Goal: Answer question/provide support

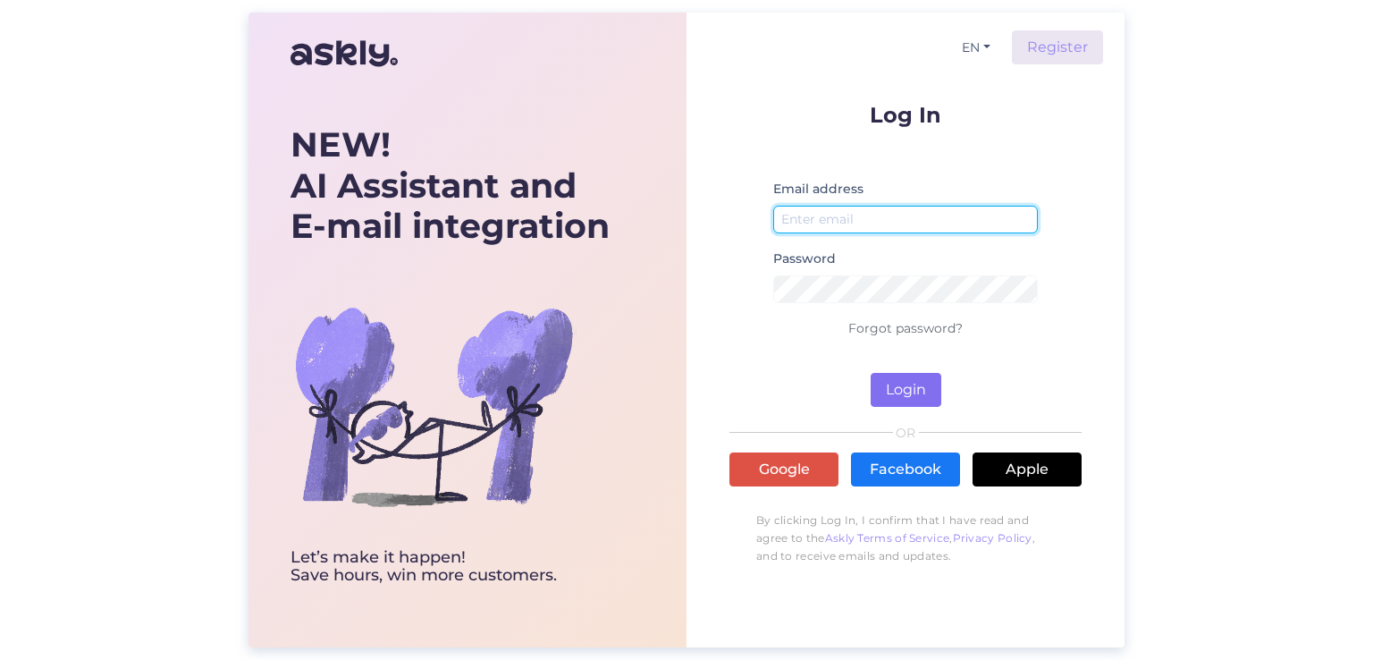
type input "[PERSON_NAME][EMAIL_ADDRESS][DOMAIN_NAME]"
click at [911, 394] on button "Login" at bounding box center [905, 390] width 71 height 34
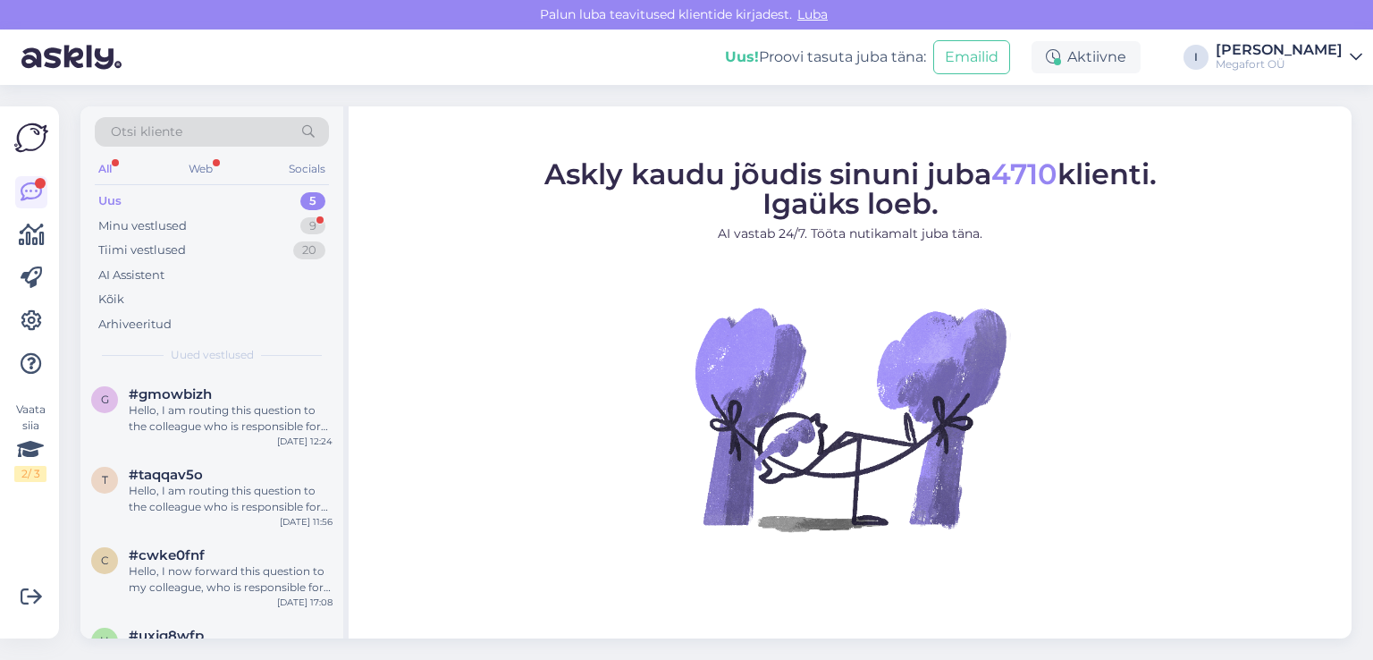
click at [133, 199] on div "Uus 5" at bounding box center [212, 201] width 234 height 25
click at [230, 402] on div "Hello, I am routing this question to the colleague who is responsible for this …" at bounding box center [231, 418] width 204 height 32
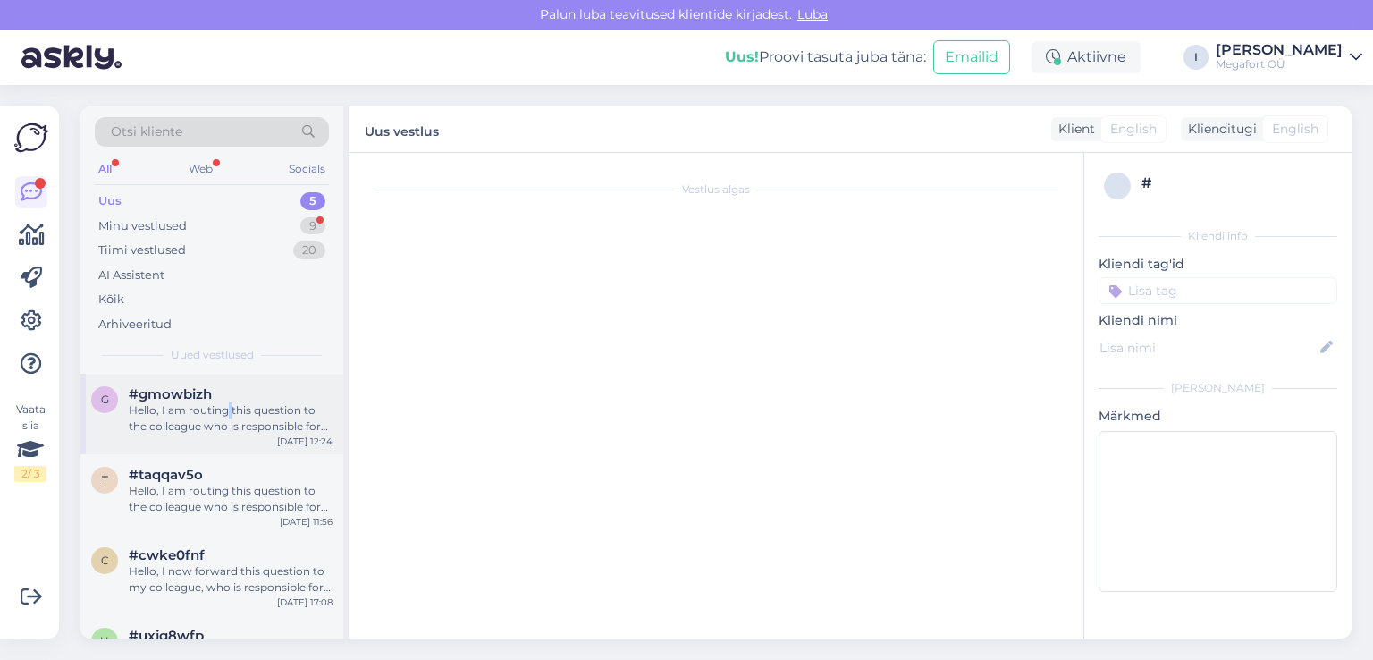
scroll to position [50, 0]
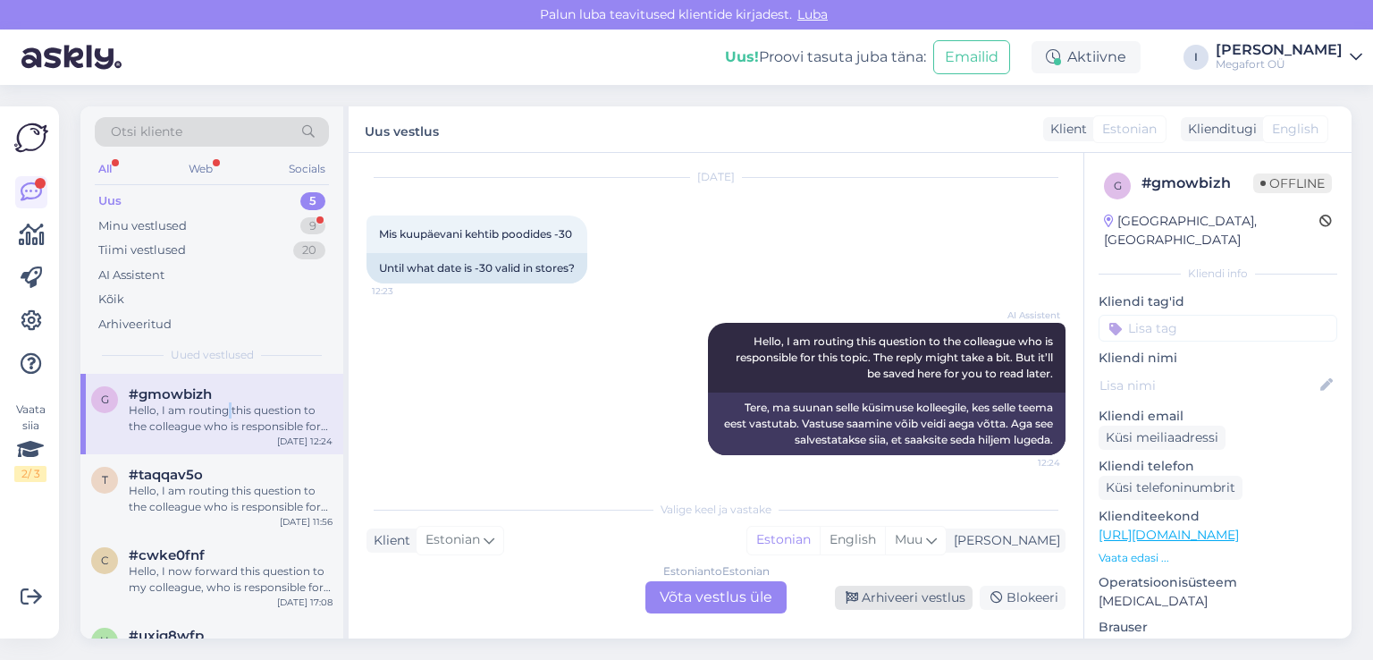
click at [887, 592] on div "Arhiveeri vestlus" at bounding box center [904, 597] width 138 height 24
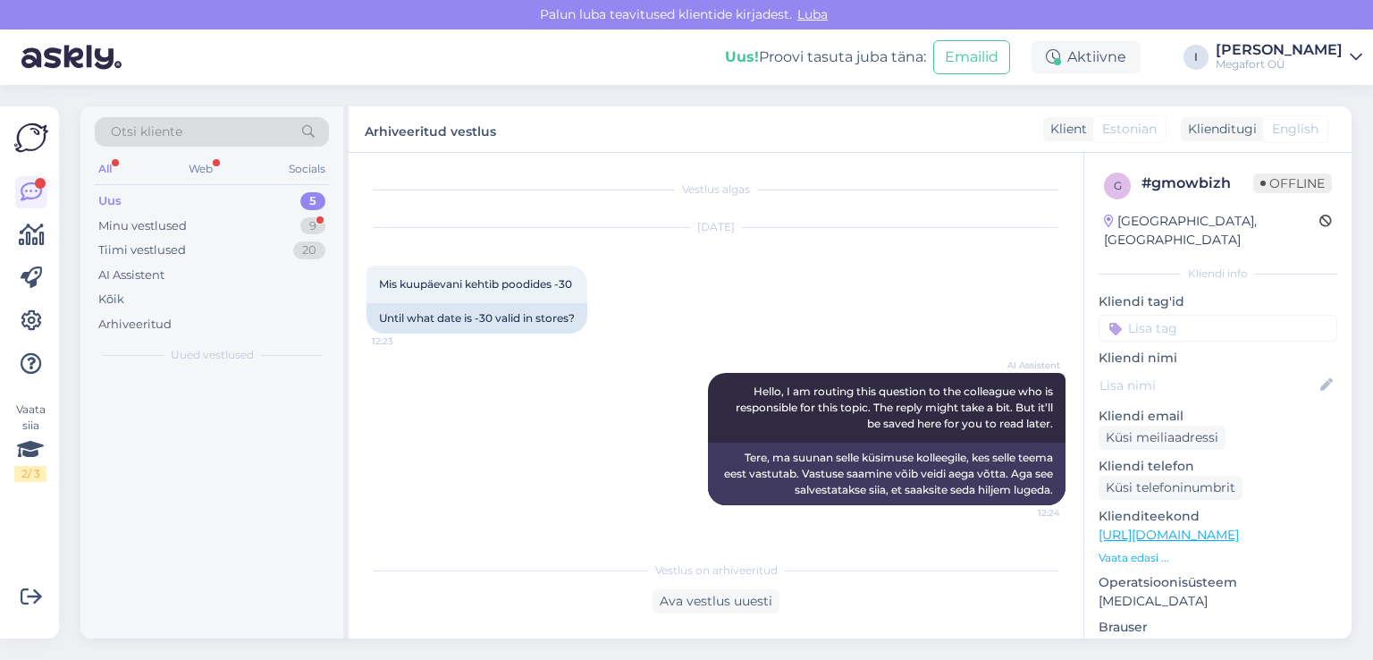
scroll to position [0, 0]
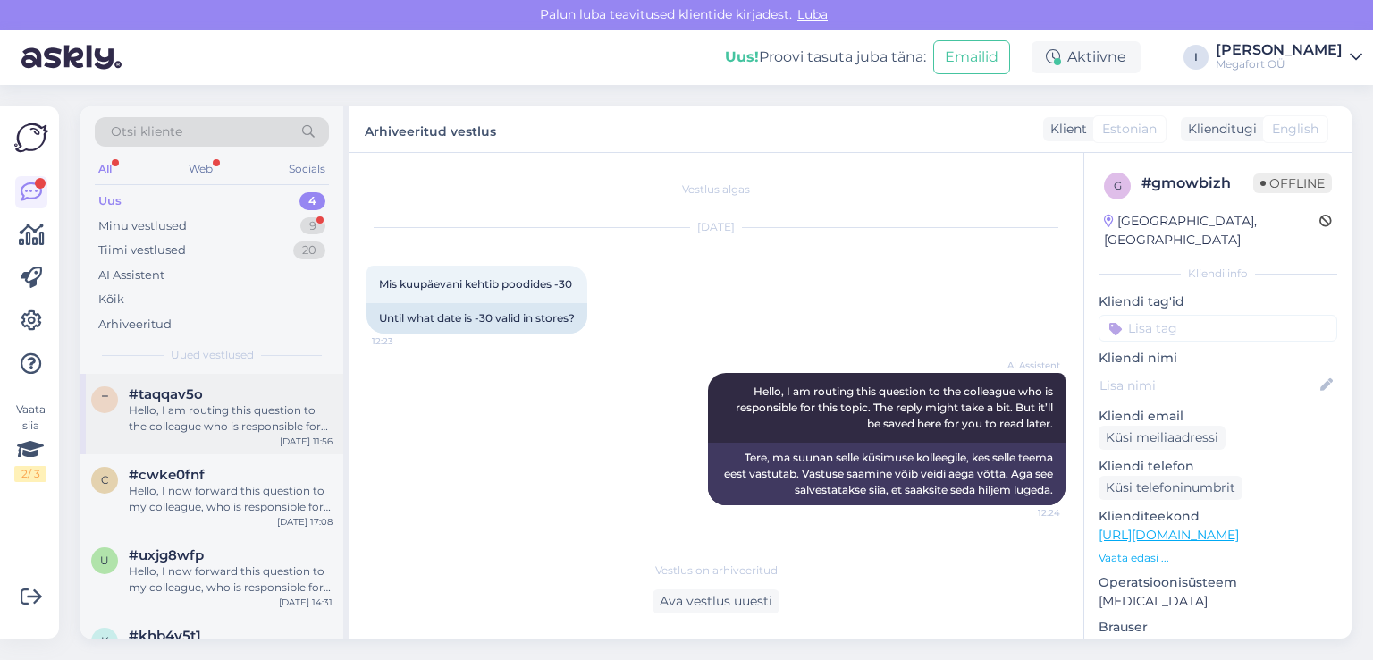
click at [182, 414] on div "Hello, I am routing this question to the colleague who is responsible for this …" at bounding box center [231, 418] width 204 height 32
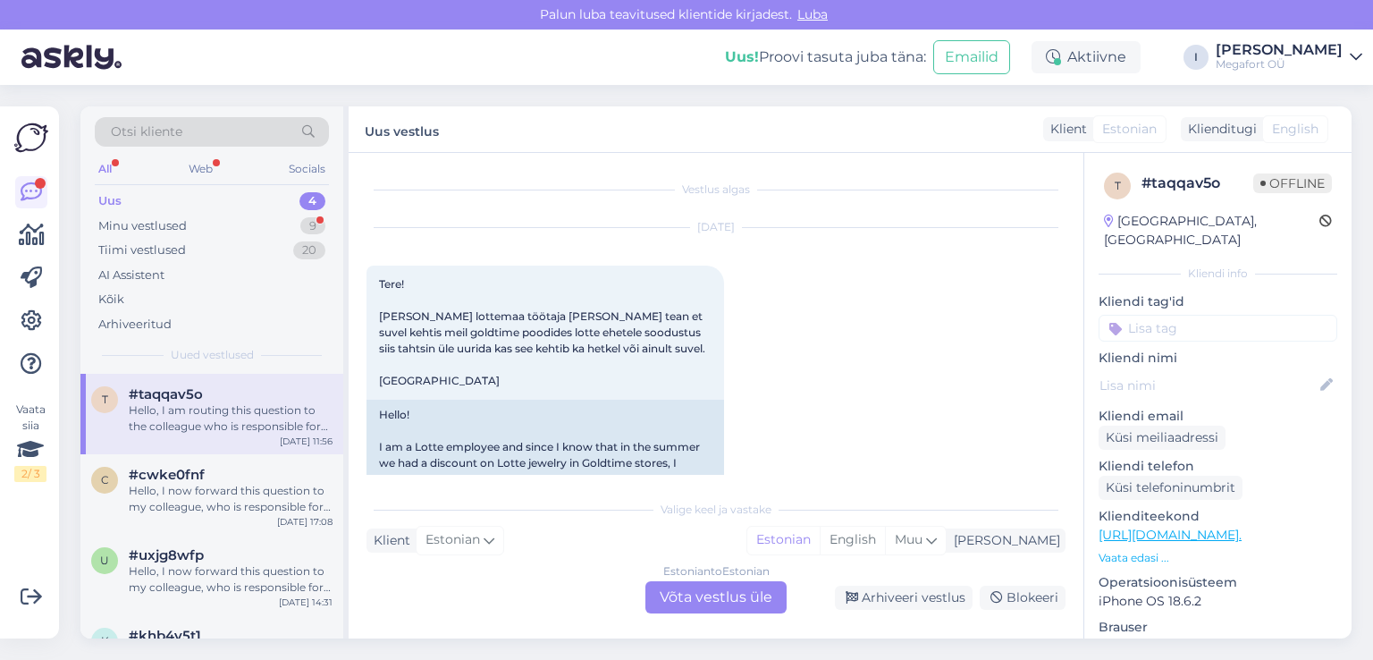
click at [242, 406] on div "Hello, I am routing this question to the colleague who is responsible for this …" at bounding box center [231, 418] width 204 height 32
click at [229, 500] on div "Hello, I now forward this question to my colleague, who is responsible for this…" at bounding box center [231, 499] width 204 height 32
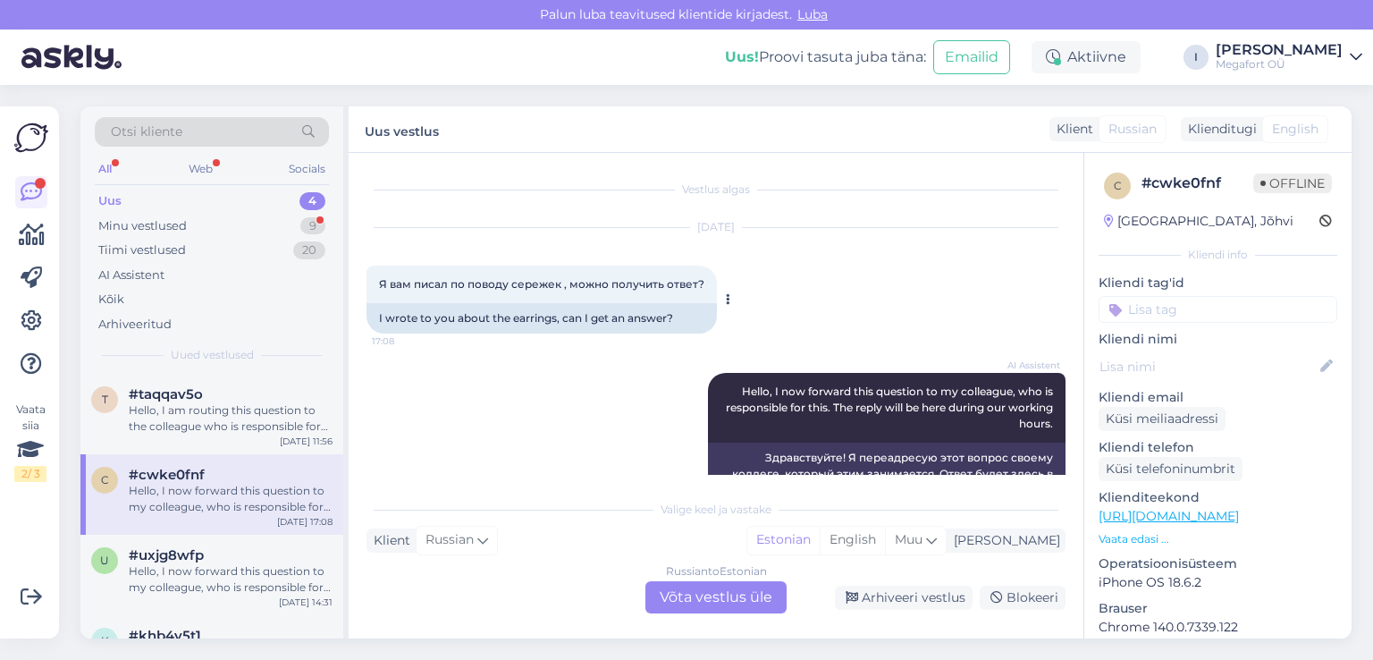
scroll to position [50, 0]
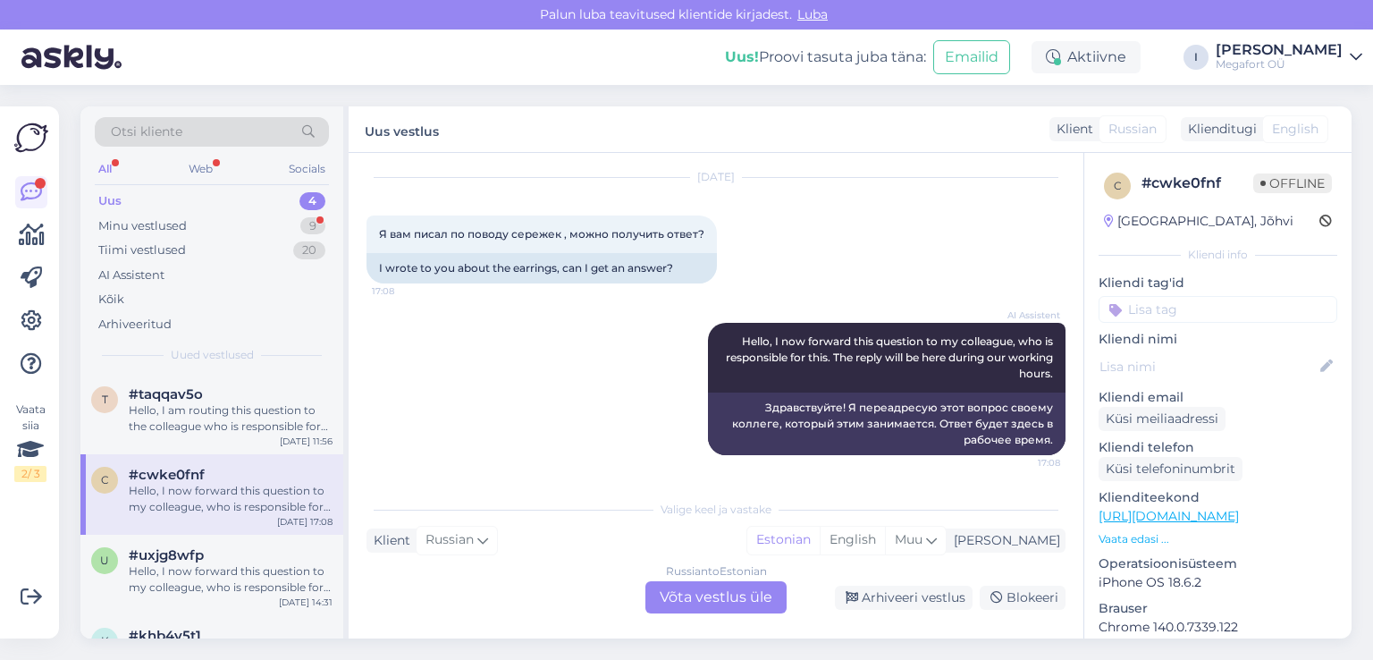
click at [714, 597] on div "Russian to Estonian Võta vestlus üle" at bounding box center [715, 597] width 141 height 32
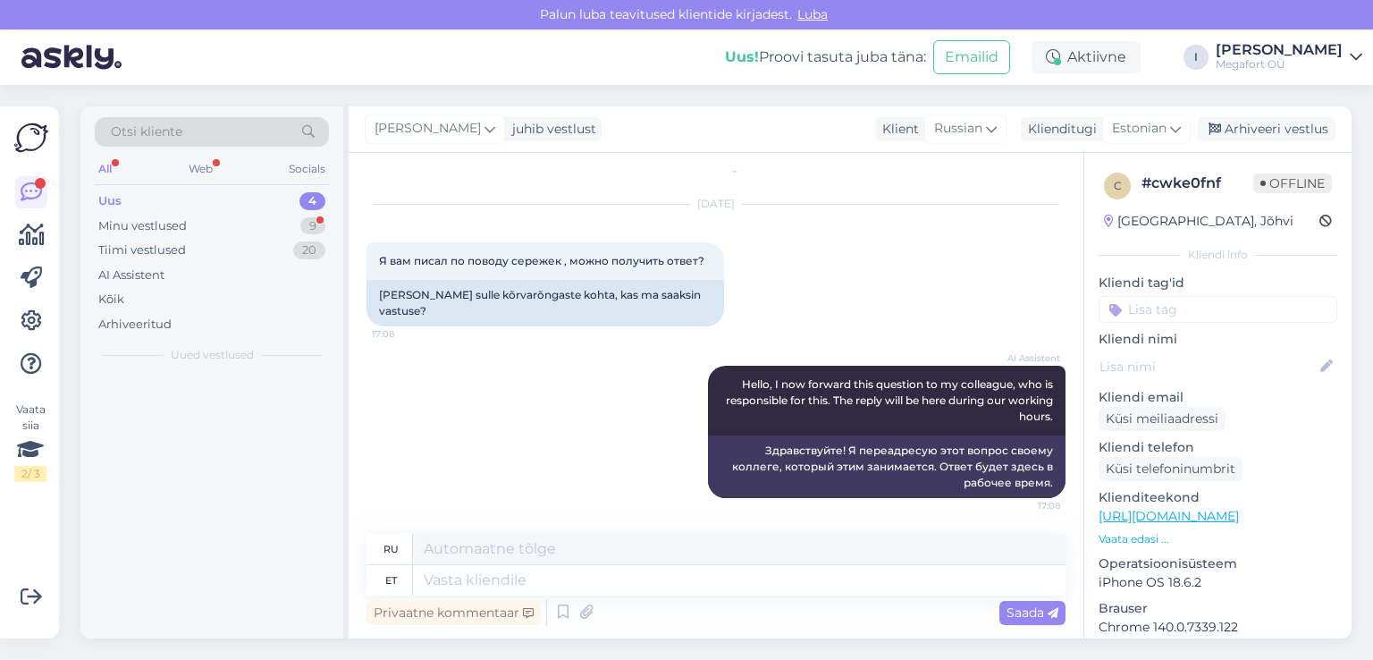
scroll to position [7, 0]
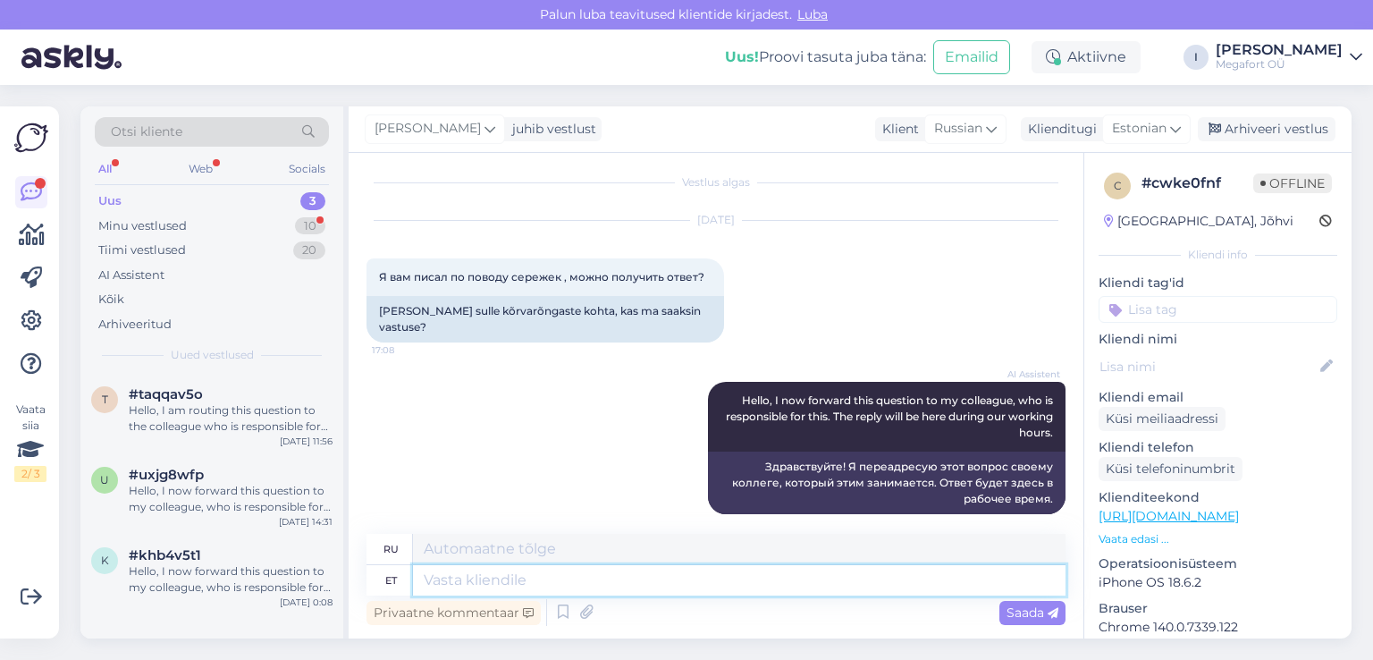
click at [607, 569] on textarea at bounding box center [739, 580] width 652 height 30
type textarea "T"
type textarea "Т"
type textarea "Tere."
type textarea "Привет."
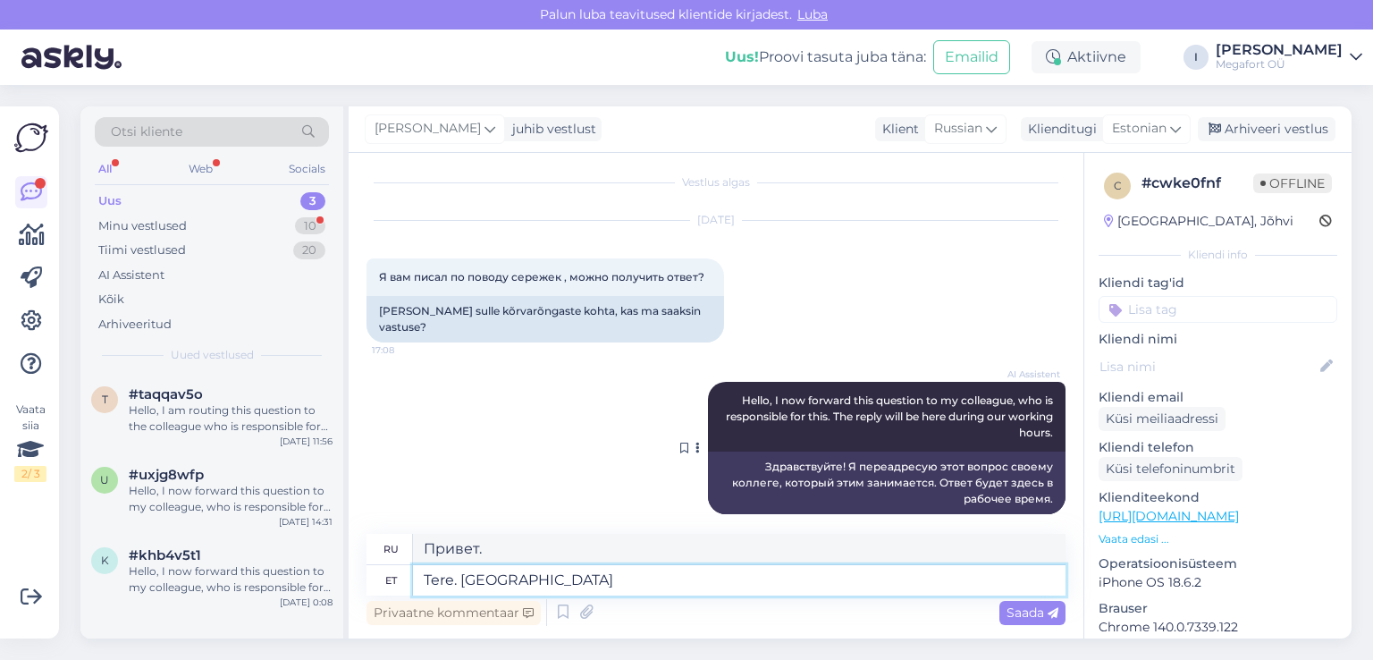
type textarea "Tere. [GEOGRAPHIC_DATA]"
type textarea "Здравствуйте. Пожалуйста."
type textarea "Tere."
type textarea "Привет."
type textarea "Tere. [GEOGRAPHIC_DATA], e"
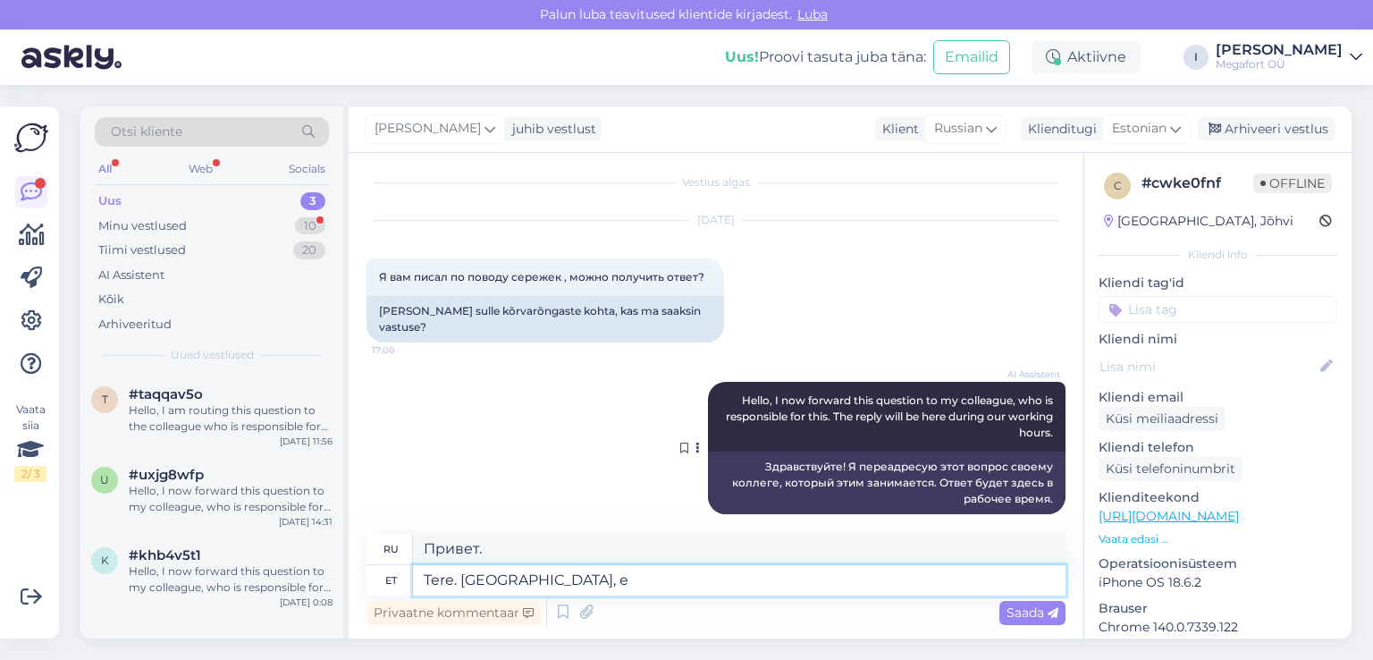
type textarea "Привет. [GEOGRAPHIC_DATA],"
type textarea "Tere. Vbandan, et"
type textarea "Привет. Надеюсь на это."
type textarea "Tere. V"
type textarea "Привет. [GEOGRAPHIC_DATA],"
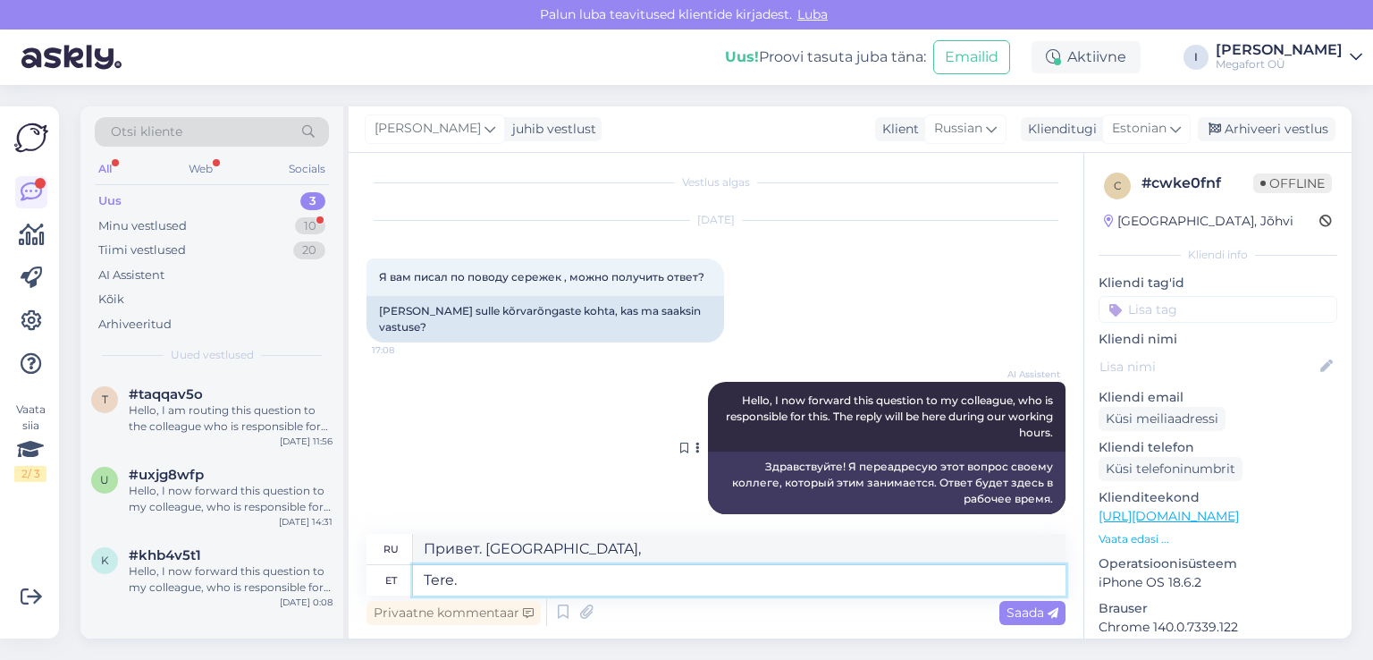
type textarea "Tere"
type textarea "Привет"
type textarea "Tere."
type textarea "Привет."
type textarea "Tere. [GEOGRAPHIC_DATA], e"
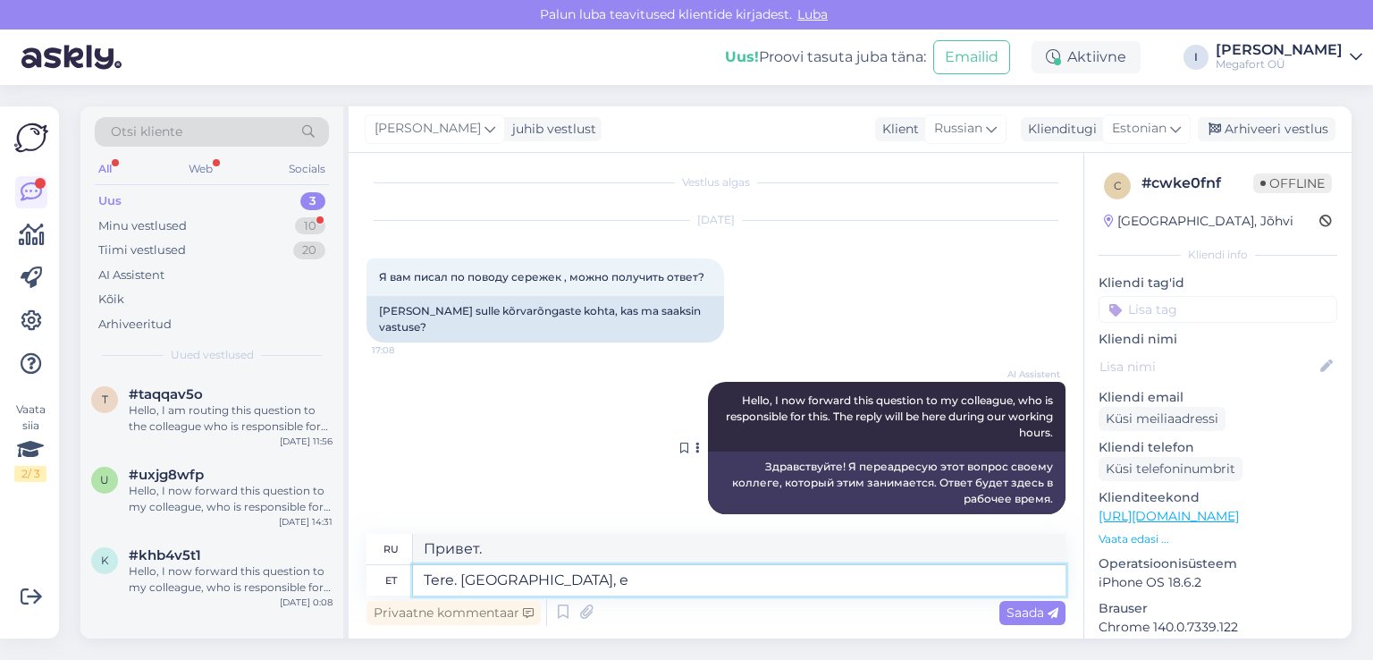
type textarea "Здравствуйте. Извините."
type textarea "Tere. Vabandan, et meie p"
type textarea "Здравствуйте. Извините, что мы"
type textarea "Tere. Vabandan, et meie poolt vas"
type textarea "Здравствуйте. Извините, что с нашей стороны"
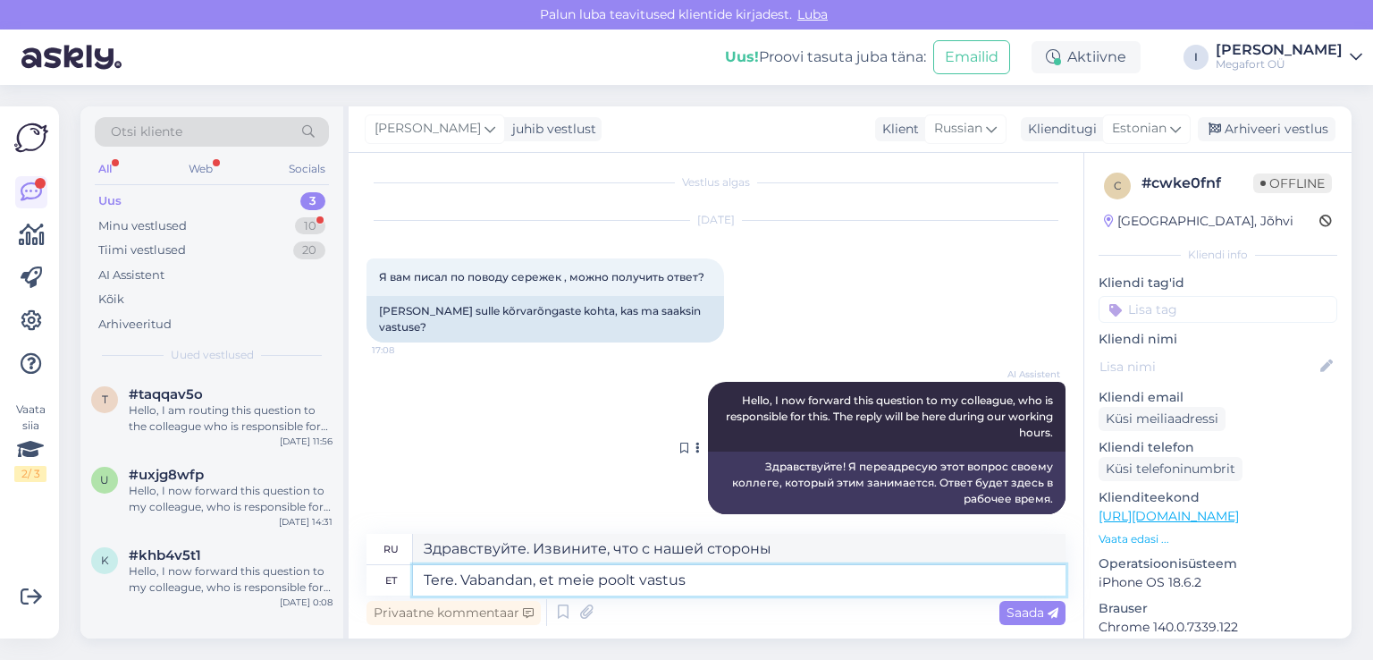
type textarea "Tere. Vabandan, et meie poolt vastus"
type textarea "Здравствуйте. Извините за поздний ответ."
type textarea "Tere. Vabandan, et meie poolt vastus viibis. P"
type textarea "Здравствуйте. Прошу прощения за задержку с ответом."
type textarea "Tere. Vabandan, et meie poolt vastus viibis. Palun t"
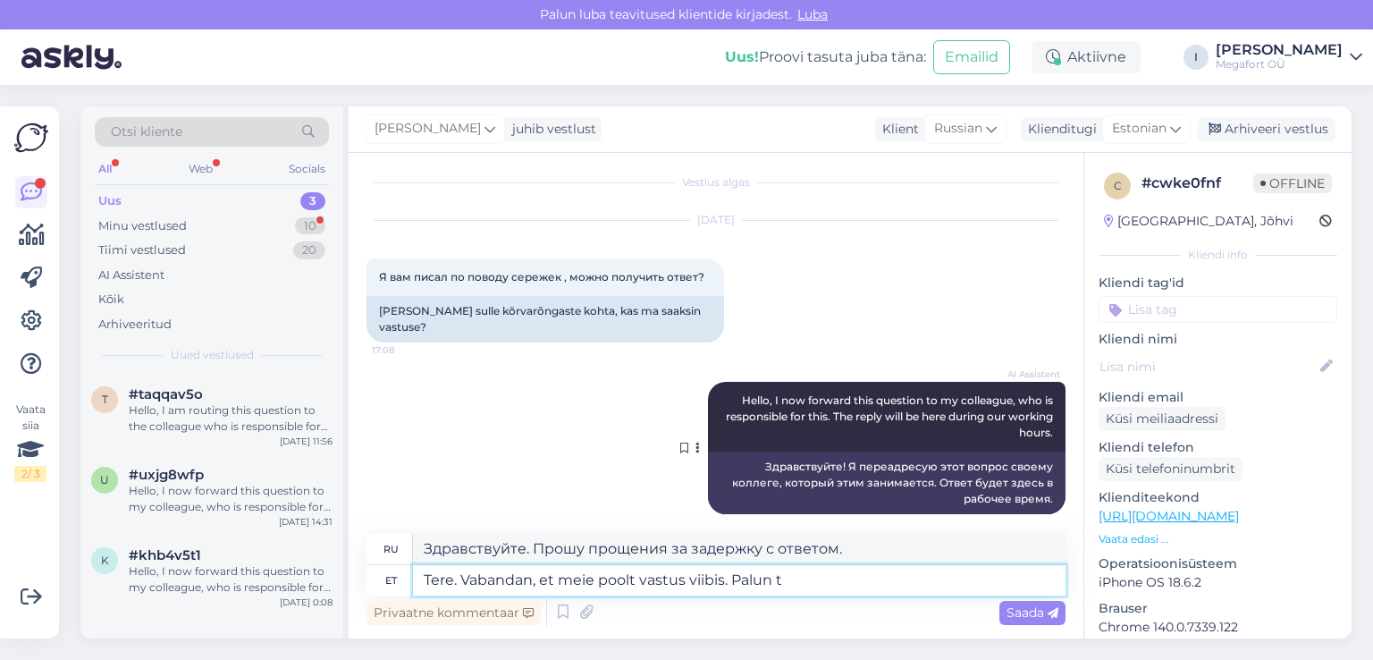
type textarea "Здравствуйте. Прошу прощения за задержку с ответом. Пожалуйста."
type textarea "Tere. Vabandan, et meie poolt vastus viibis. Palun täpsustage, mi"
type textarea "Здравствуйте. Приносим извинения за задержку с ответом. Пожалуйста, уточните."
type textarea "Tere. Vabandan, et meie poolt vastus viibis. Palun täpsustage, millise kõ"
type textarea "Здравствуйте. Прошу прощения за задержку с ответом. Пожалуйста, уточните, какой"
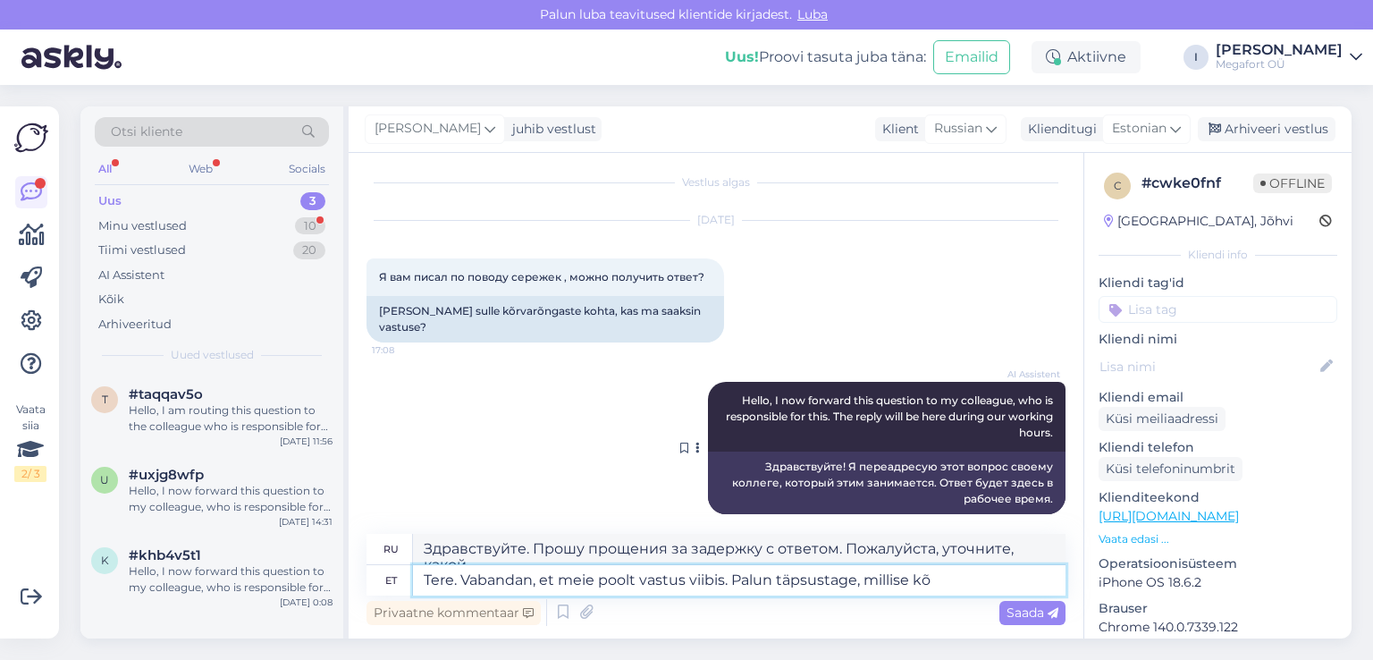
scroll to position [23, 0]
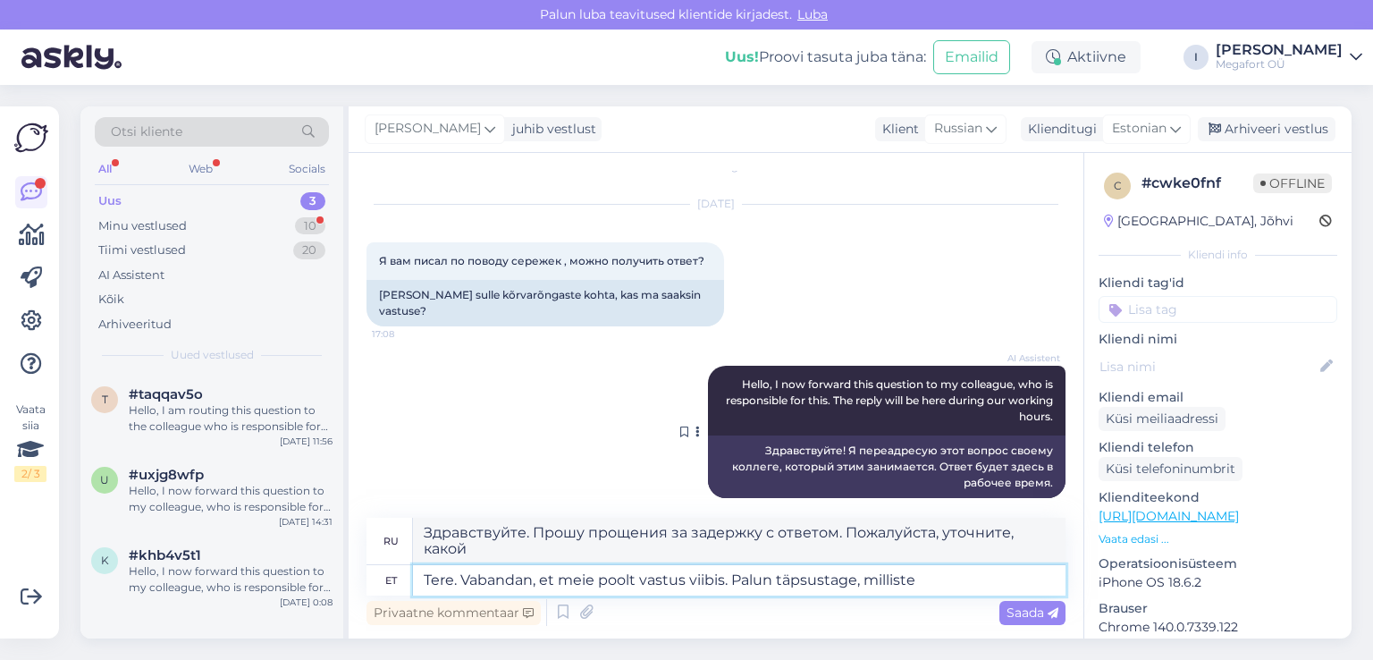
type textarea "Tere. Vabandan, et meie poolt vastus viibis. Palun täpsustage, milliste k"
type textarea "Здравствуйте. Прошу прощения за задержку с ответом. Пожалуйста, уточните, какие…"
type textarea "Tere. Vabandan, et meie poolt vastus viibis. Palun täpsustage, milliste kõrvarõ…"
type textarea "Здравствуйте. Извините за задержку с ответом. Пожалуйста, уточните, какие именн…"
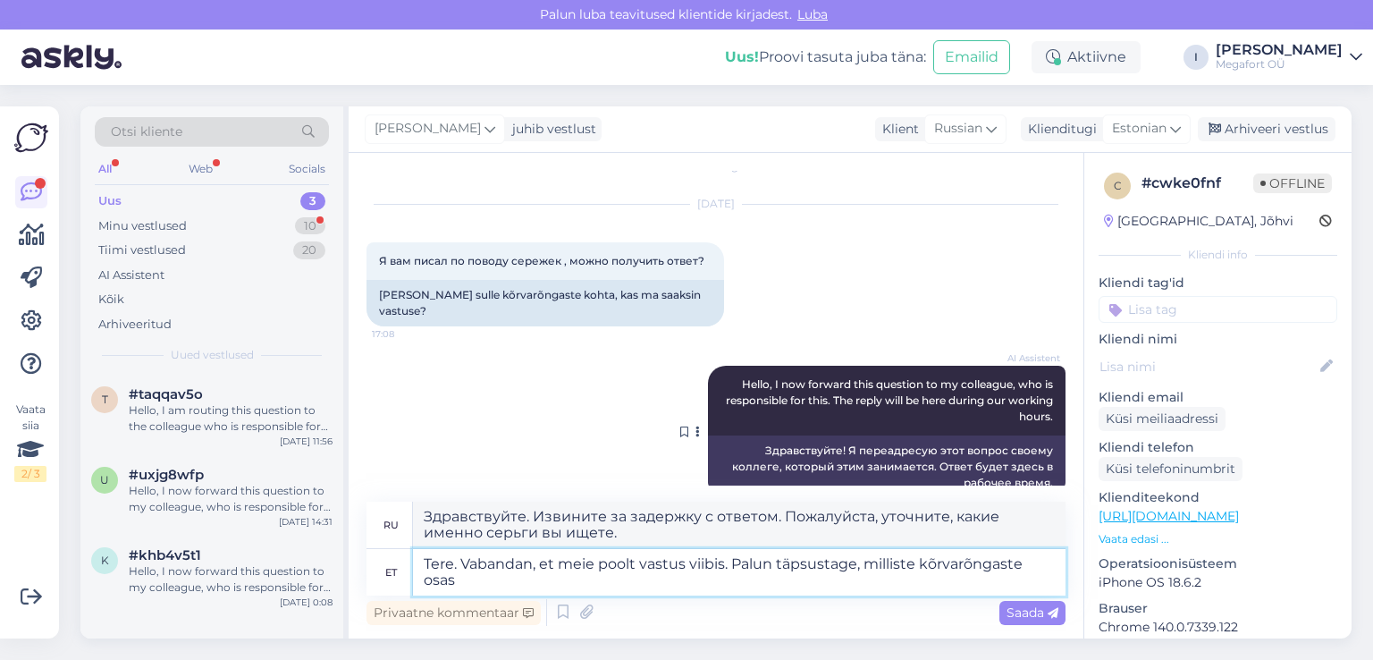
scroll to position [39, 0]
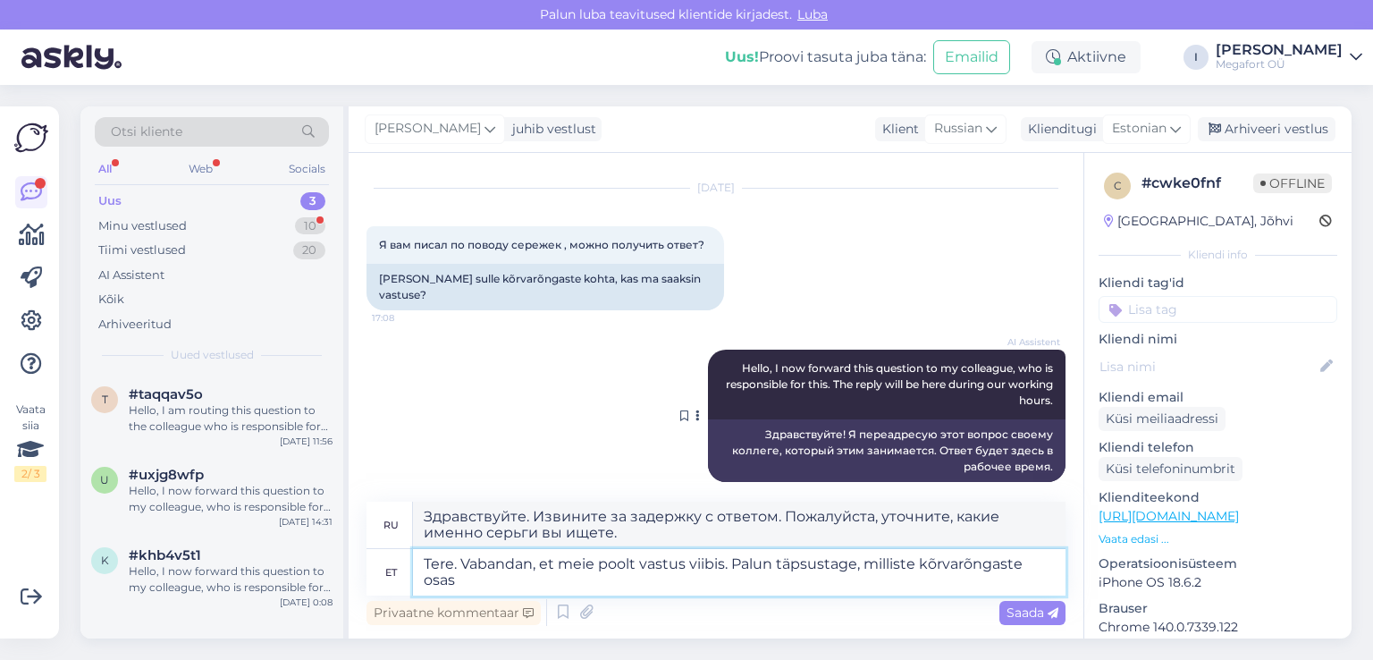
type textarea "Tere. Vabandan, et meie poolt vastus viibis. Palun täpsustage, milliste kõrvarõ…"
type textarea "Здравствуйте. Извините за задержку с ответом. Пожалуйста, уточните, какие именн…"
type textarea "Tere. Vabandan, et meie poolt vastus viibis. Palun täpsustage, milliste kõrvarõ…"
type textarea "Здравствуйте. Приношу извинения за задержку с ответом. Пожалуйста, уточните, о …"
type textarea "Tere. Vabandan, et meie poolt vastus viibis. Palun täpsustage, milliste kõrvarõ…"
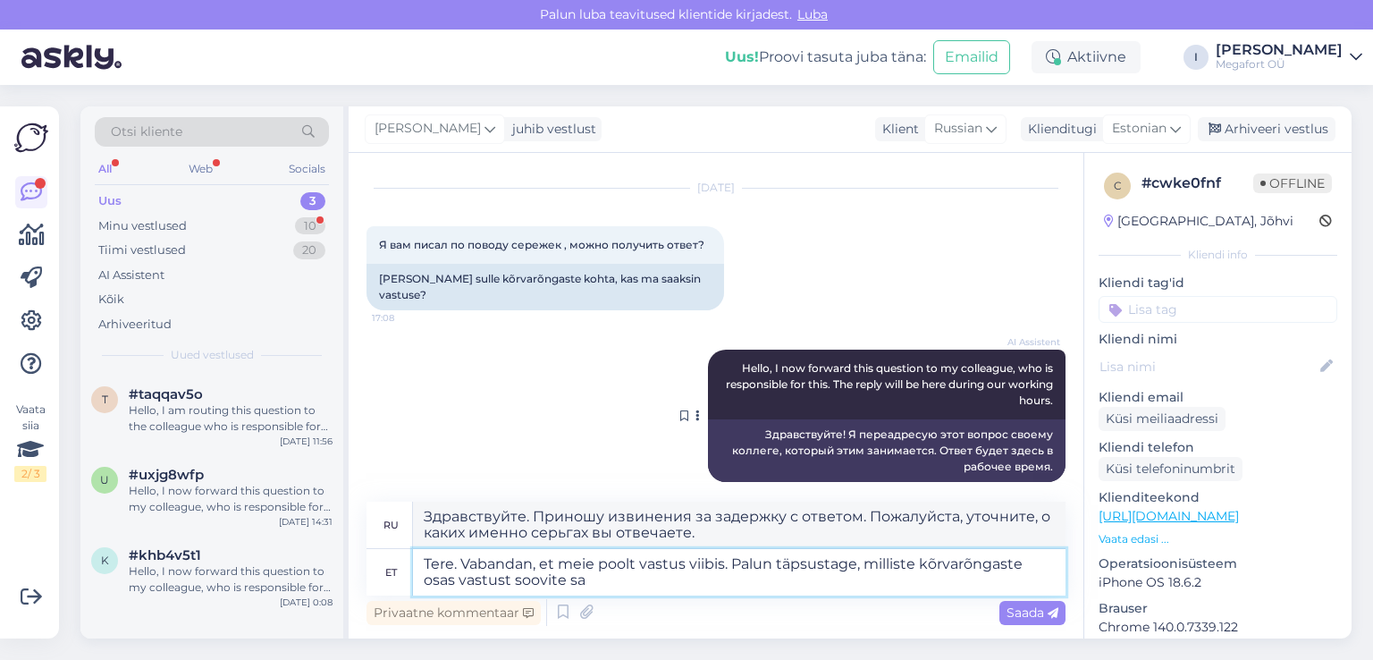
type textarea "Здравствуйте. Приношу извинения за задержку с ответом. Пожалуйста, уточните, о …"
type textarea "Tere. Vabandan, et meie poolt vastus viibis. Palun täpsustage, milliste kõrvarõ…"
type textarea "Здравствуйте. Приношу извинения за задержку с ответом. Уточните, пожалуйста, о …"
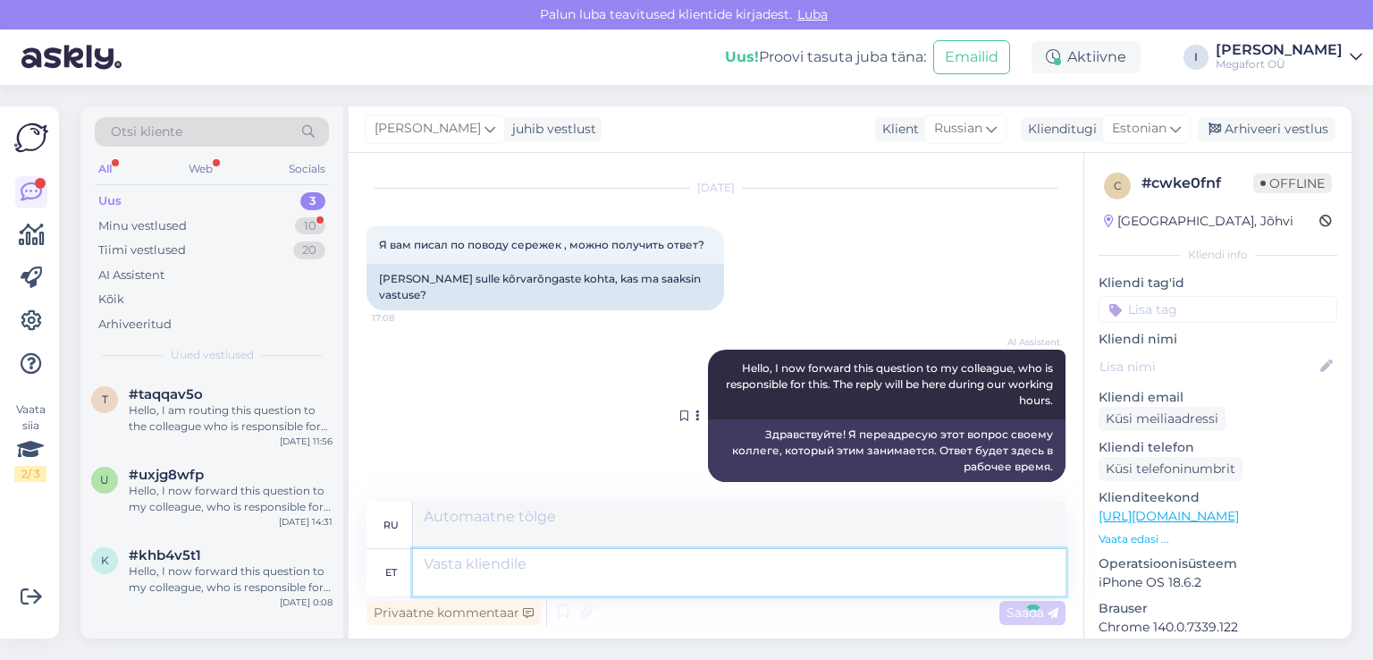
scroll to position [216, 0]
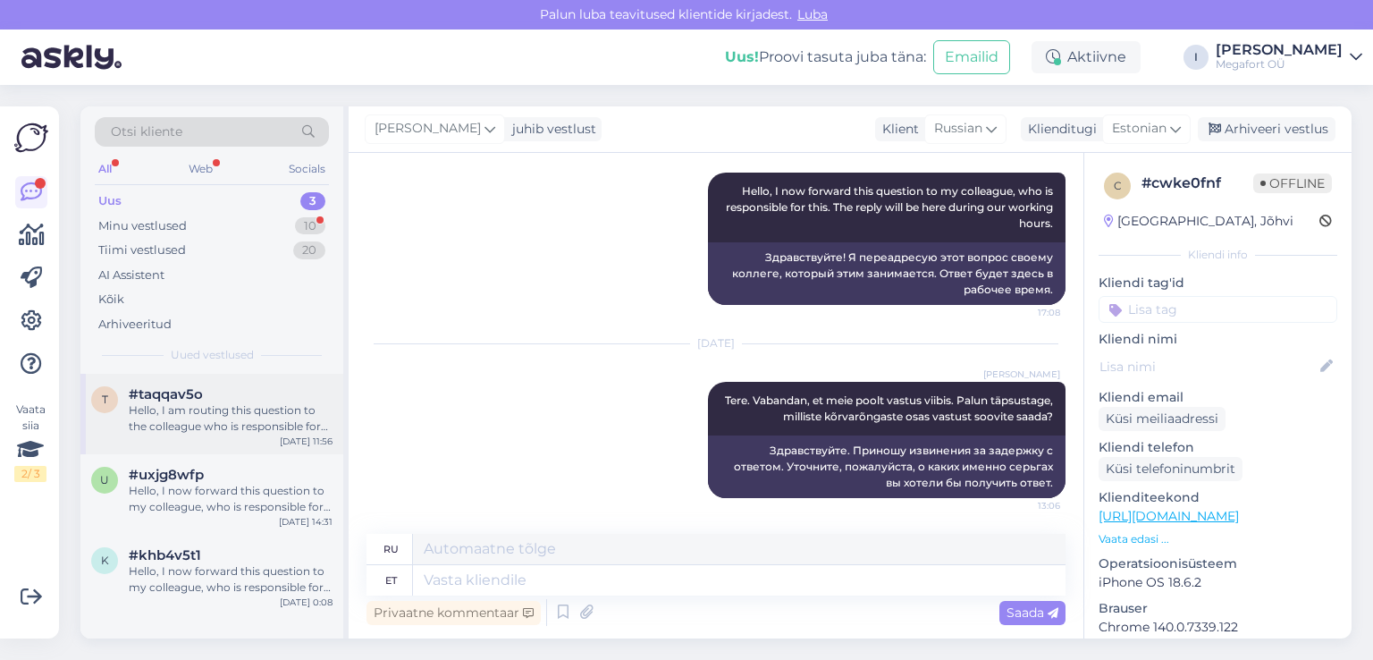
click at [175, 424] on div "Hello, I am routing this question to the colleague who is responsible for this …" at bounding box center [231, 418] width 204 height 32
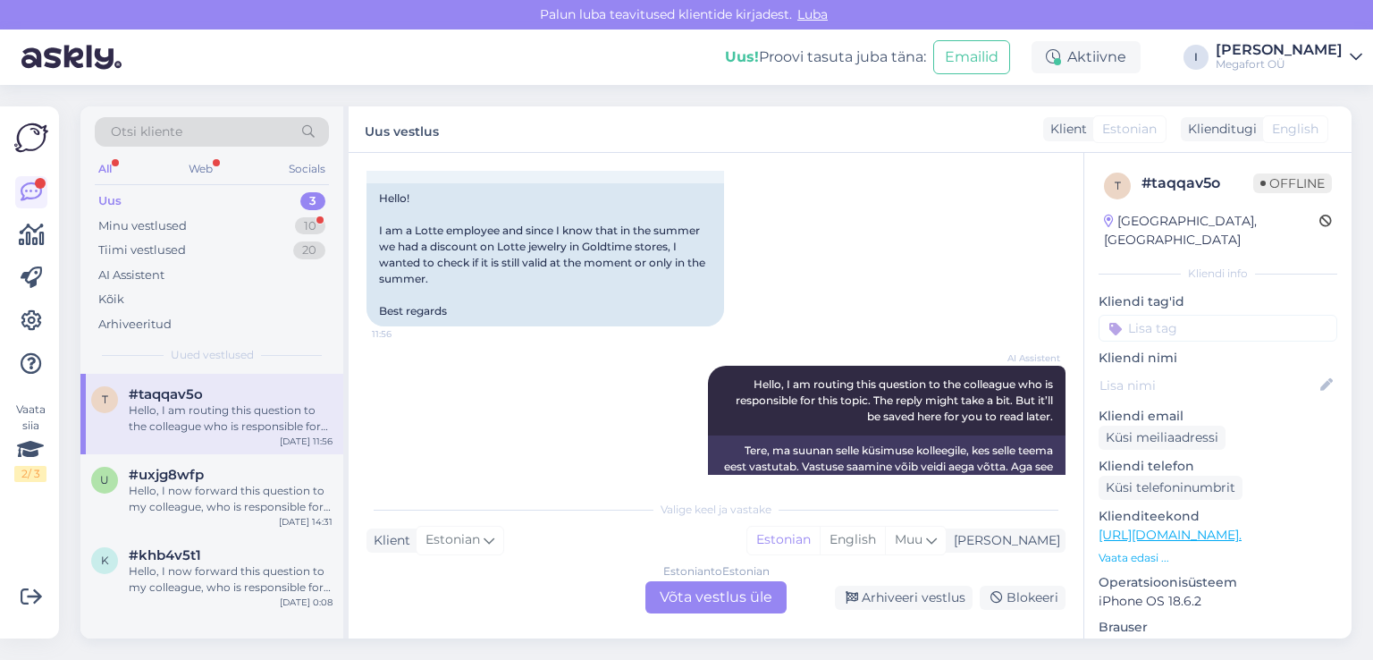
scroll to position [259, 0]
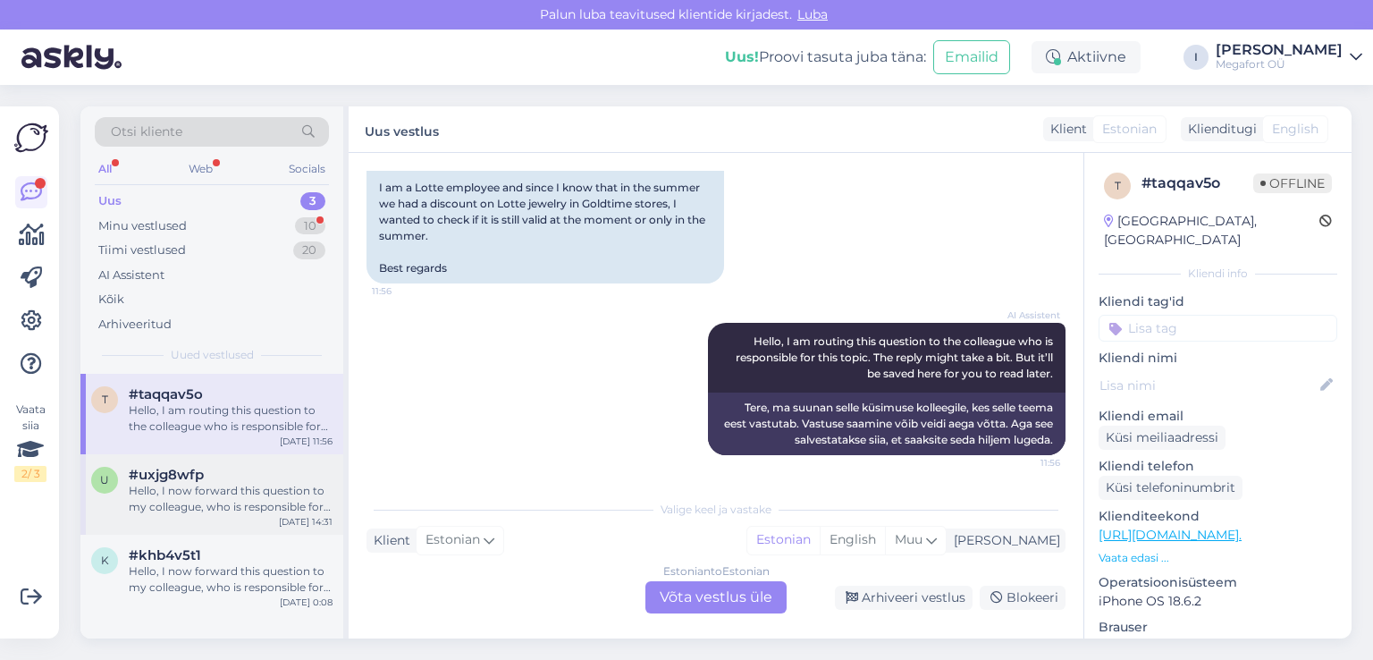
click at [190, 485] on div "Hello, I now forward this question to my colleague, who is responsible for this…" at bounding box center [231, 499] width 204 height 32
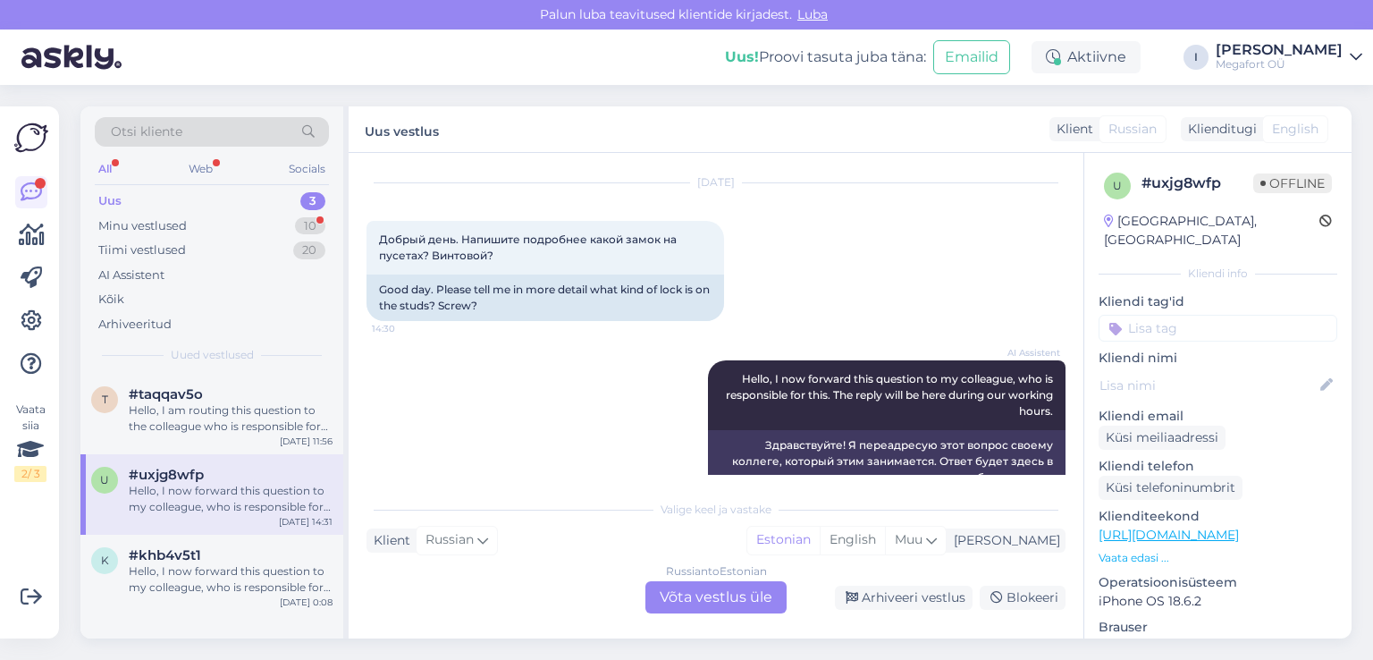
scroll to position [82, 0]
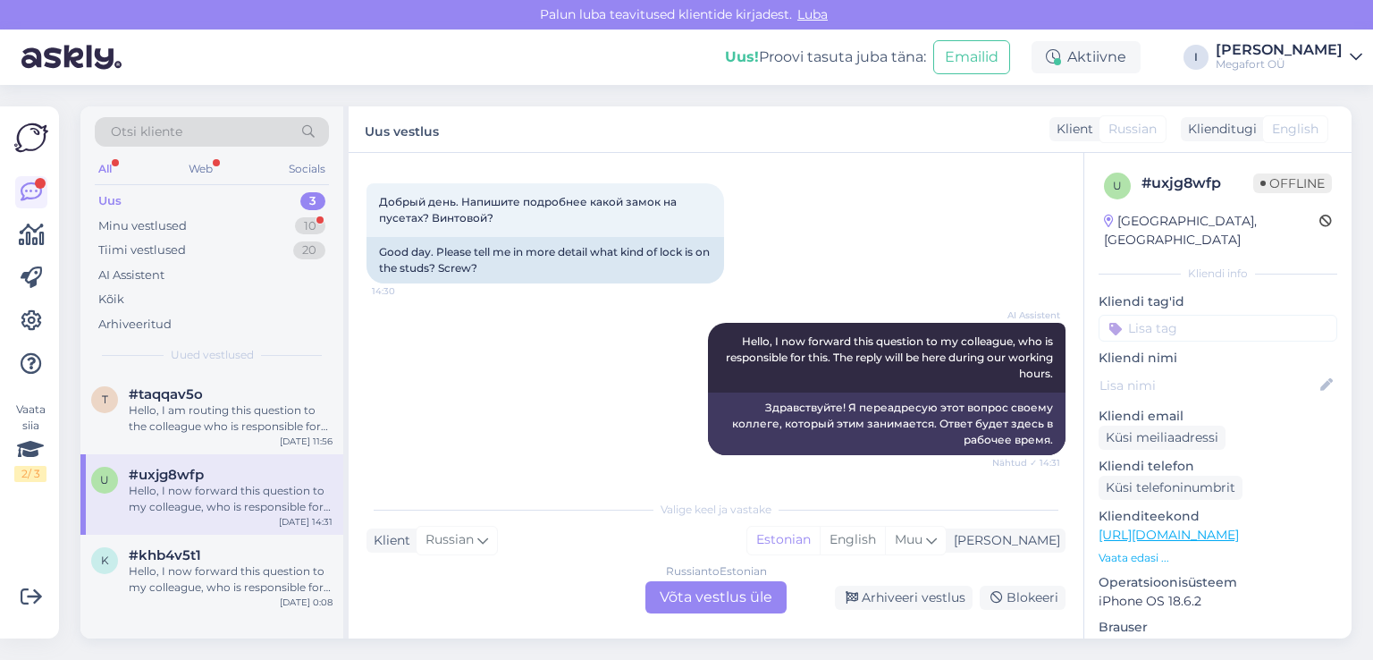
click at [680, 601] on div "Russian to Estonian Võta vestlus üle" at bounding box center [715, 597] width 141 height 32
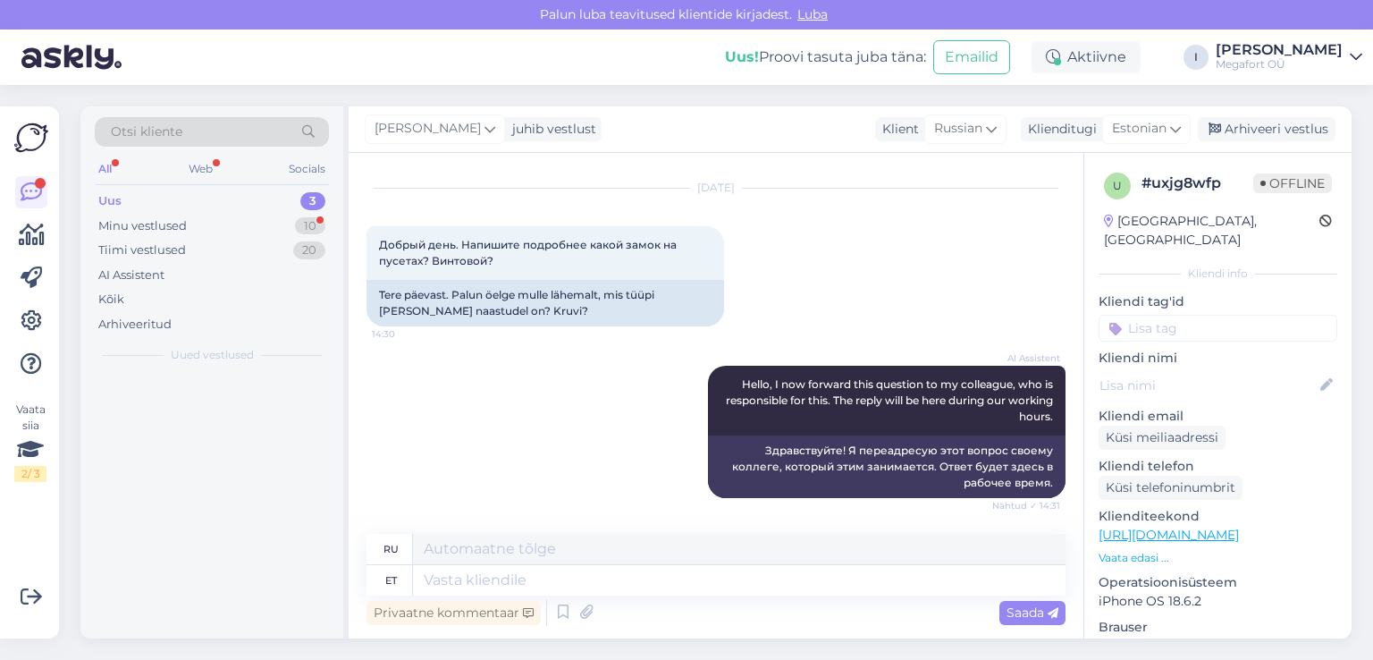
scroll to position [39, 0]
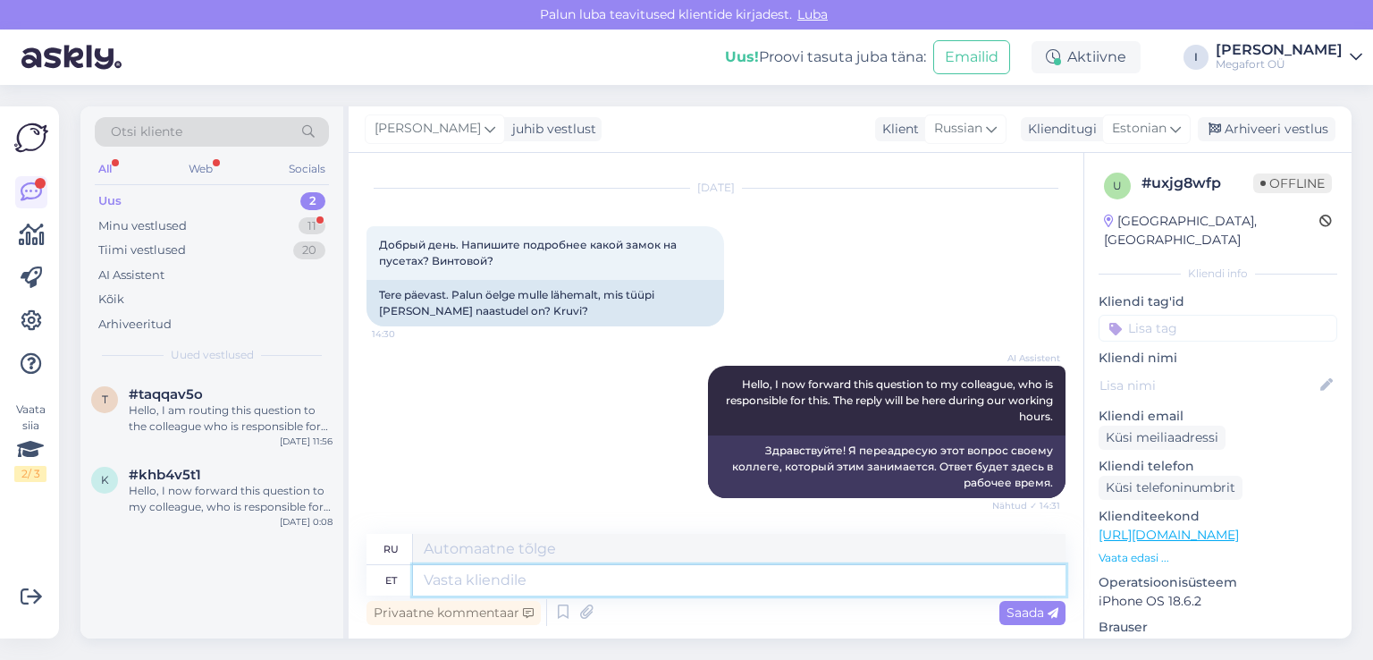
click at [567, 584] on textarea at bounding box center [739, 580] width 652 height 30
type textarea "Tere"
type textarea "Привет"
type textarea "Tere."
type textarea "Привет."
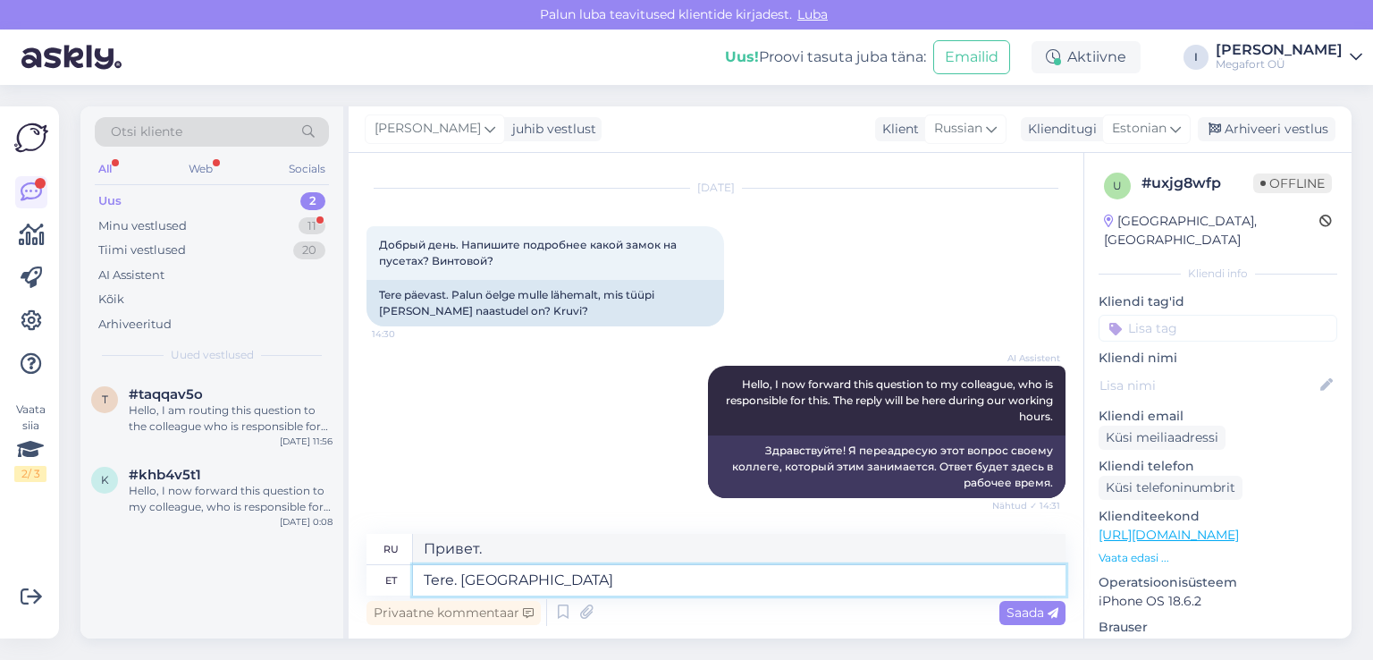
type textarea "Tere. [GEOGRAPHIC_DATA] e"
type textarea "Здравствуйте. Пожалуйста."
type textarea "Tere. Palun edastage l"
type textarea "Здравствуйте. Пожалуйста, перешлите."
type textarea "Tere. Palun edastage link to"
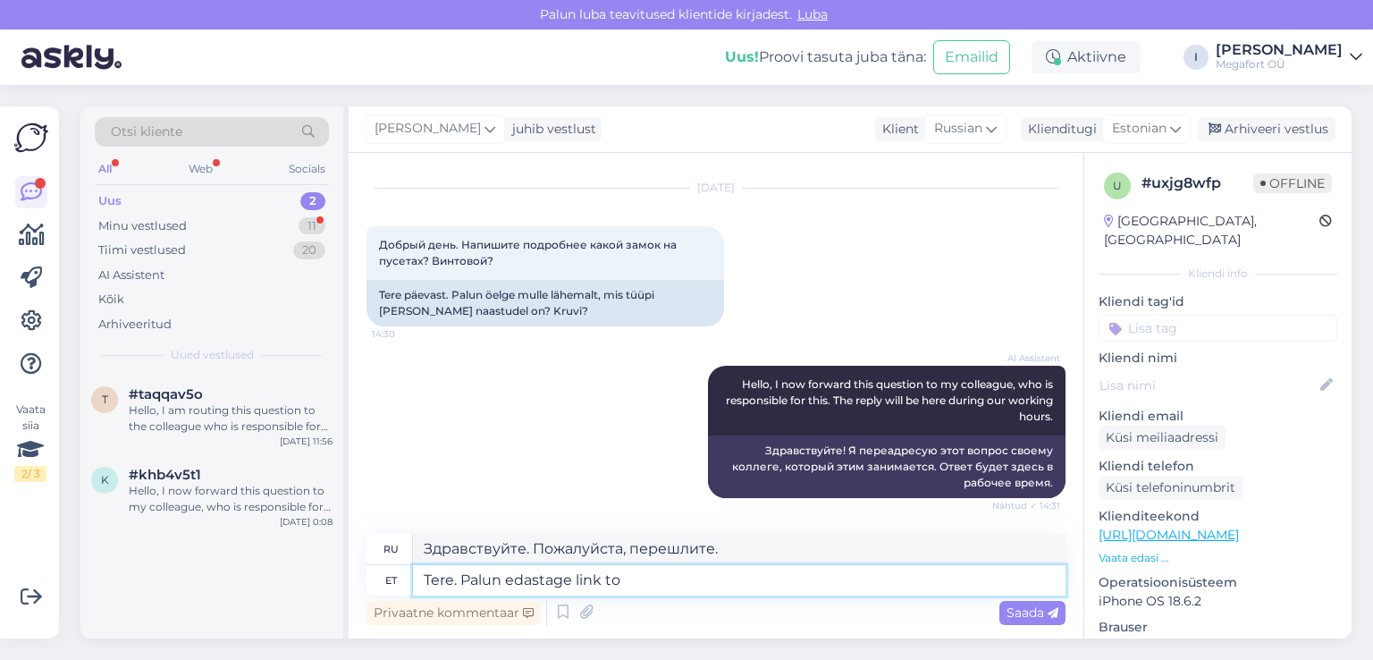
type textarea "Здравствуйте. Пожалуйста, дайте ссылку."
type textarea "Tere. Palun edastage link tootest, m"
type textarea "Здравствуйте. Пожалуйста, дайте ссылку на товар."
type textarea "Tere. Palun edastage link tootest, mille ko"
type textarea "Здравствуйте. Пожалуйста, предоставьте ссылку на продукт, который вы использует…"
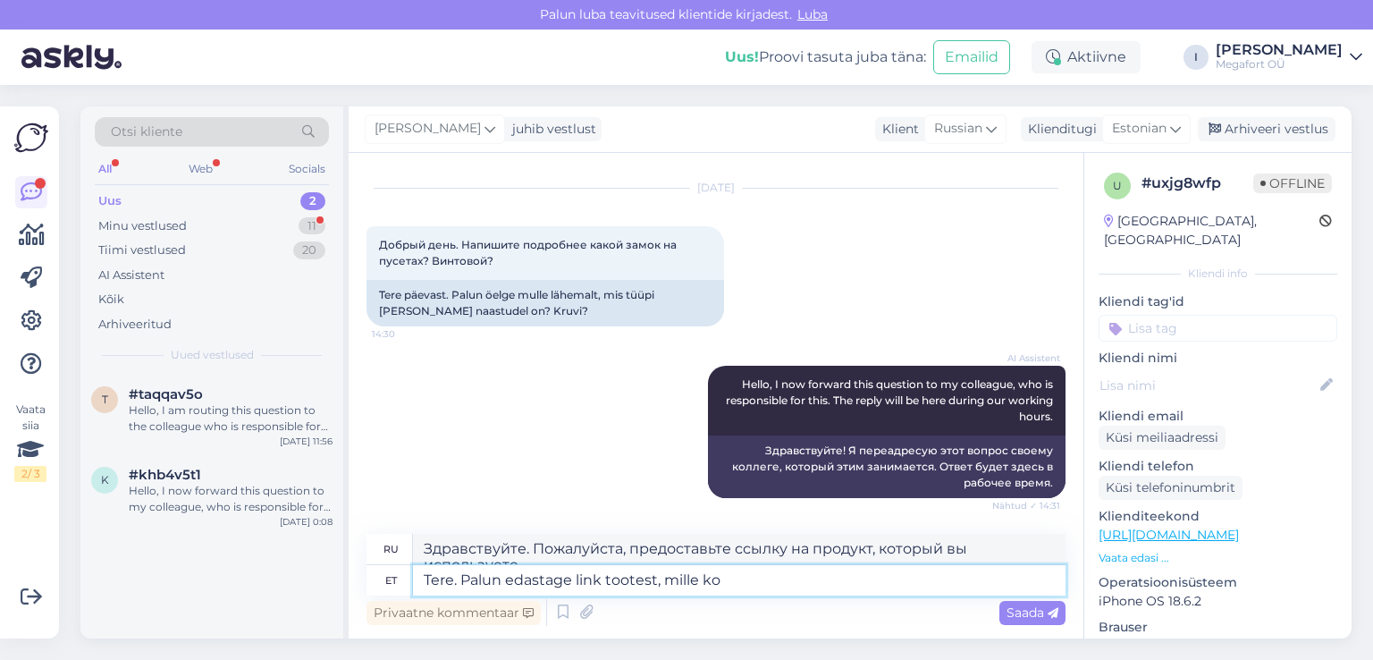
scroll to position [55, 0]
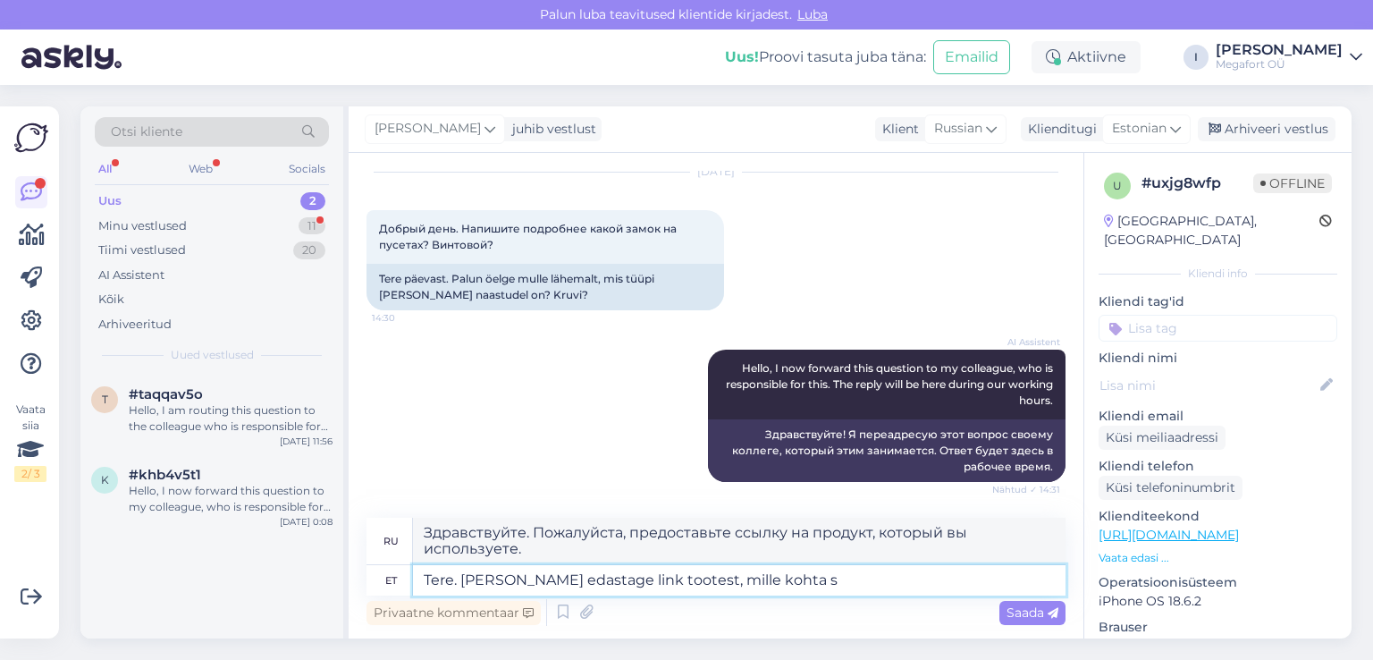
type textarea "Tere. [PERSON_NAME] edastage link tootest, mille kohta so"
type textarea "Здравствуйте. Пожалуйста, предоставьте ссылку на товар, о котором вы говорите."
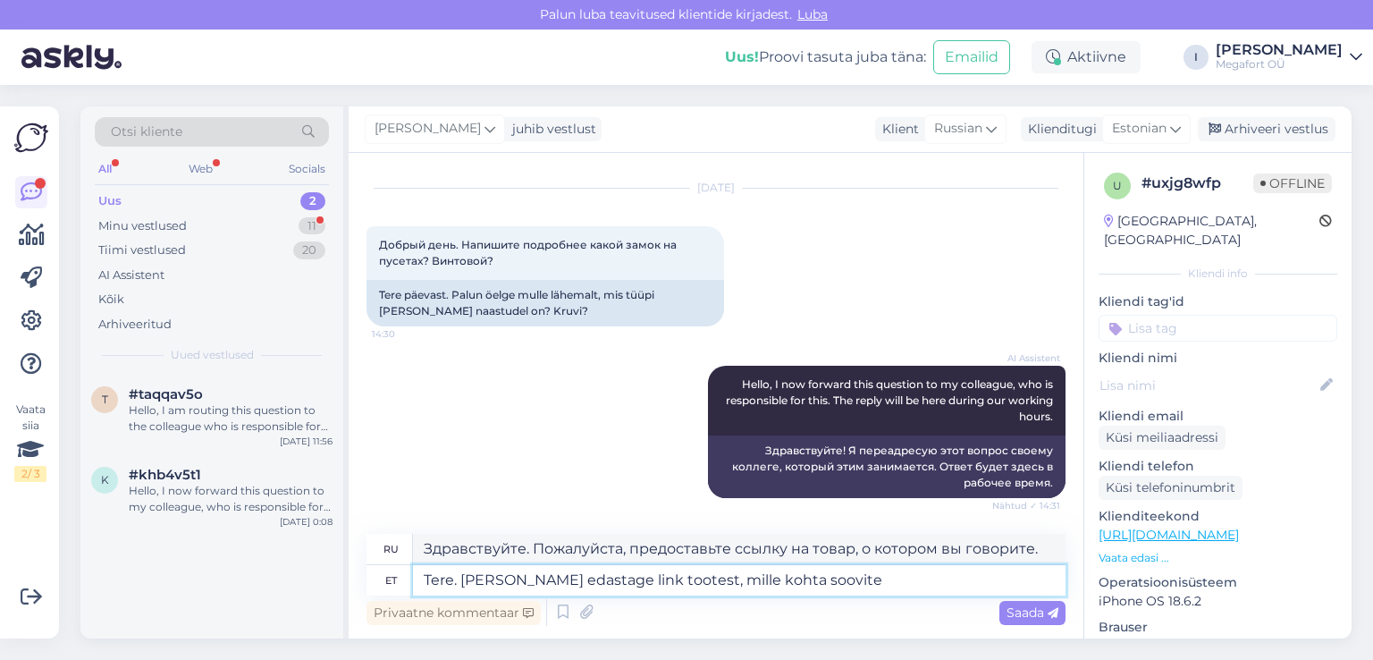
type textarea "Tere. [PERSON_NAME] edastage link tootest, mille kohta soovite t"
type textarea "Здравствуйте. Пожалуйста, предоставьте ссылку на интересующий вас товар."
type textarea "Tere. [PERSON_NAME] edastage link tootest, mille kohta soovite täpsystavat i"
type textarea "Здравствуйте. Пожалуйста, предоставьте ссылку на продукт, о котором вы хотели б…"
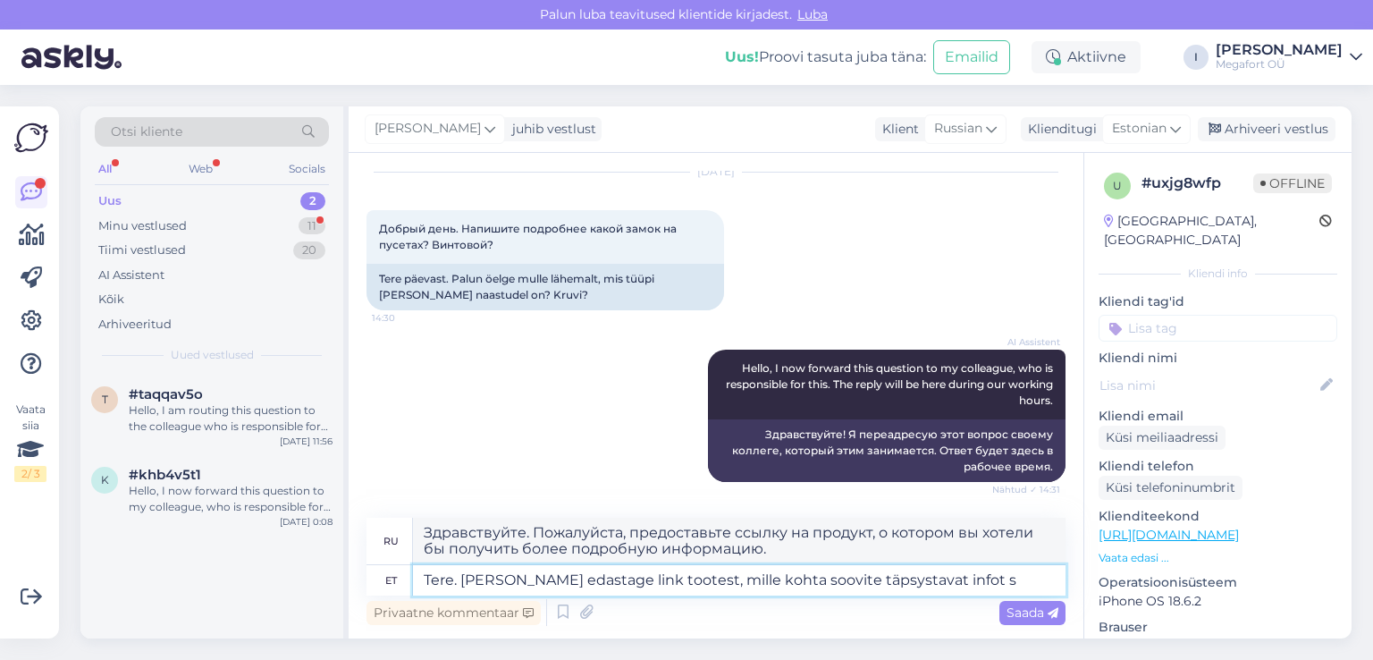
type textarea "Tere. Palun edastage link tootest, mille kohta soovite täpsystavat infot sa"
type textarea "Здравствуйте. Пожалуйста, предоставьте ссылку на товар, о котором вы хотели бы …"
type textarea "Tere. Palun edastage link tootest, mille kohta soovite täpsystavat infot saada."
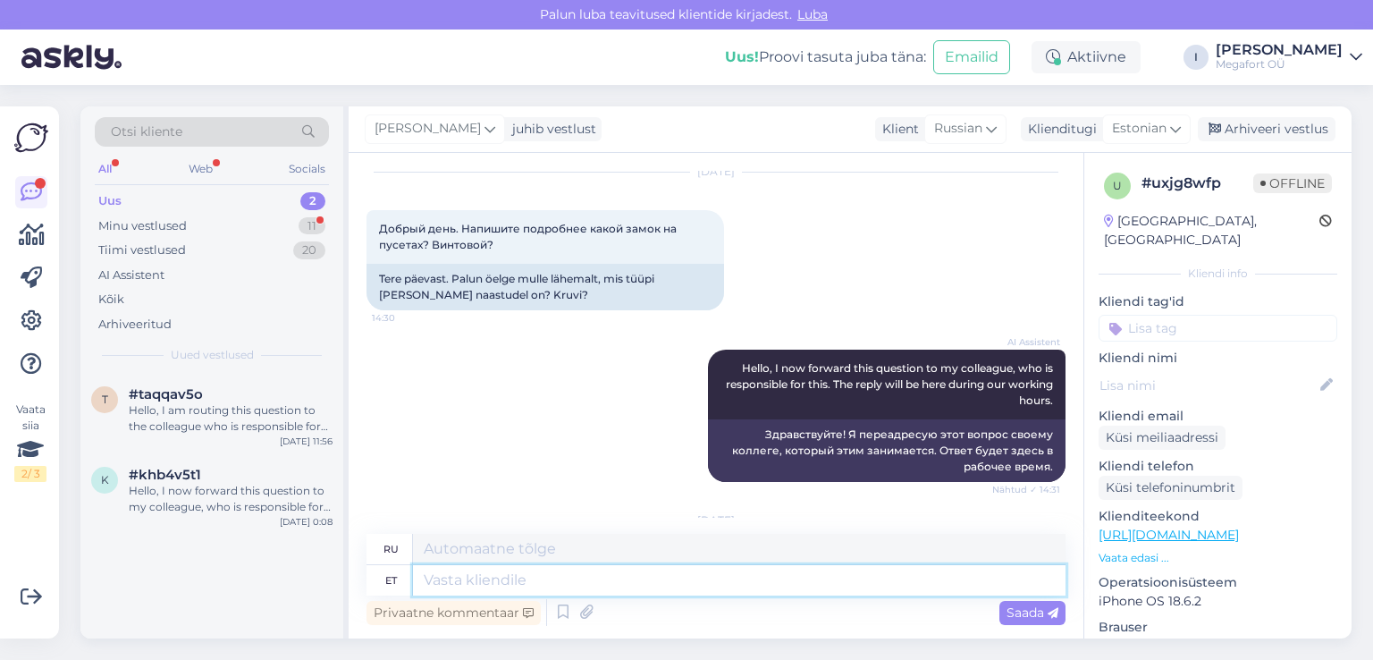
scroll to position [232, 0]
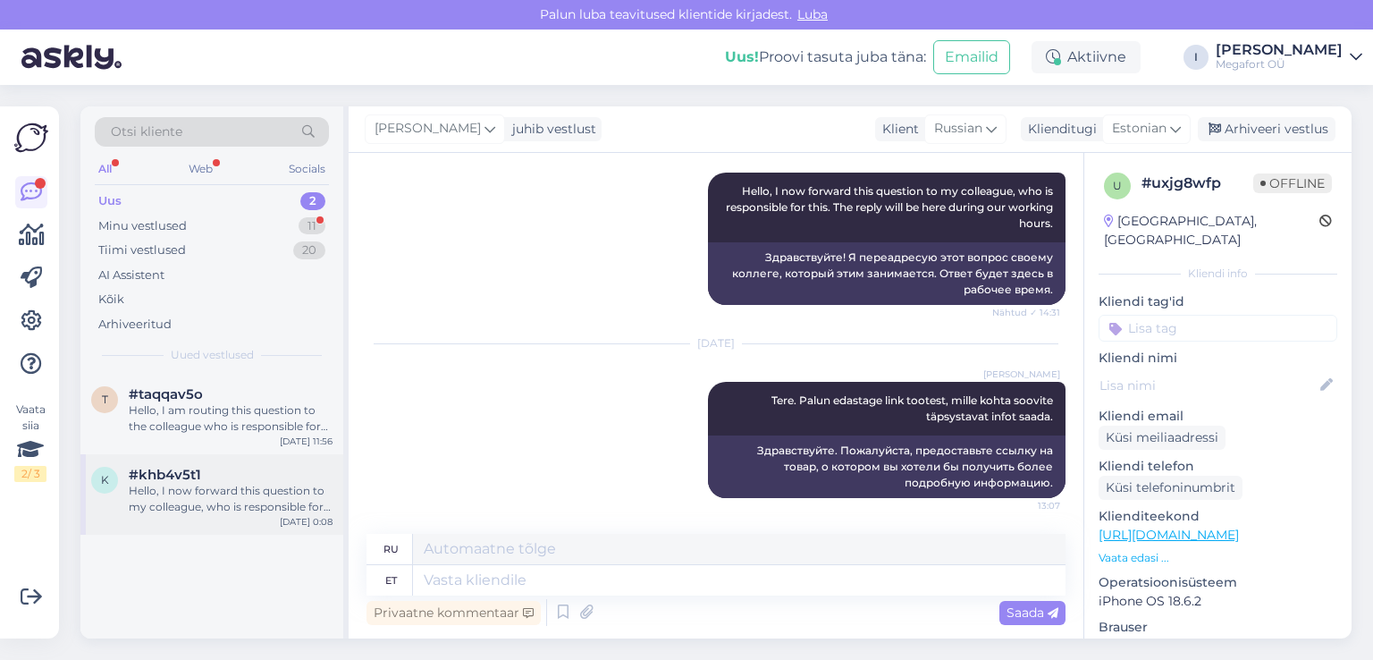
click at [154, 491] on div "Hello, I now forward this question to my colleague, who is responsible for this…" at bounding box center [231, 499] width 204 height 32
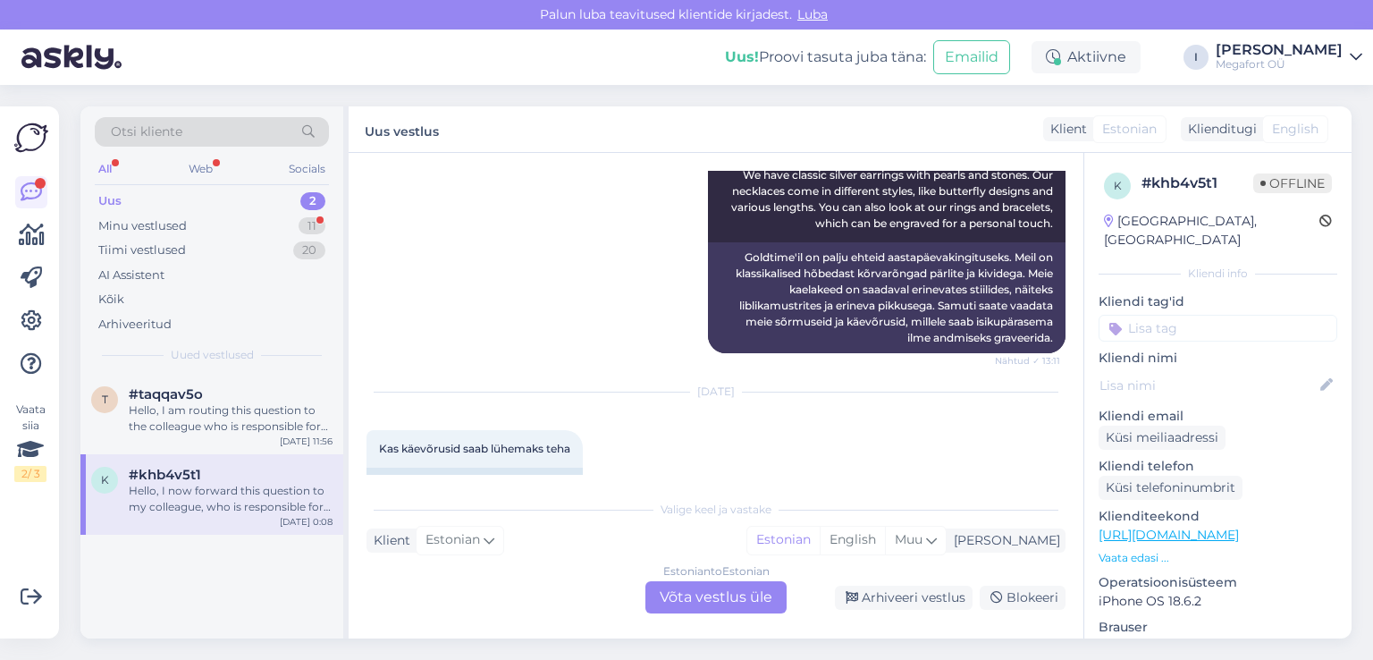
scroll to position [431, 0]
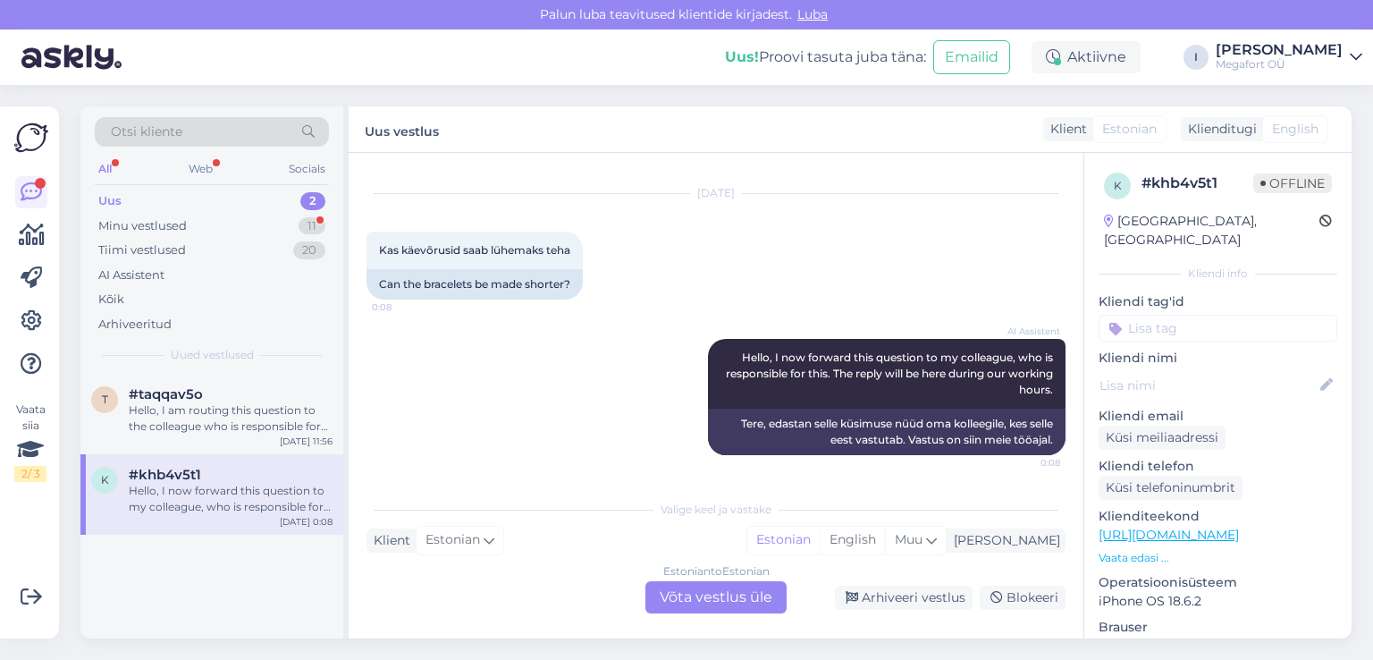
click at [699, 609] on div "Estonian to Estonian Võta vestlus üle" at bounding box center [715, 597] width 141 height 32
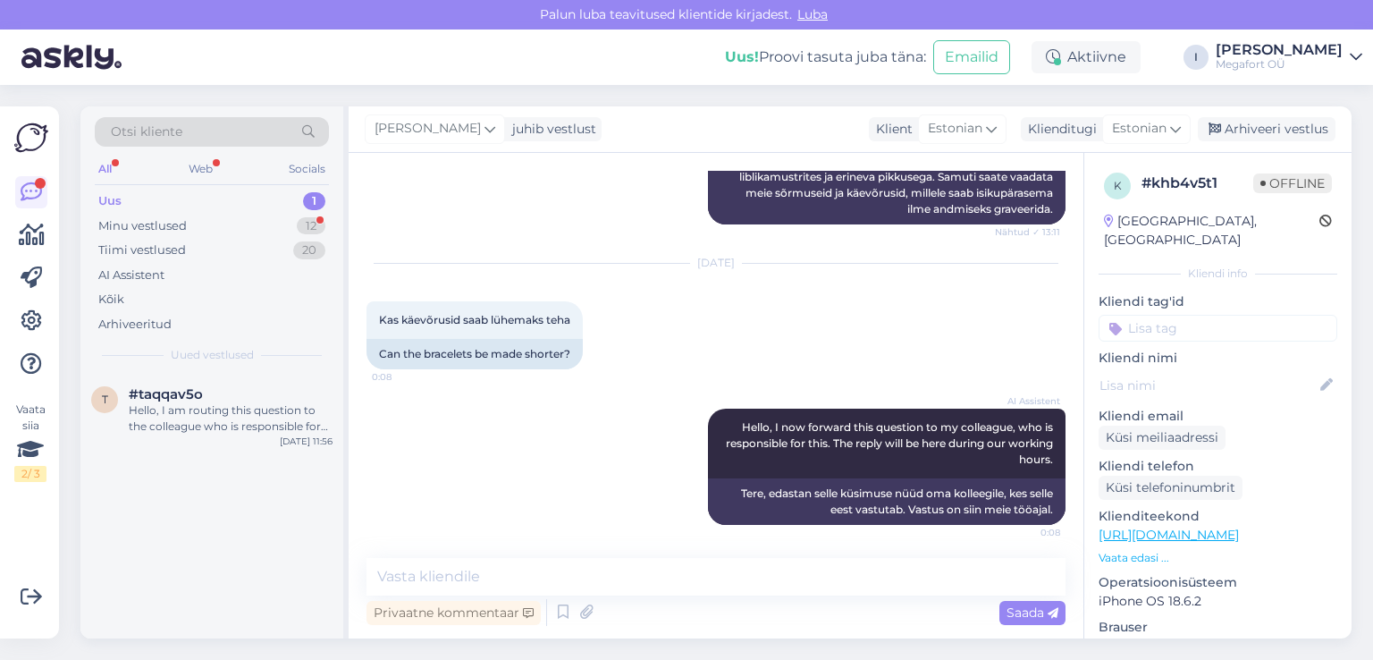
scroll to position [364, 0]
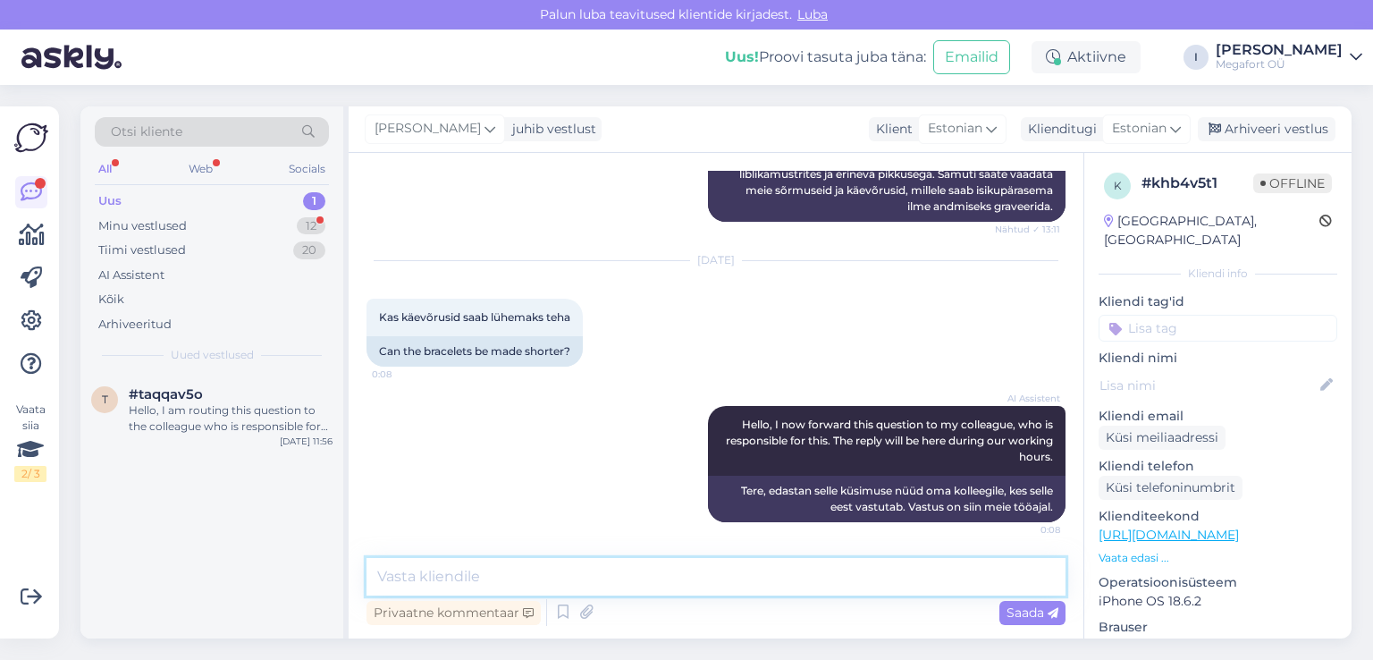
click at [618, 574] on textarea at bounding box center [715, 577] width 699 height 38
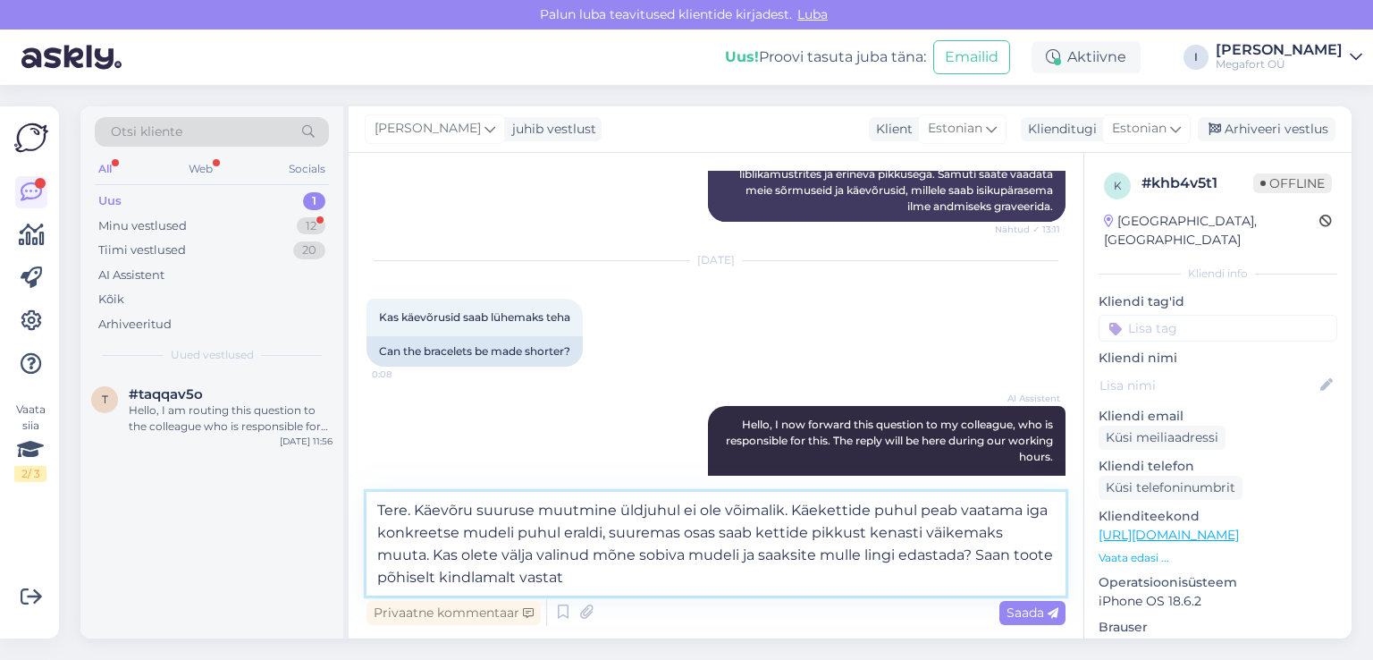
type textarea "Tere. Käevõru suuruse muutmine üldjuhul ei ole võimalik. Käekettide puhul peab …"
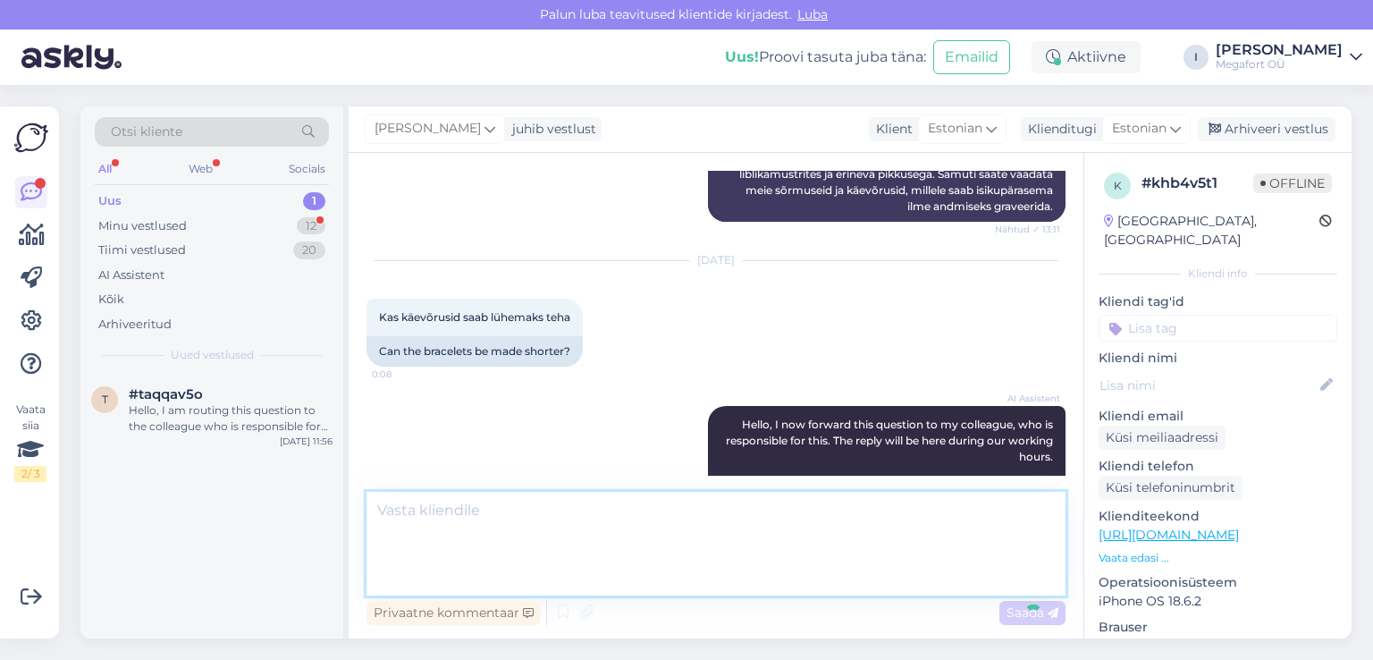
scroll to position [559, 0]
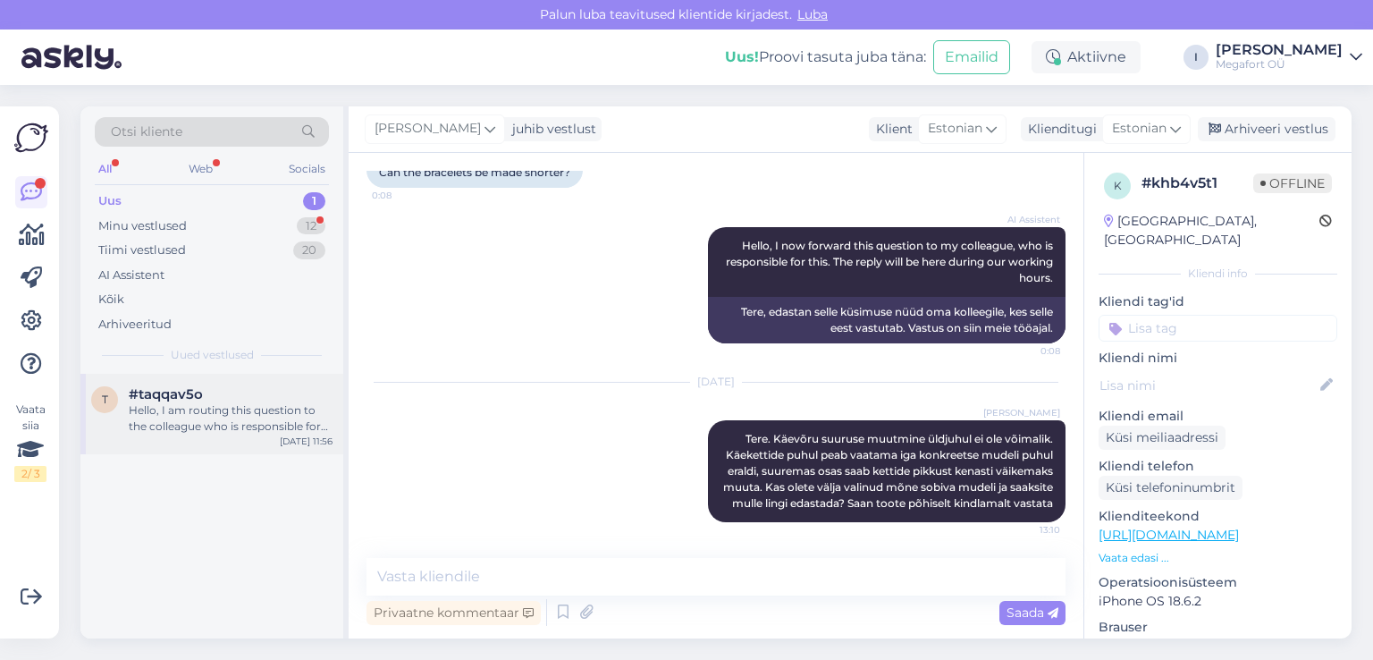
click at [193, 408] on div "Hello, I am routing this question to the colleague who is responsible for this …" at bounding box center [231, 418] width 204 height 32
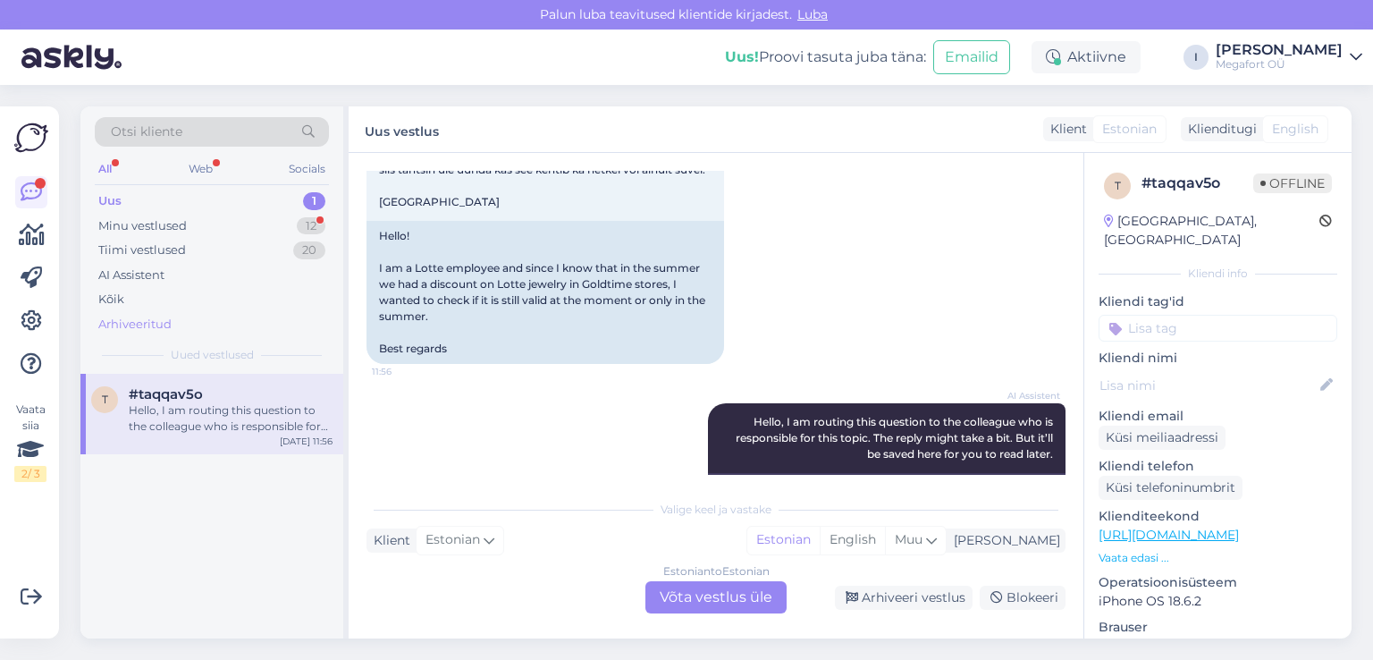
scroll to position [0, 0]
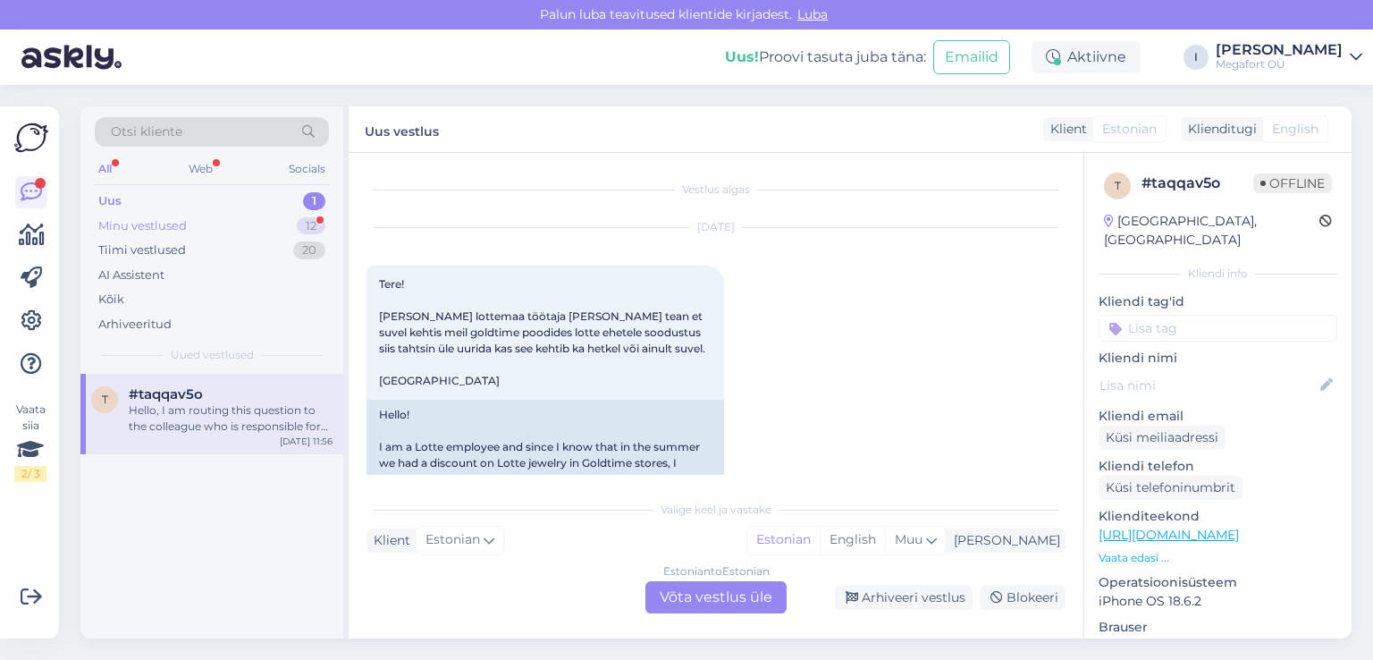
click at [211, 226] on div "Minu vestlused 12" at bounding box center [212, 226] width 234 height 25
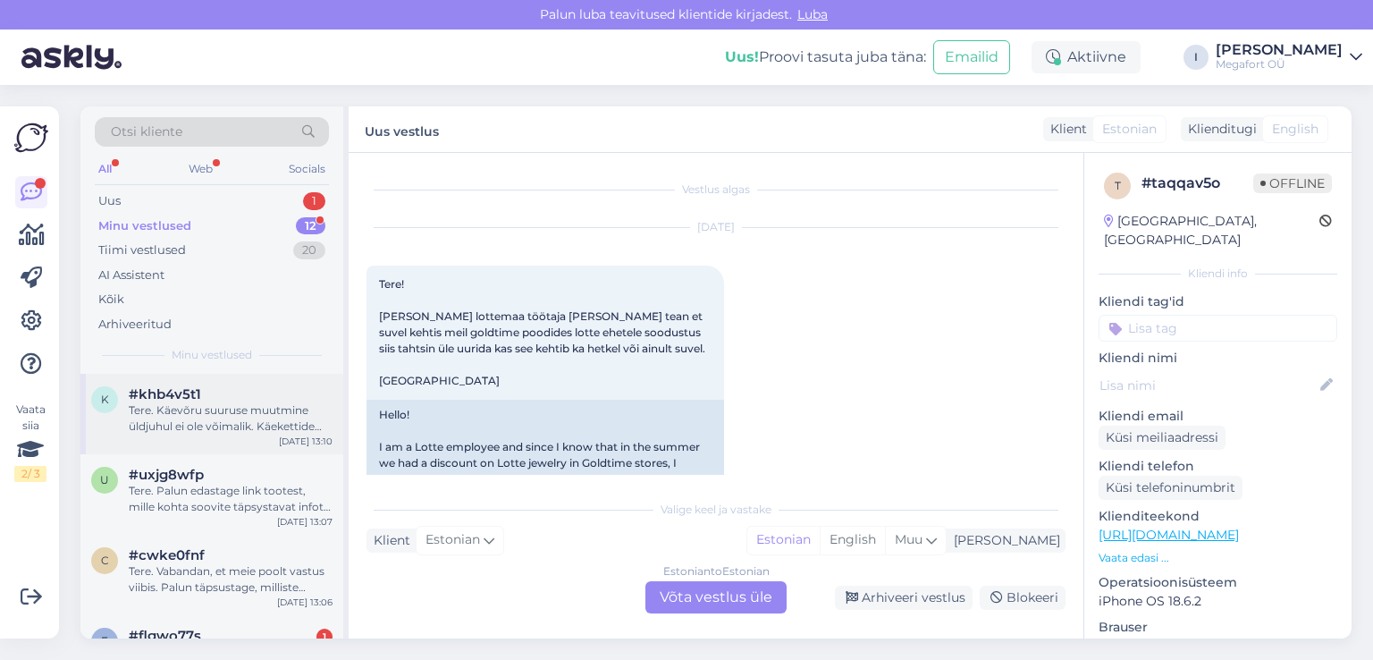
click at [182, 410] on div "Tere. Käevõru suuruse muutmine üldjuhul ei ole võimalik. Käekettide puhul peab …" at bounding box center [231, 418] width 204 height 32
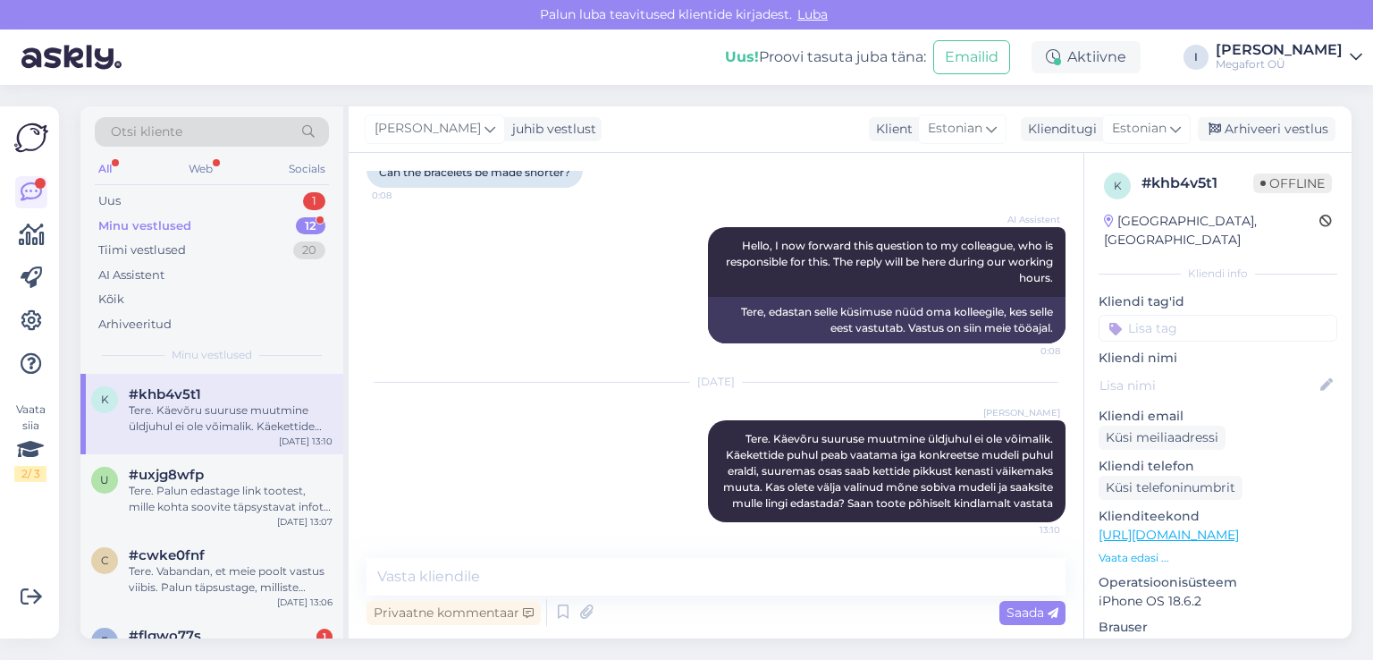
scroll to position [89, 0]
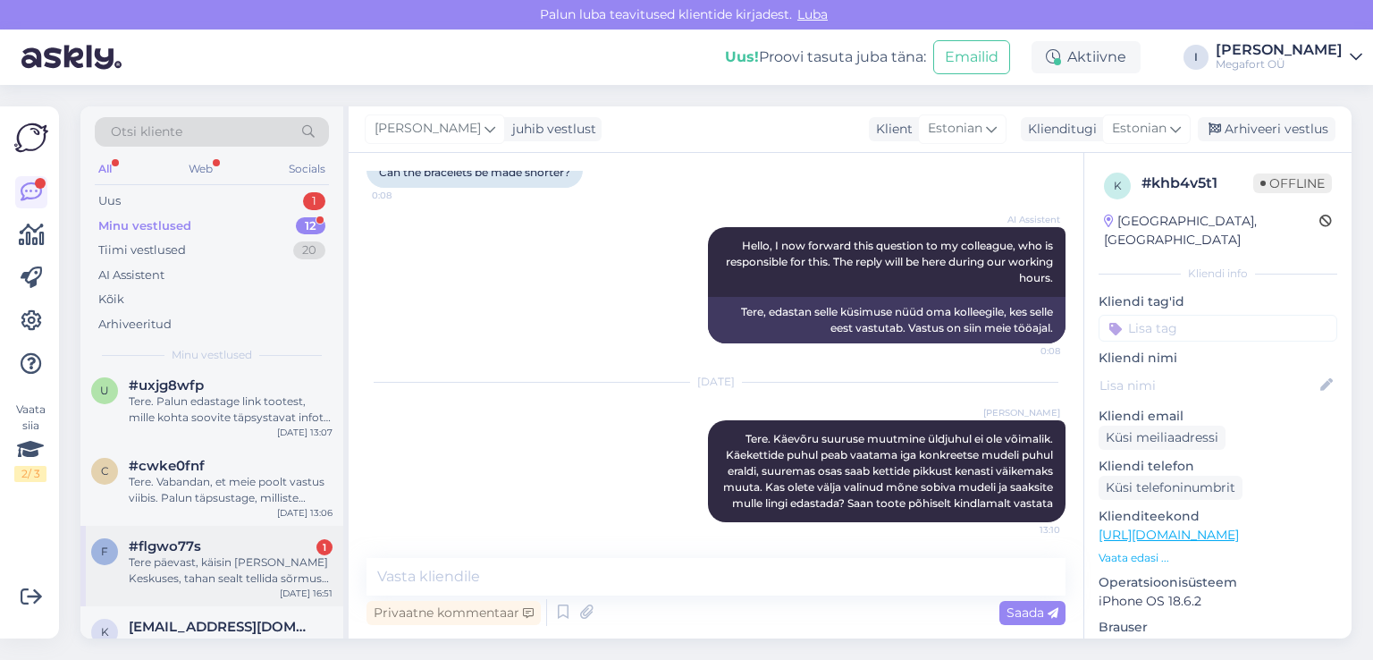
click at [170, 546] on span "#flgwo77s" at bounding box center [165, 546] width 72 height 16
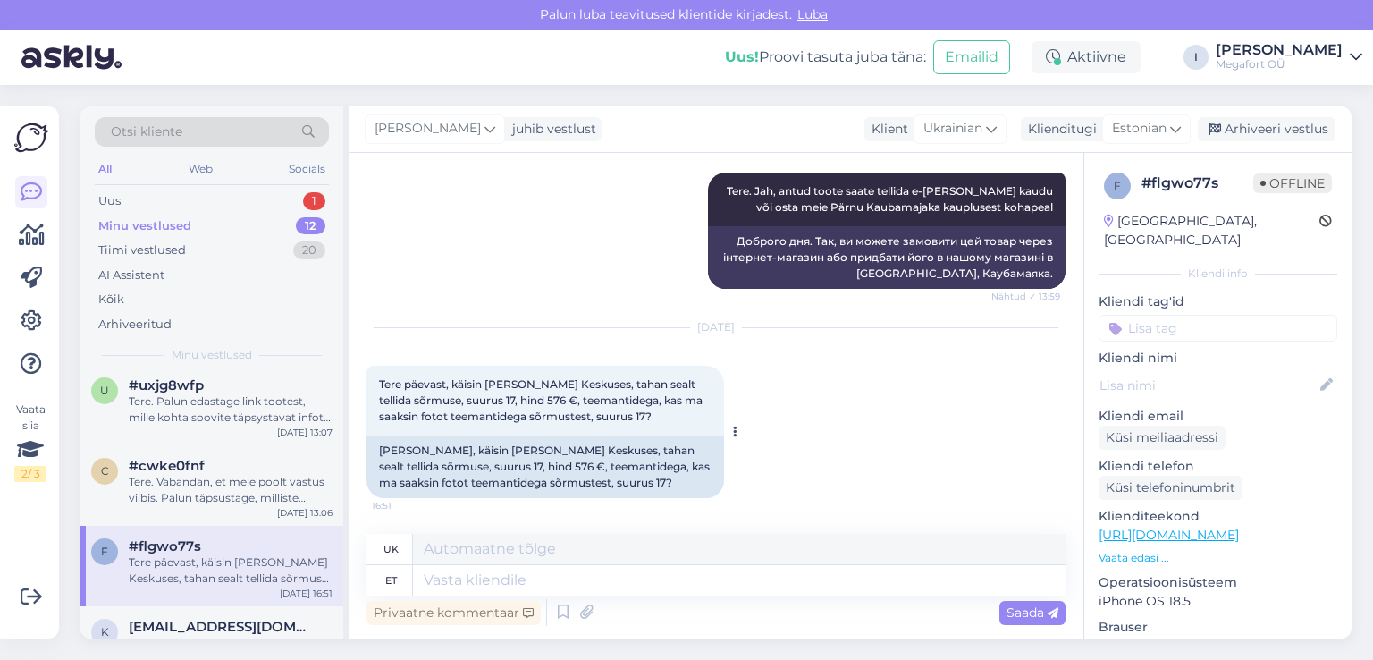
scroll to position [2945, 0]
click at [534, 576] on textarea at bounding box center [739, 580] width 652 height 30
type textarea "Tere."
type textarea "Привіт."
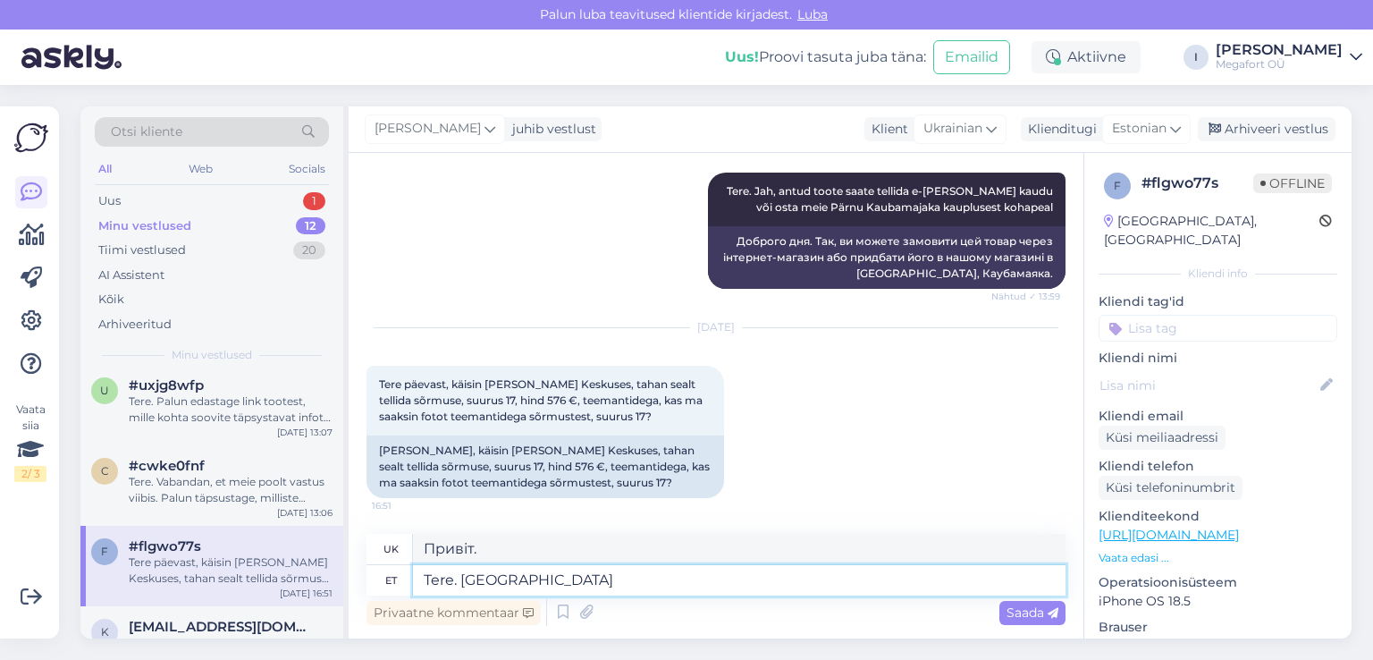
type textarea "Tere. Palun t"
type textarea "Привіт. Будь ласка."
type textarea "Tere."
type textarea "Привіт."
type textarea "Tere. saadan"
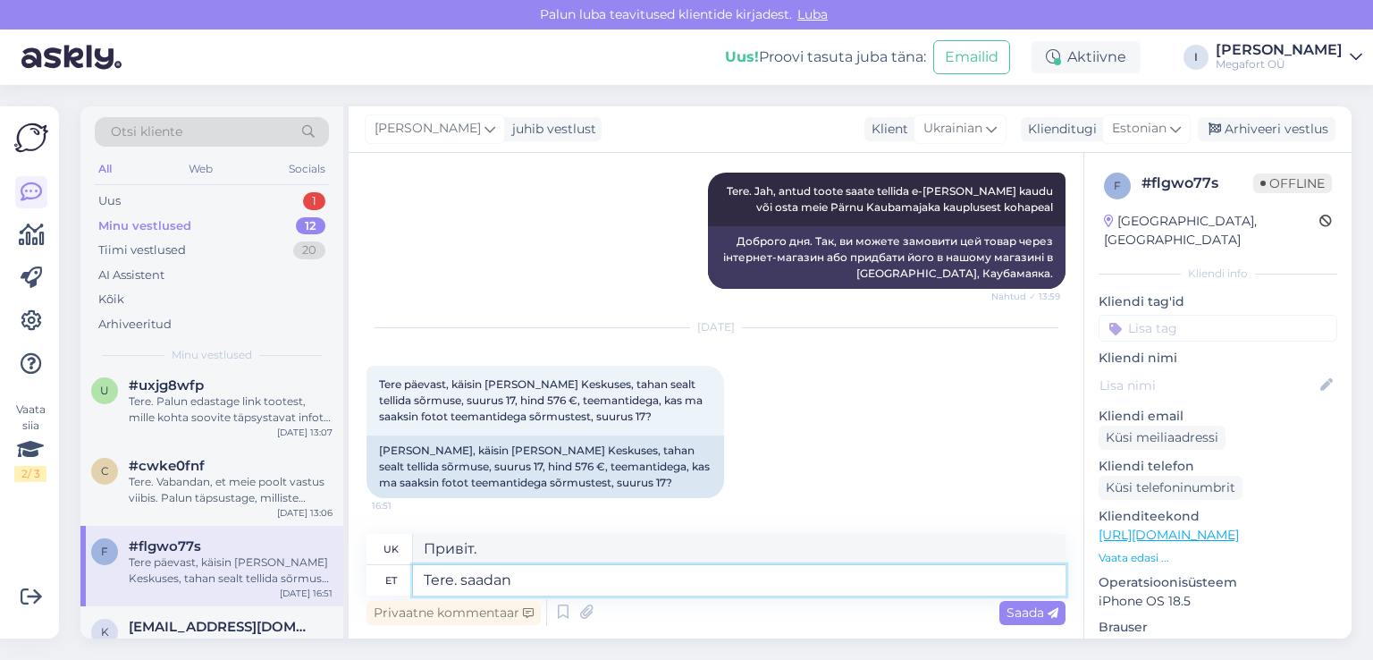
type textarea "Привіт. Я надішлю"
type textarea "Tere."
type textarea "Привіт."
type textarea "Tere. [GEOGRAPHIC_DATA]"
type textarea "Привіт. Будь ласка."
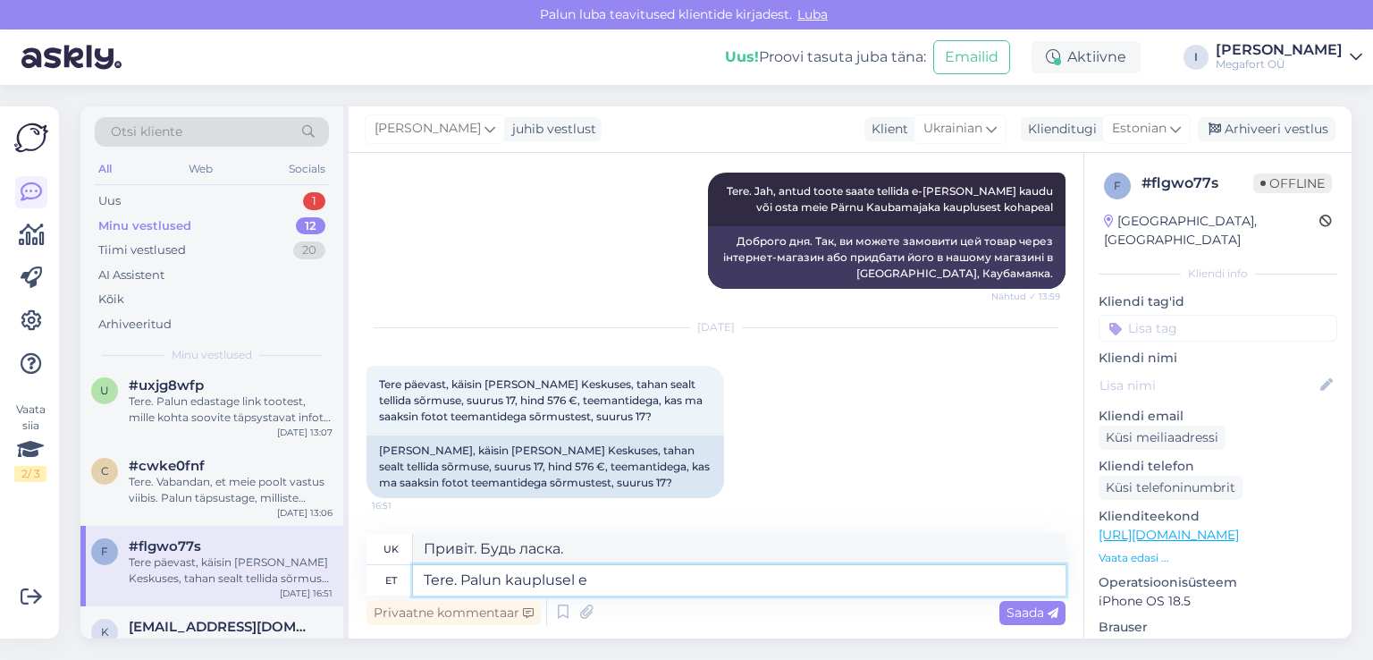
type textarea "Tere. Palun kauplusel ed"
type textarea "Привіт. Будь ласка, заходьте до магазину."
type textarea "Tere. Palun kauplusel edastada"
type textarea "Привіт. Будь ласка, перешліть до магазину."
type textarea "Tere. Palun kauplusel edastada foto"
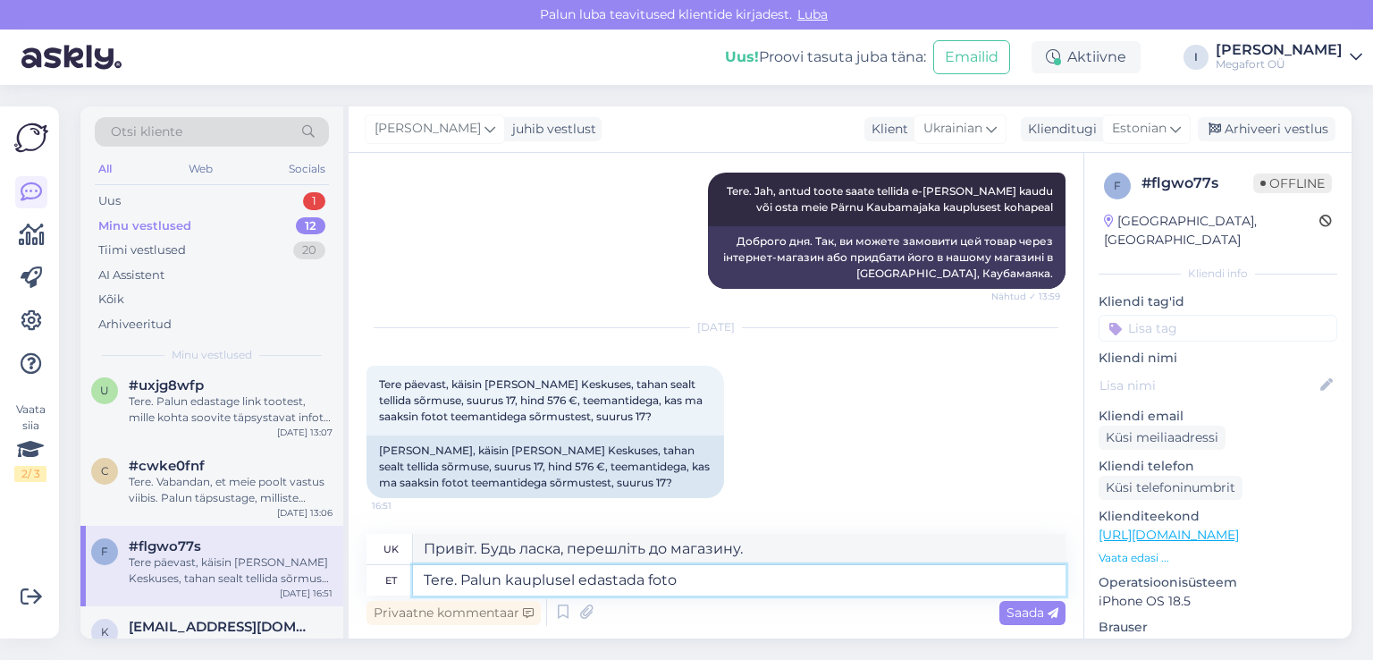
type textarea "Доброго дня. Будь ласка, надішліть фото до магазину."
type textarea "Tere. Palun kauplusel edastada foto 17 s"
type textarea "Доброго дня. Будь ласка, надішліть фото до магазину 17"
type textarea "Tere. Palun kauplusel edastada foto 17 suuruse"
type textarea "Доброго дня. Будь ласка, надішліть фотографію 17 розміру до магазину."
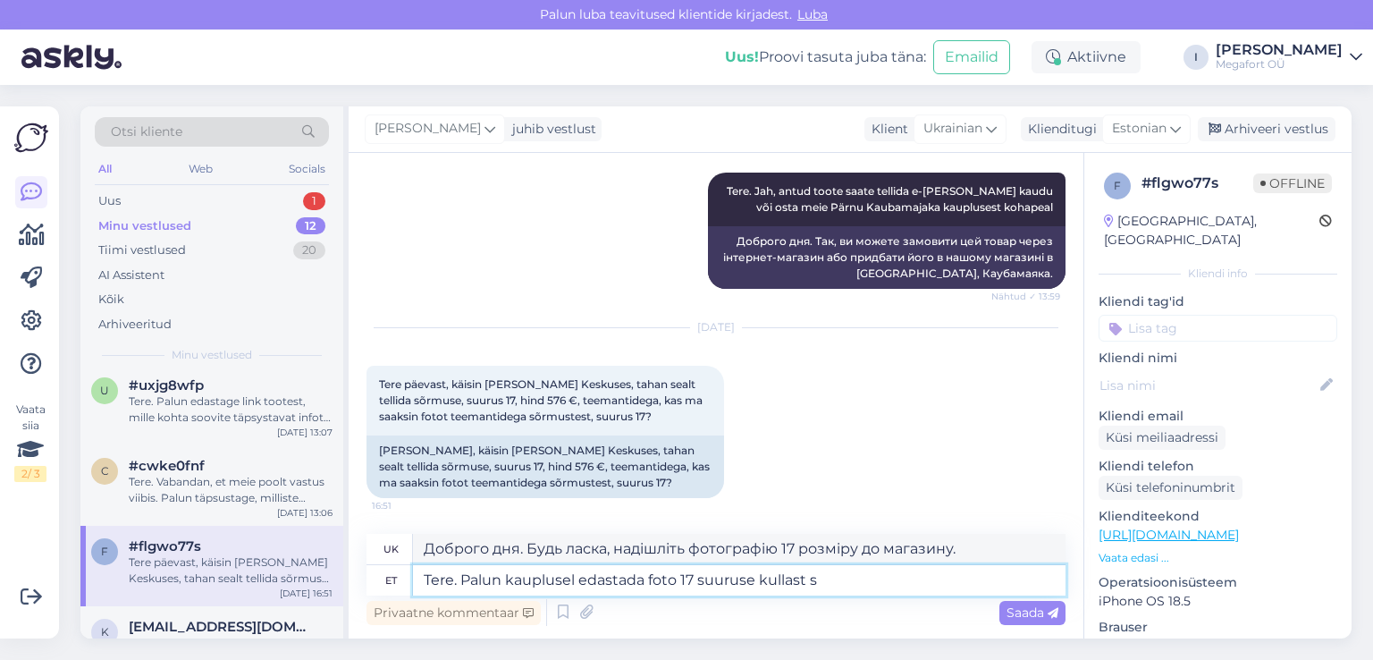
type textarea "Tere. Palun kauplusel edastada foto 17 suuruse kullast sõ"
type textarea "Доброго дня. Будь ласка, надішліть до магазину фотографію 17 золотого розміру."
type textarea "Tere. Palun kauplusel edastada foto 17 suuruse kullast sõrmusest"
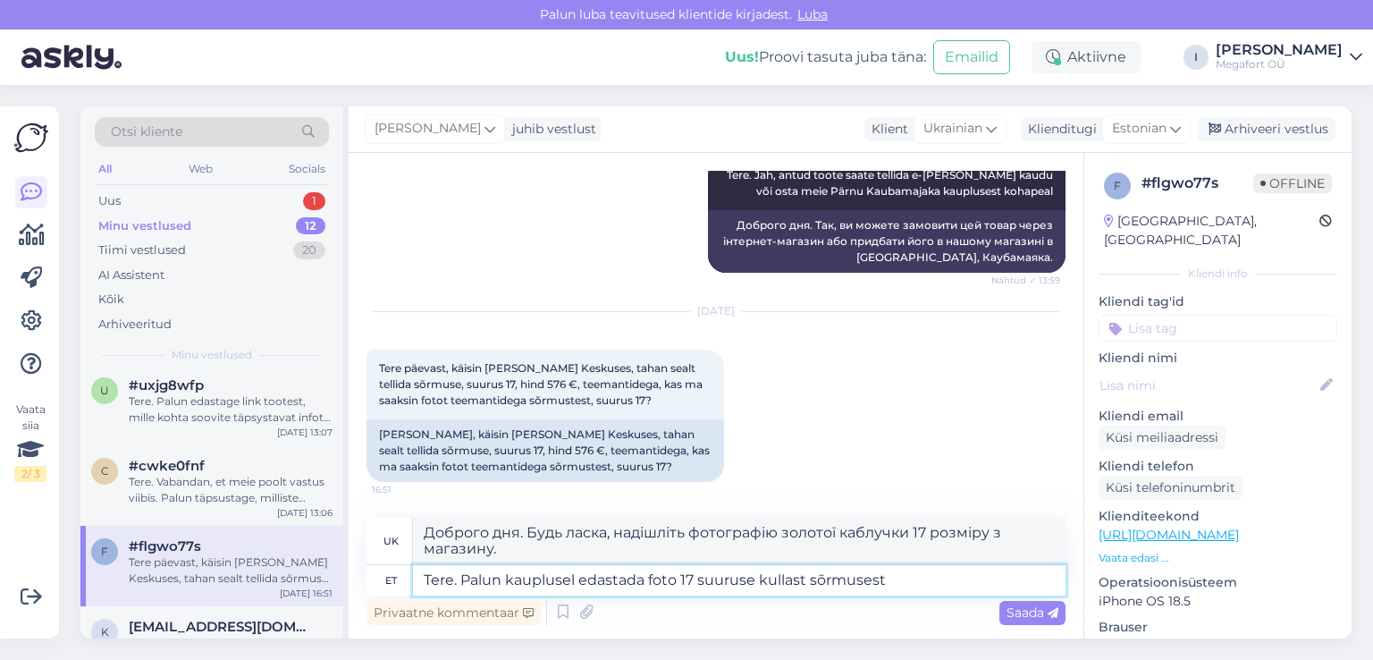
type textarea "Доброго дня. Будь ласка, надішліть до магазину фотографію золотої каблучки 17 р…"
type textarea "Tere. Palun kauplusel edastada foto 17 suuruse kullast sõrmusest teemanti"
type textarea "Доброго дня. Будь ласка, надішліть до магазину фотографію золотої каблучки 17 р…"
type textarea "Tere. Palun kauplusel edastada foto 17 suuruse kullast sõrmusest teemantidega,"
type textarea "Доброго дня. Будь ласка, надішліть до магазину фотографію золотої каблучки 17 р…"
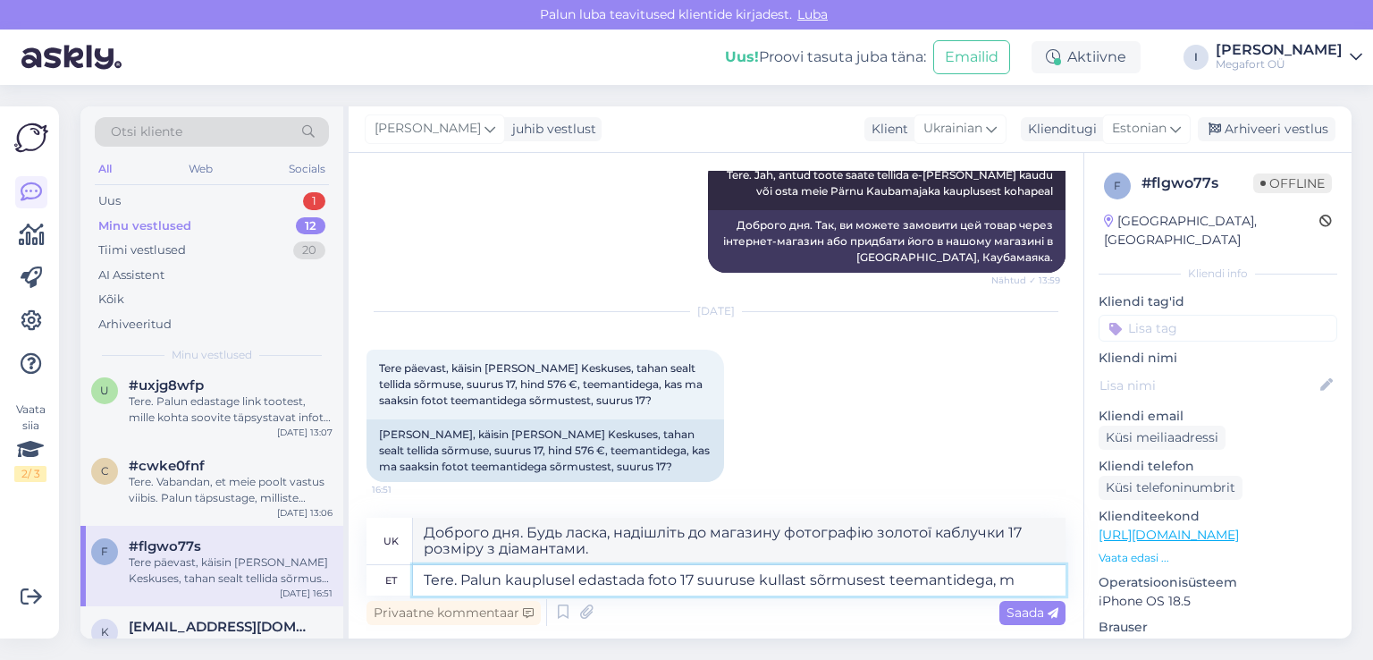
type textarea "Tere. Palun kauplusel edastada foto 17 suuruse kullast sõrmusest teemantidega, …"
type textarea "Доброго дня. Будь ласка, надішліть фото золотої каблучки 17 розміру з діамантам…"
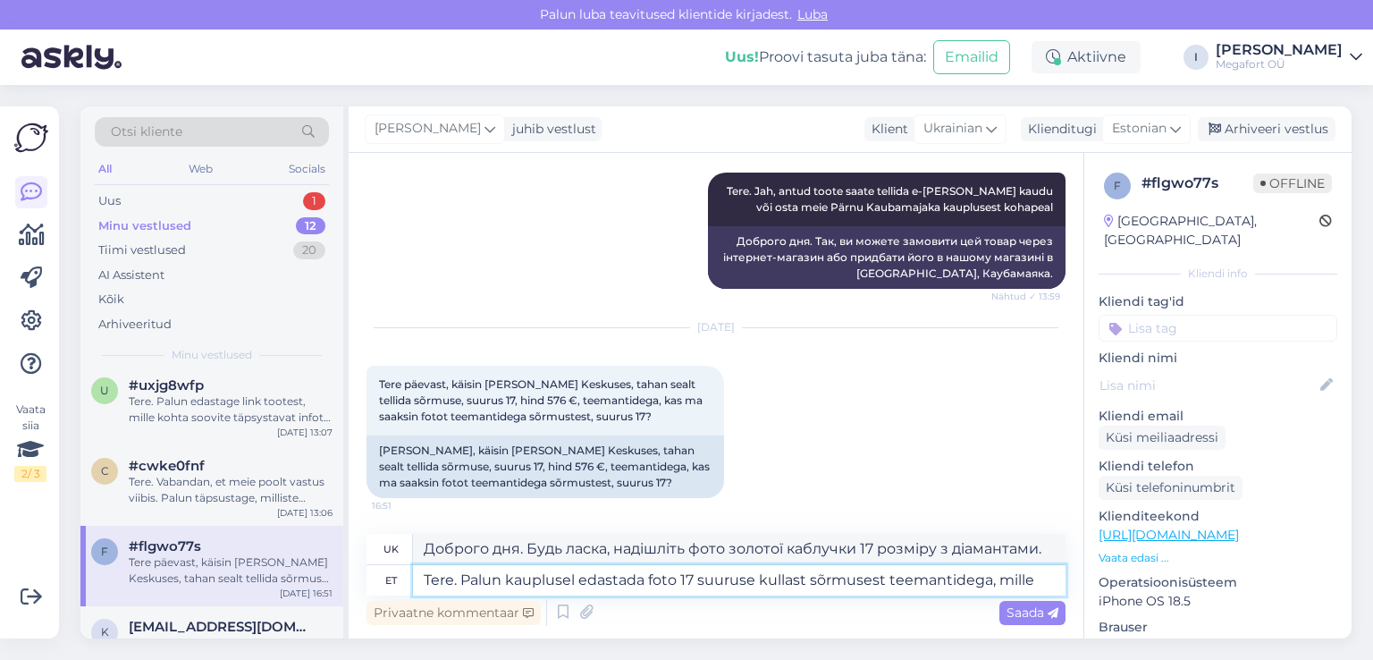
type textarea "Tere. Palun kauplusel edastada foto 17 suuruse kullast sõrmusest teemantidega, …"
type textarea "Доброго дня. Будь ласка, надішліть мені фотографію золотої каблучки 17 розміру …"
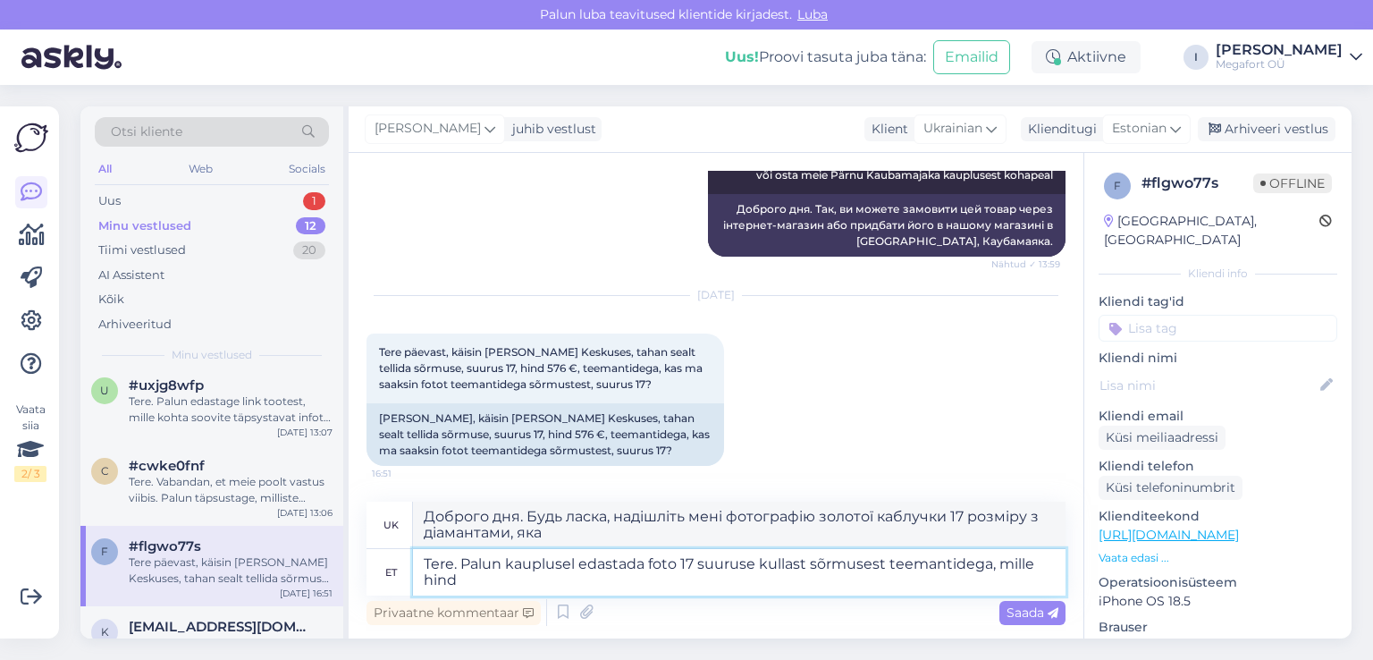
type textarea "Tere. Palun kauplusel edastada foto 17 suuruse kullast sõrmusest teemantidega, …"
type textarea "Доброго дня. Будь ласка, надішліть мені фото золотої каблучки 17 розміру з діам…"
type textarea "Tere. Palun kauplusel edastada foto 17 suuruse kullast sõrmusest teemantidega, …"
type textarea "Доброго дня. Будь ласка, надішліть мені фотографію золотої каблучки 17 розміру …"
type textarea "Tere. Palun kauplusel edastada foto 17 suuruse kullast sõrmusest teemantidega, …"
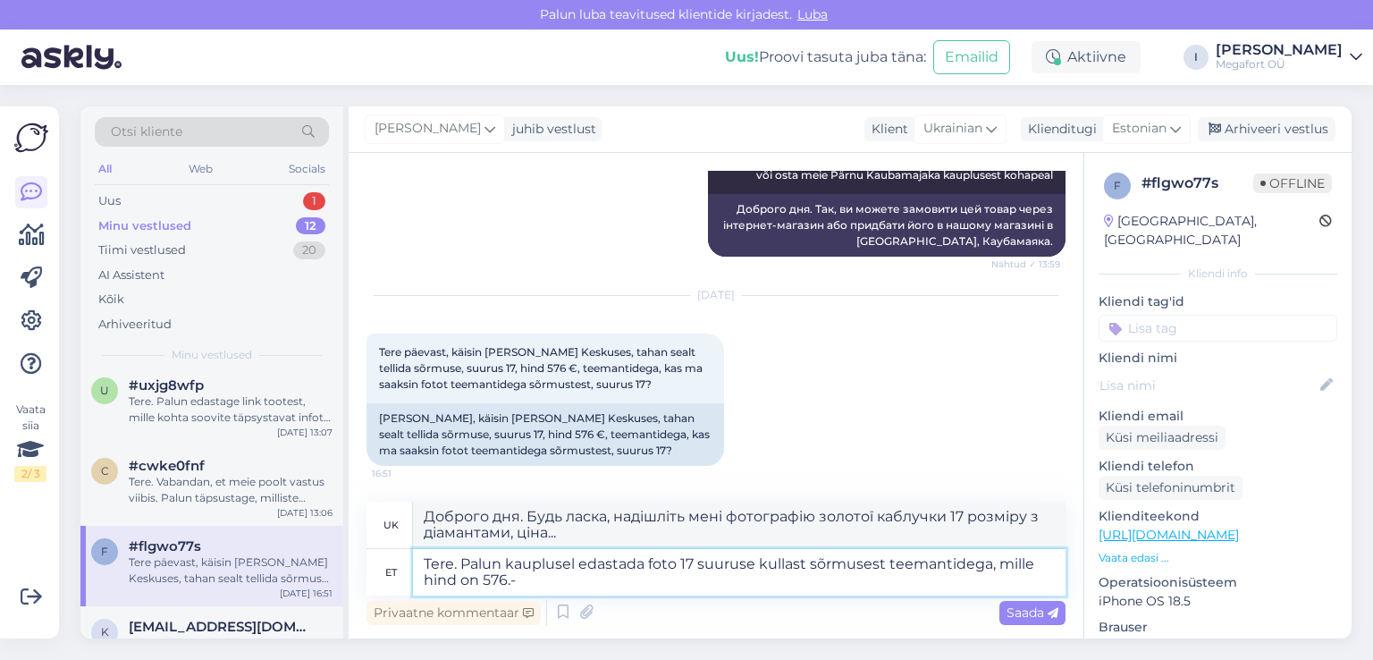
type textarea "Доброго дня. Будь ласка, надішліть мені фотографію золотої каблучки 17 розміру …"
type textarea "Tere. Palun kauplusel edastada foto 17 suuruse kullast sõrmusest teemantidega, …"
type textarea "Доброго дня. Будь ласка, надішліть мені фотографію золотої каблучки 17 розміру …"
type textarea "Tere. Palun kauplusel edastada foto 17 suuruse kullast sõrmusest teemantidega, …"
type textarea "Доброго дня. Будь ласка, надішліть мені фотографію золотої каблучки 17 розміру …"
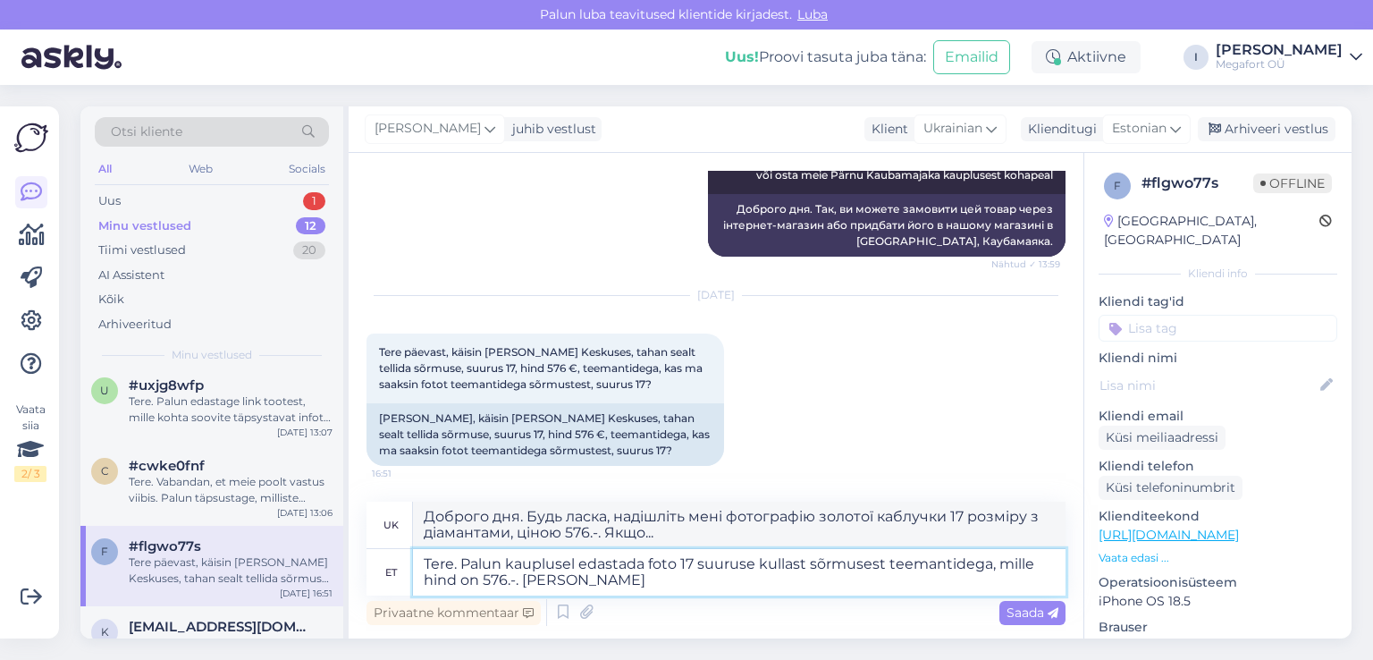
type textarea "Tere. Palun kauplusel edastada foto 17 suuruse kullast sõrmusest teemantidega, …"
type textarea "Доброго дня. Будь ласка, надішліть мені фотографію золотої каблучки 17 розміру …"
type textarea "Tere. Palun kauplusel edastada foto 17 suuruse kullast sõrmusest teemantidega, …"
type textarea "Доброго дня. Будь ласка, надішліть мені фотографію золотої каблучки 17 розміру …"
type textarea "Tere. Palun kauplusel edastada foto 17 suuruse kullast sõrmusest teemantidega, …"
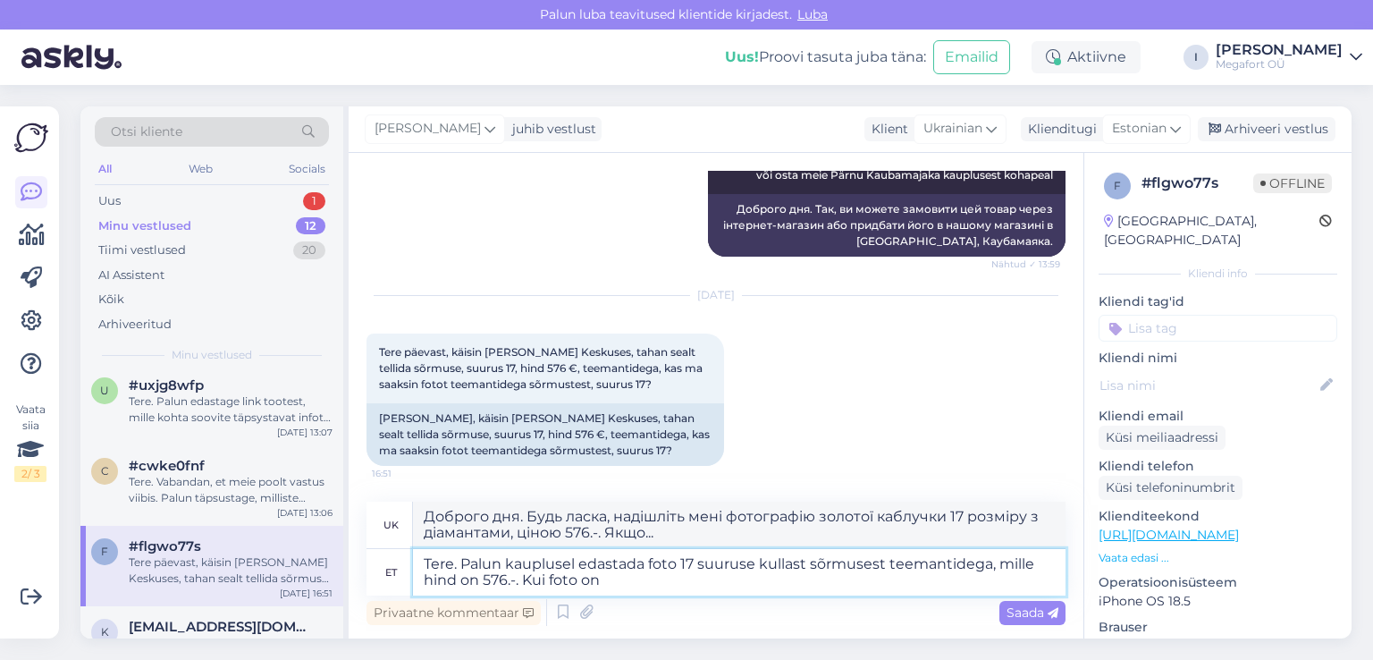
type textarea "Доброго дня. Будь ласка, надішліть мені фотографію золотої каблучки 17 розміру …"
type textarea "Tere. Palun kauplusel edastada foto 17 suuruse kullast sõrmusest teemantidega, …"
type textarea "Доброго дня. Будь ласка, надішліть мені фотографію золотої каблучки 17 розміру …"
type textarea "Tere. Palun kauplusel edastada foto 17 suuruse kullast sõrmusest teemantidega, …"
type textarea "Доброго дня. Будь ласка, надішліть мені фотографію золотої каблучки 17-го розмі…"
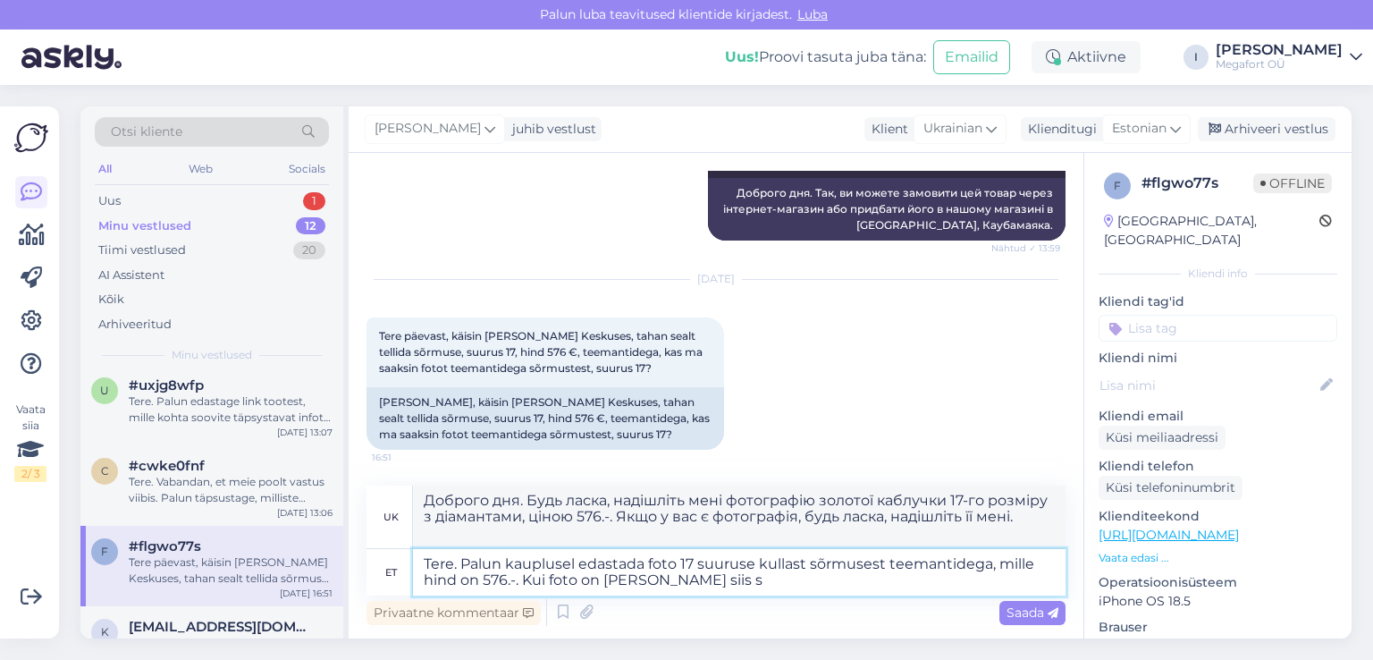
type textarea "Tere. Palun kauplusel edastada foto 17 suuruse kullast sõrmusest teemantidega, …"
type textarea "Доброго дня. Будь ласка, надішліть мені фотографію золотої каблучки 17 розміру …"
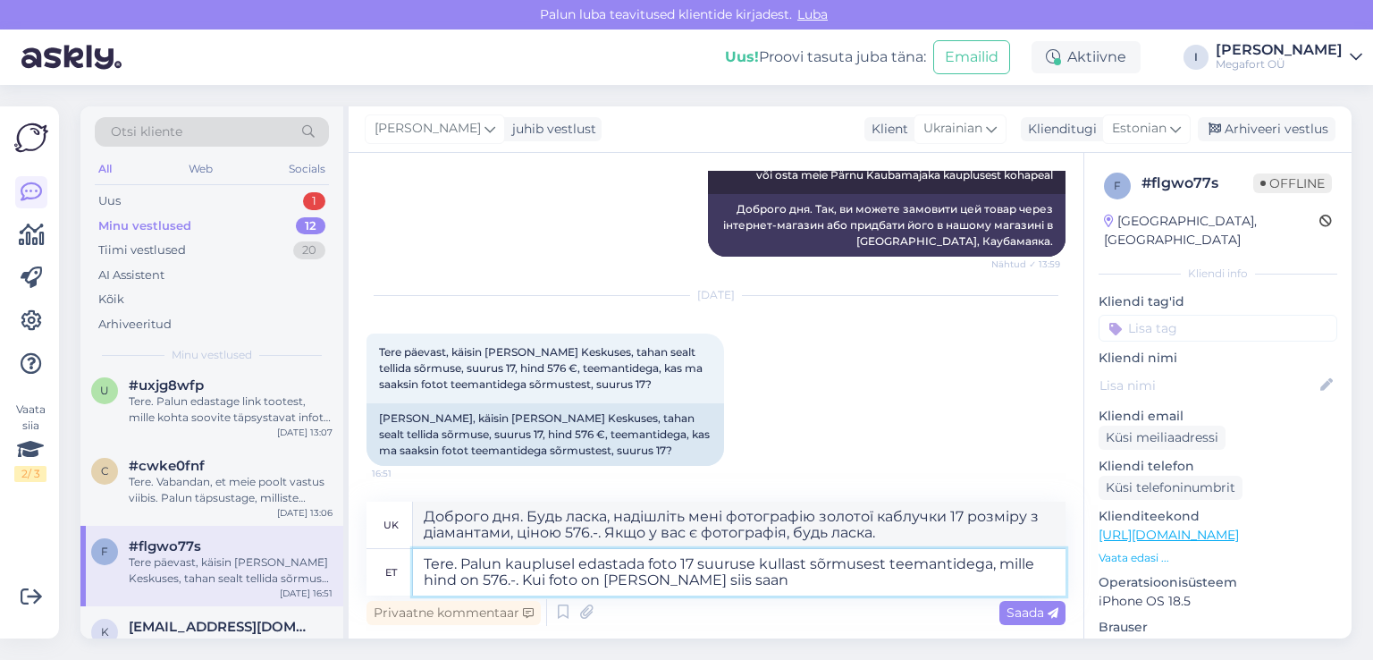
type textarea "Tere. Palun kauplusel edastada foto 17 suuruse kullast sõrmusest teemantidega, …"
type textarea "Доброго дня. Будь ласка, надішліть мені фотографію золотої каблучки 17 розміру …"
type textarea "Tere. Palun kauplusel edastada foto 17 suuruse kullast sõrmusest teemantidega, …"
type textarea "Доброго дня. Будь ласка, надішліть мені фотографію золотої каблучки 17 розміру …"
type textarea "Tere. Palun kauplusel edastada foto 17 suuruse kullast sõrmusest teemantidega, …"
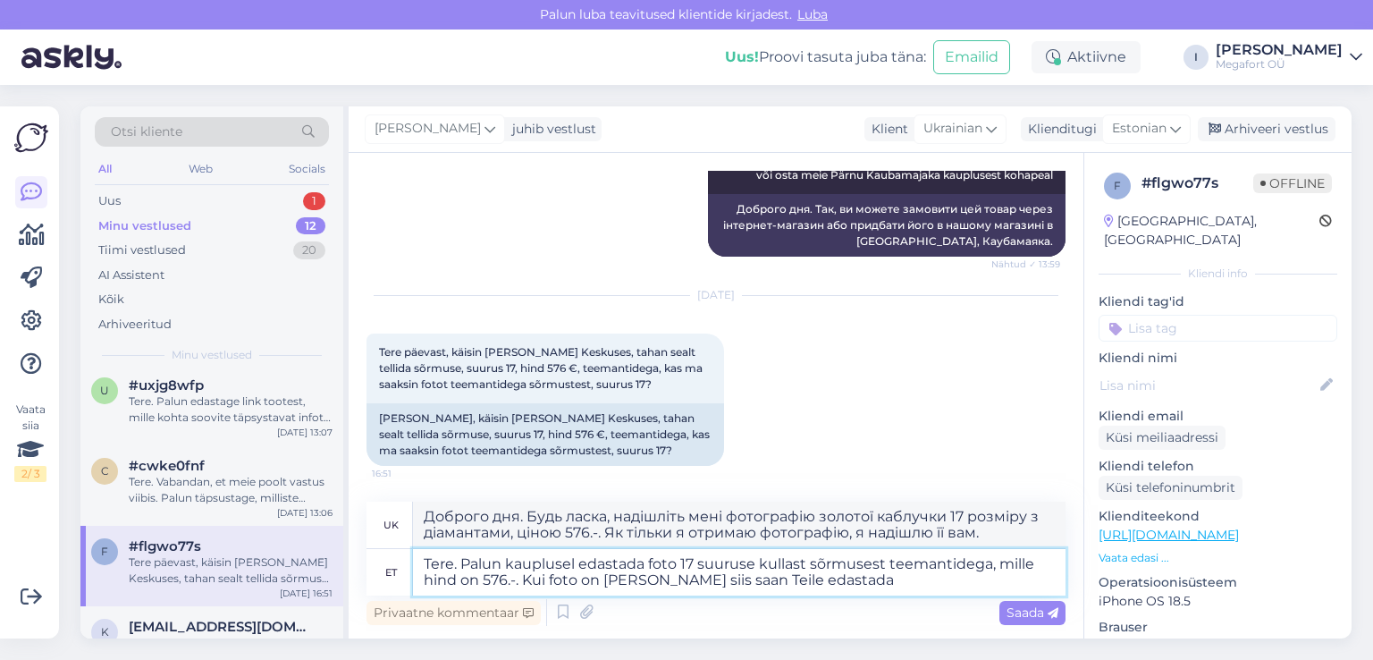
type textarea "Доброго дня. Будь ласка, надішліть мені фотографію золотої каблучки 17-го розмі…"
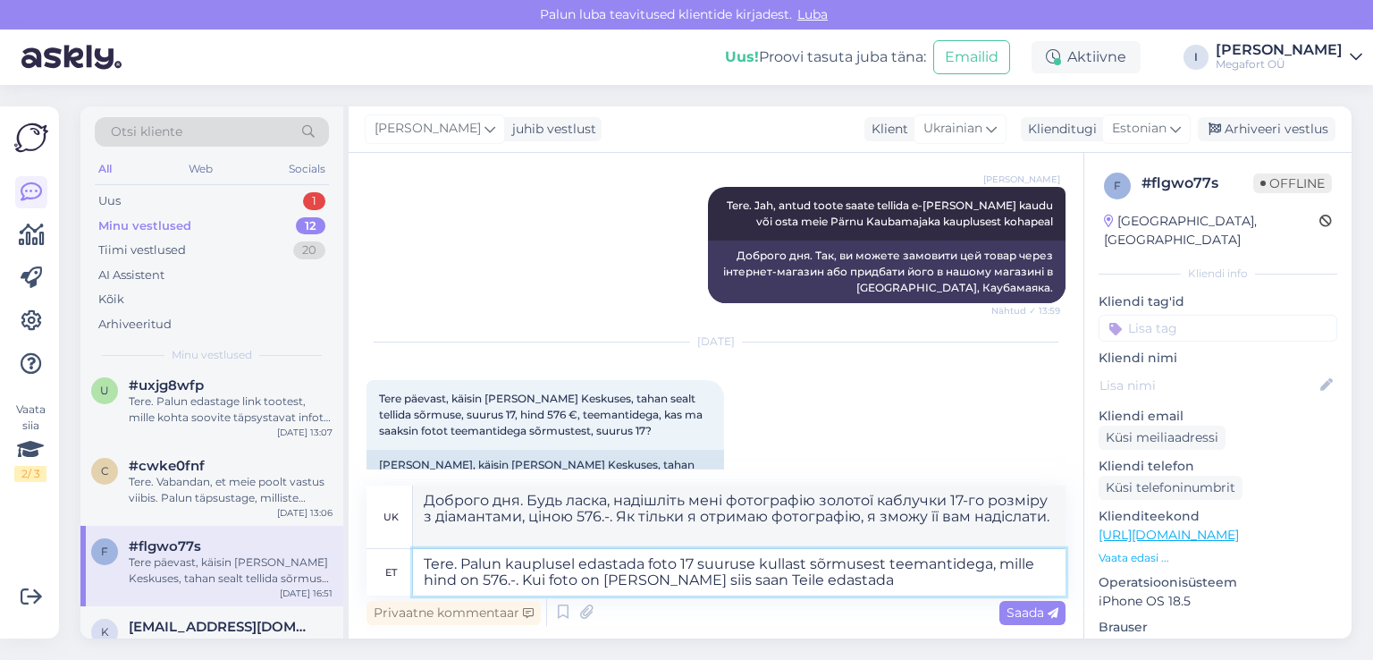
scroll to position [2592, 0]
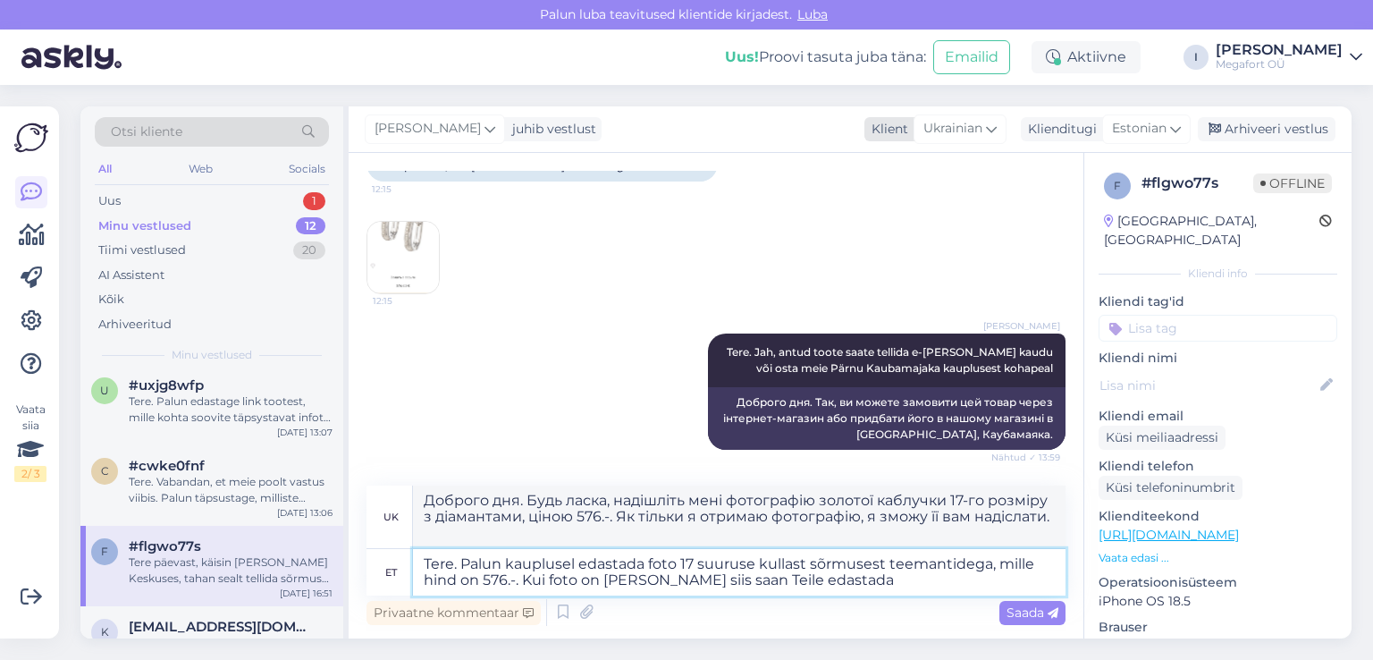
type textarea "Tere. Palun kauplusel edastada foto 17 suuruse kullast sõrmusest teemantidega, …"
click at [995, 132] on icon at bounding box center [991, 129] width 11 height 20
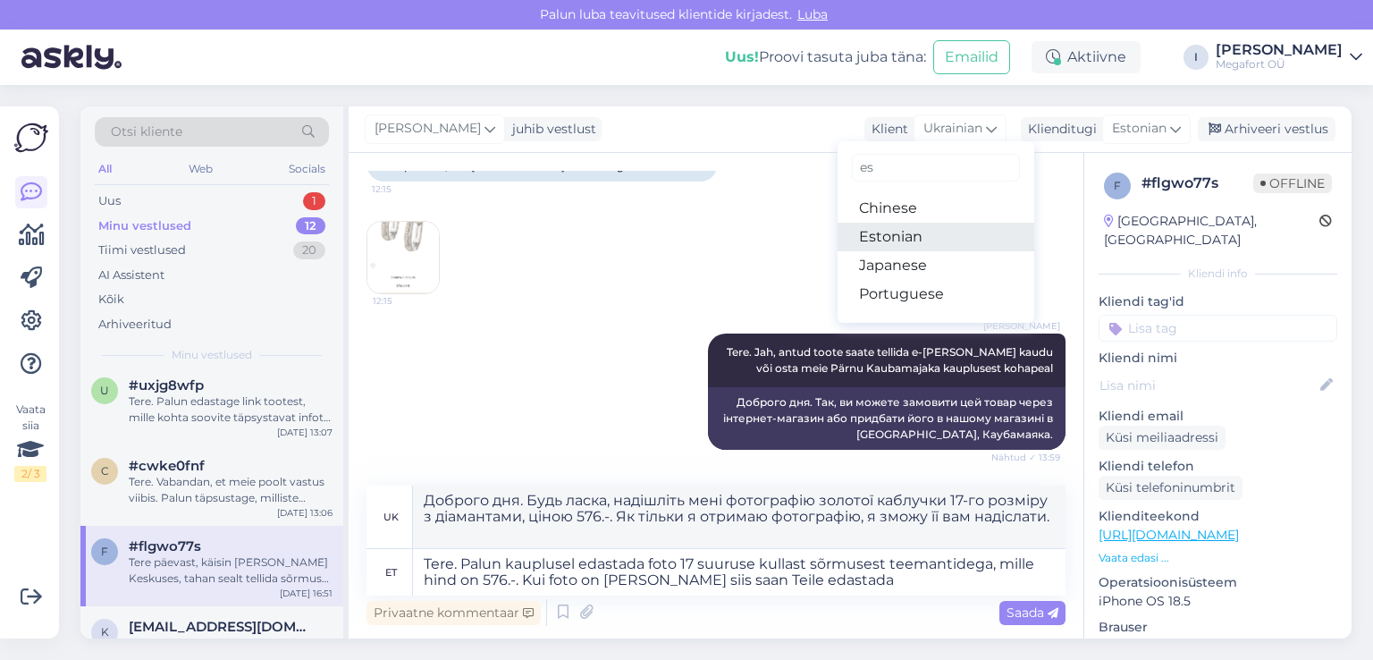
type input "es"
click at [923, 236] on link "Estonian" at bounding box center [935, 237] width 197 height 29
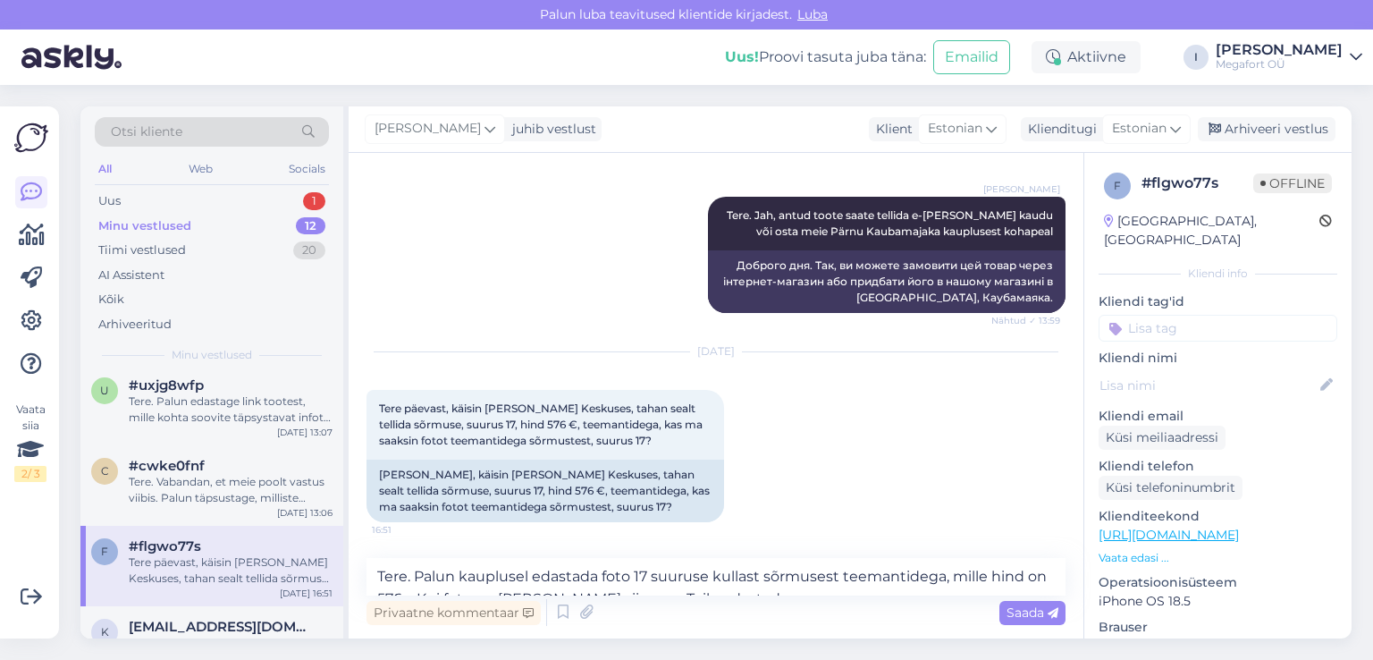
scroll to position [2921, 0]
click at [1012, 609] on span "Saada" at bounding box center [1032, 612] width 52 height 16
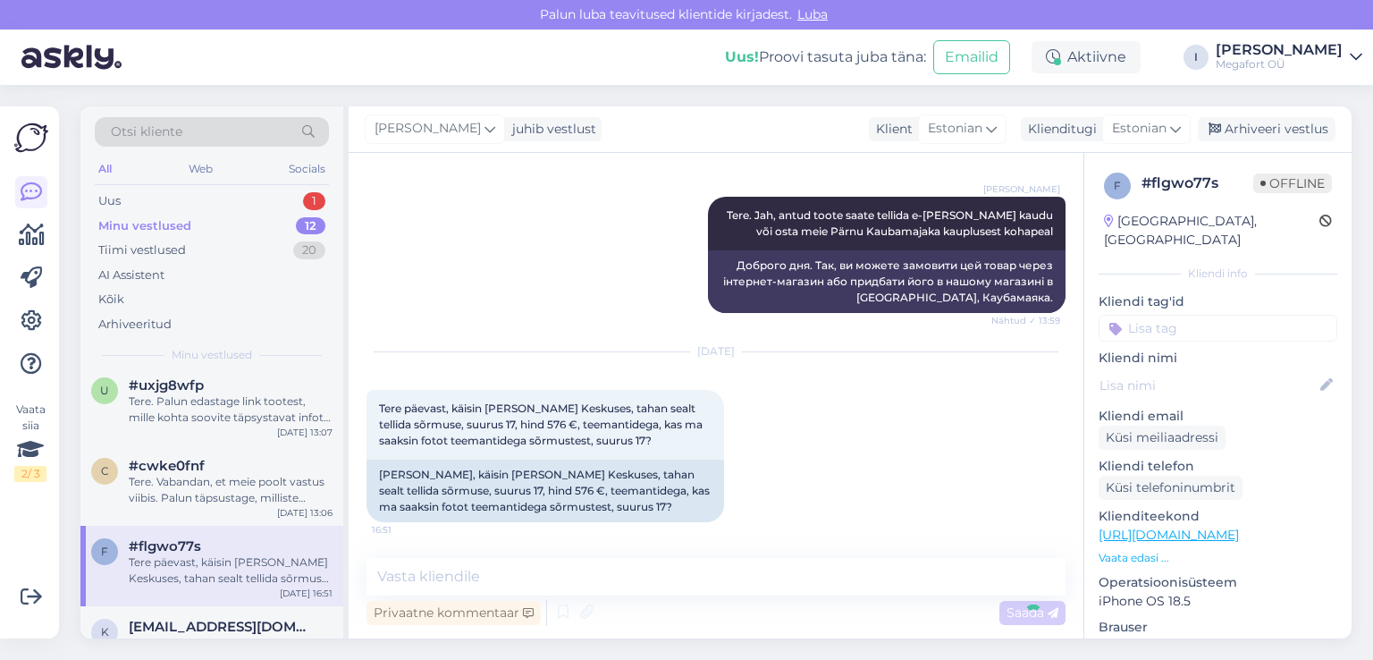
scroll to position [3068, 0]
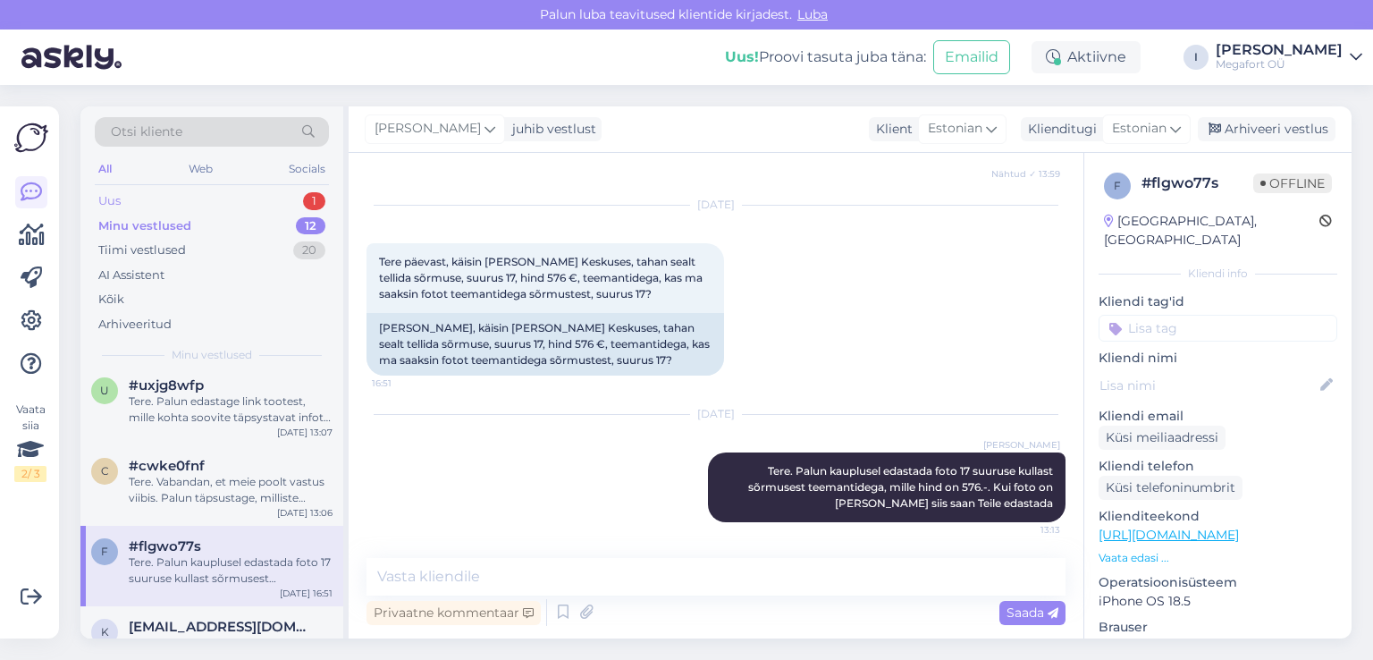
click at [114, 203] on div "Uus" at bounding box center [109, 201] width 22 height 18
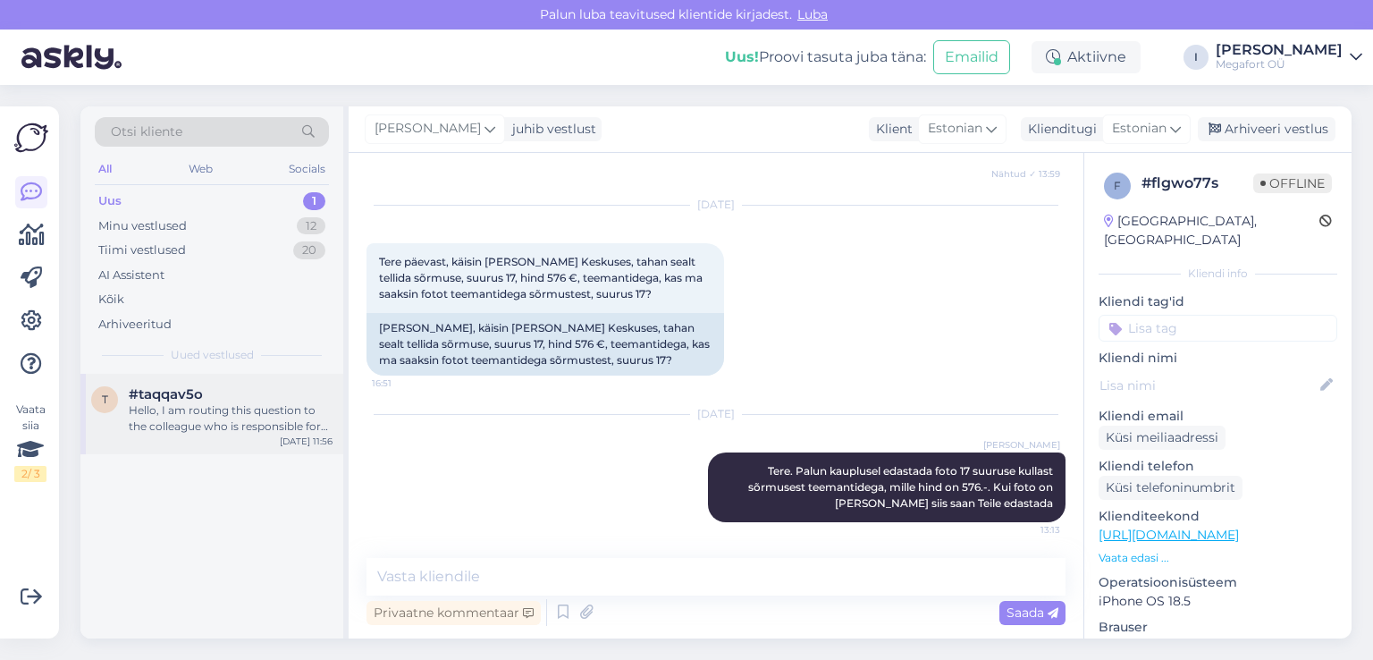
click at [182, 403] on div "Hello, I am routing this question to the colleague who is responsible for this …" at bounding box center [231, 418] width 204 height 32
